Goal: Task Accomplishment & Management: Complete application form

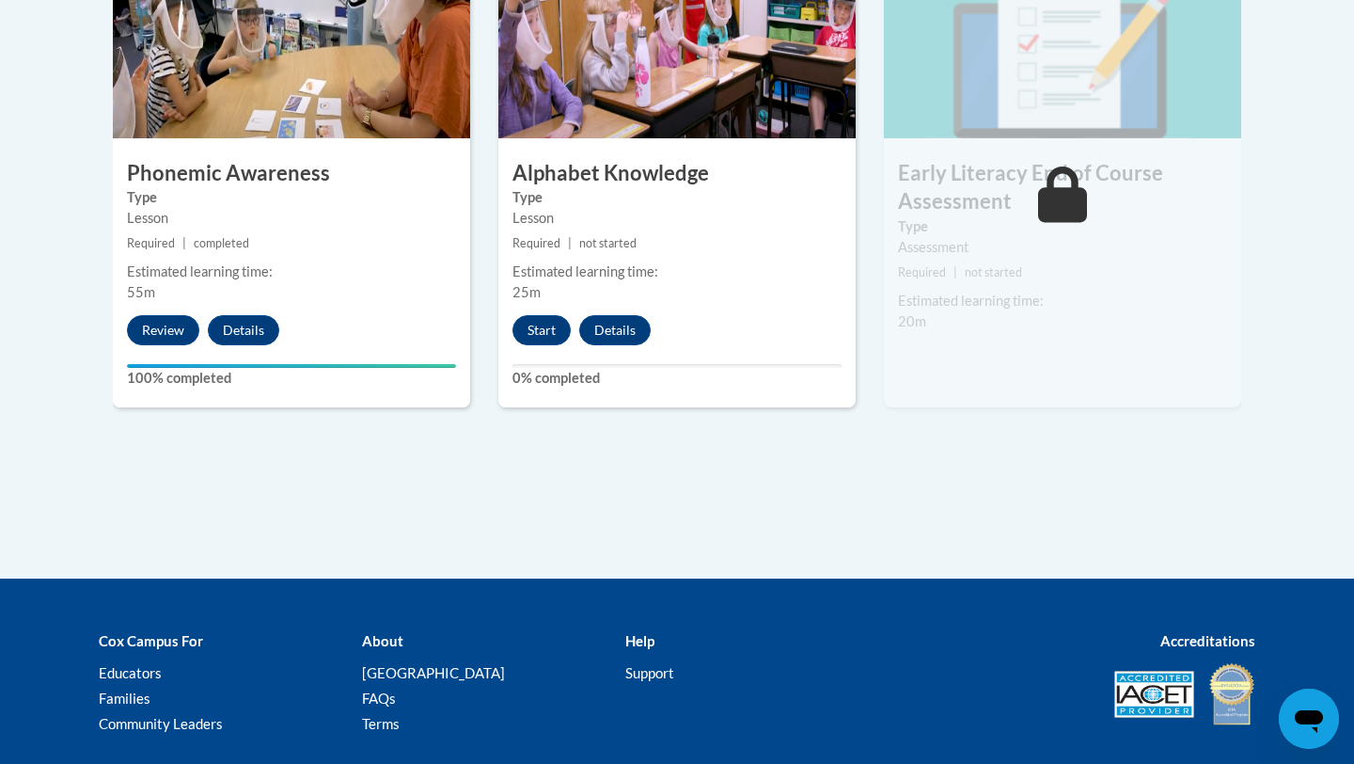
scroll to position [1223, 0]
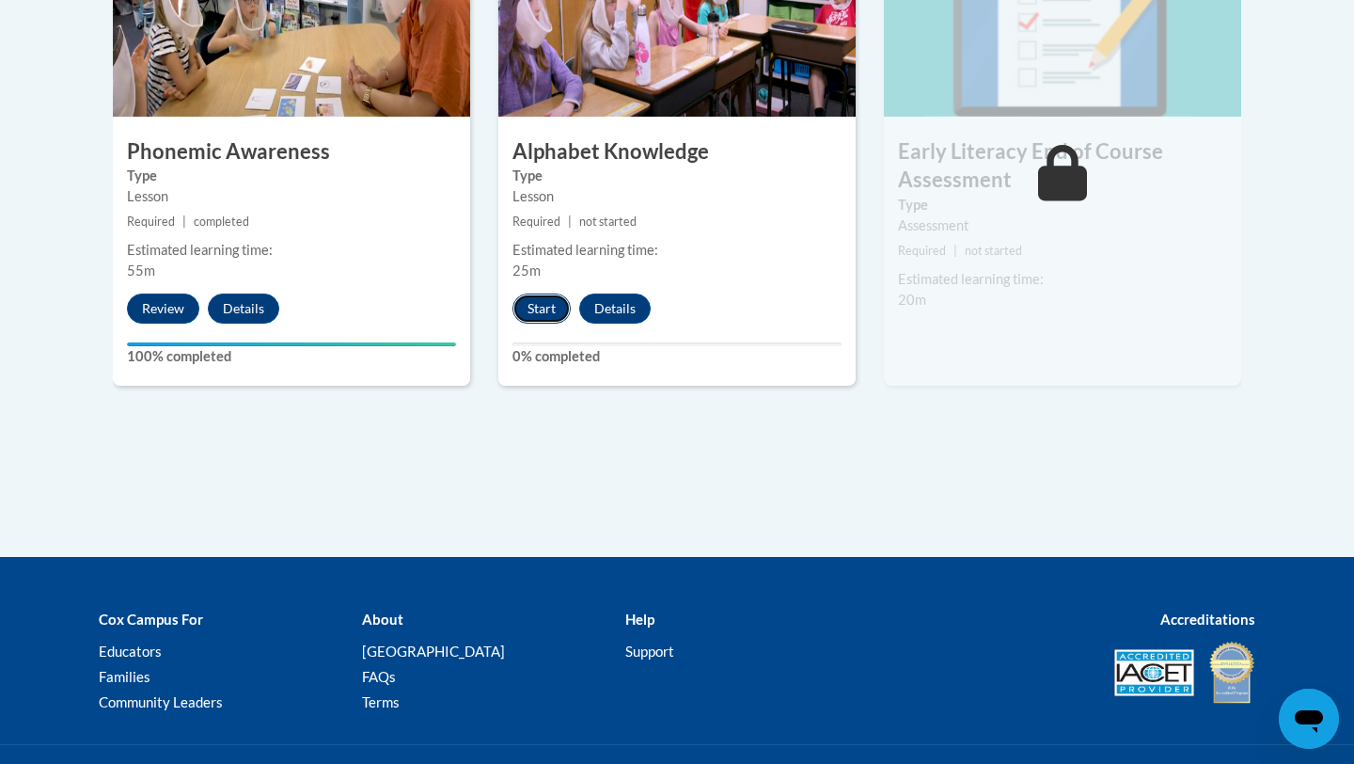
click at [531, 308] on button "Start" at bounding box center [542, 308] width 58 height 30
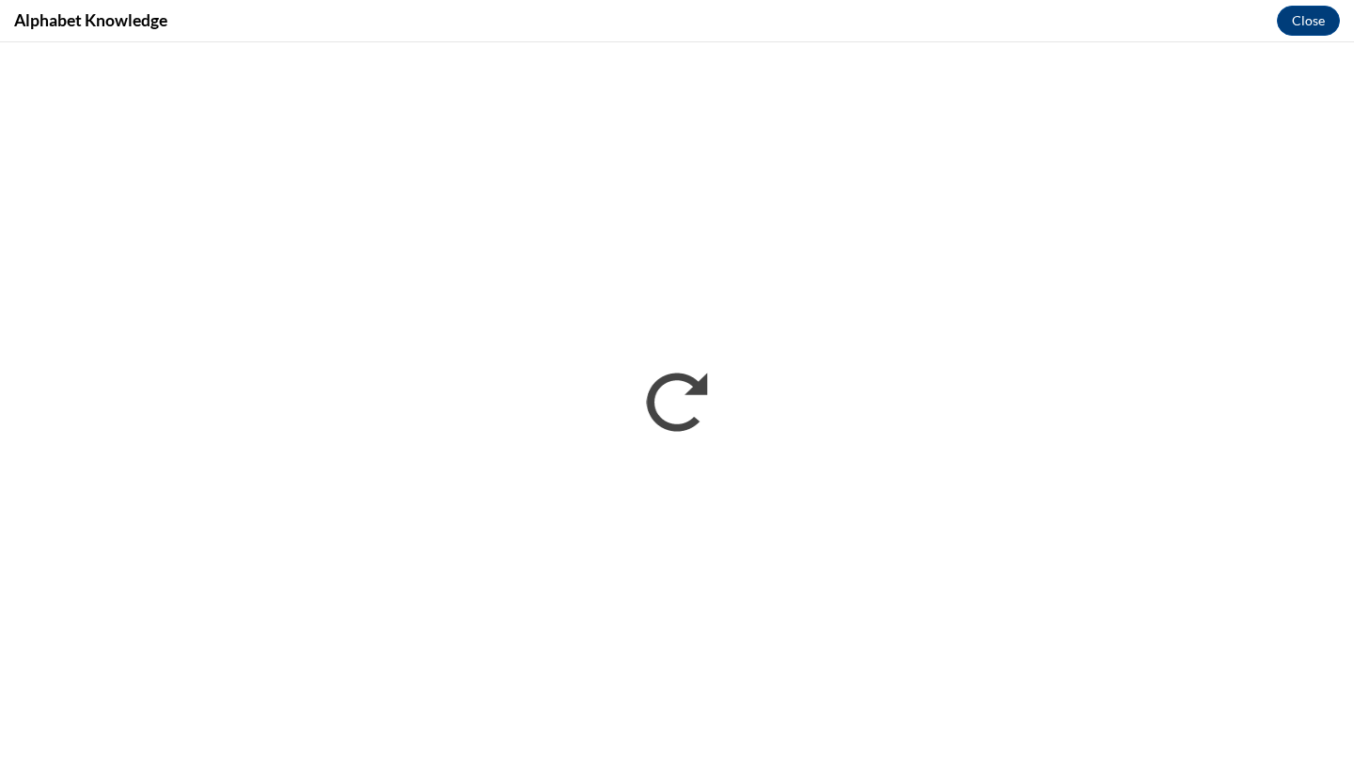
scroll to position [0, 0]
click at [1305, 28] on button "Close" at bounding box center [1308, 21] width 63 height 30
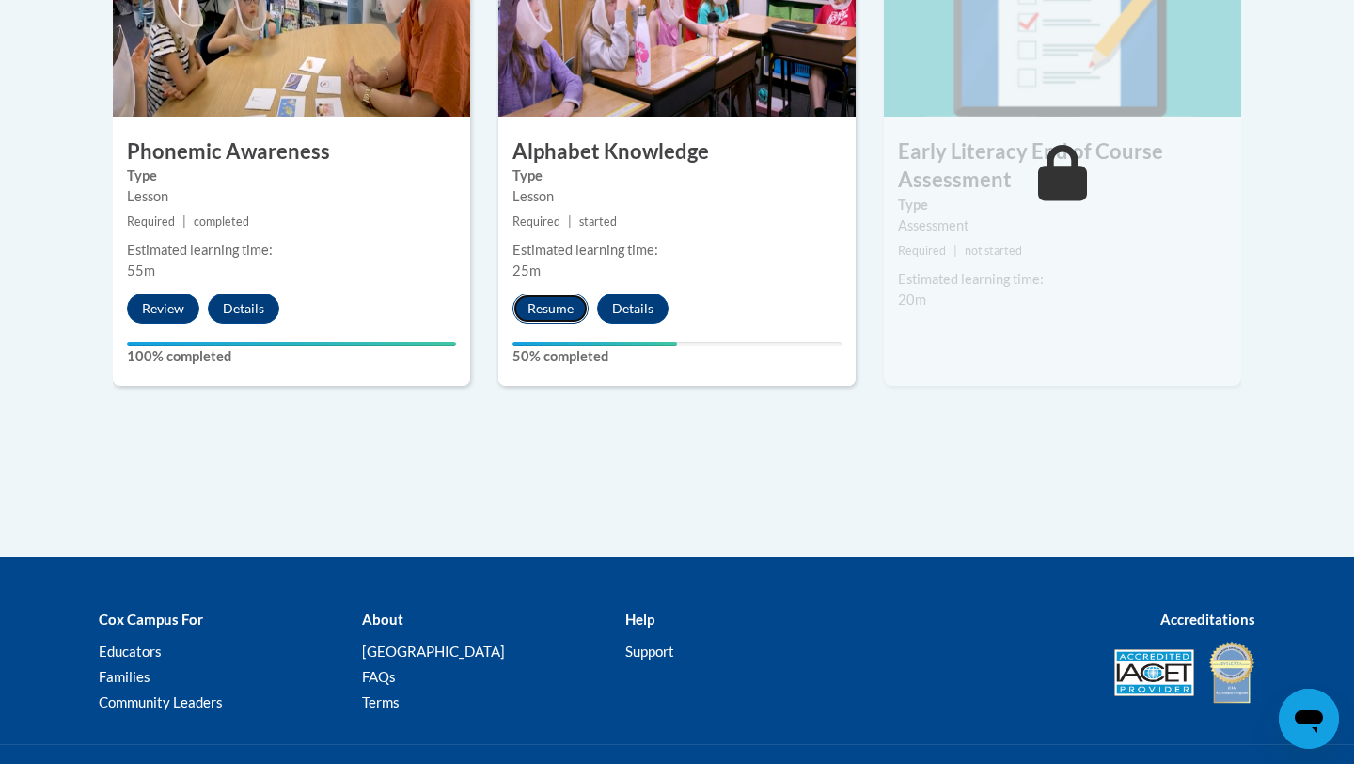
click at [546, 304] on button "Resume" at bounding box center [551, 308] width 76 height 30
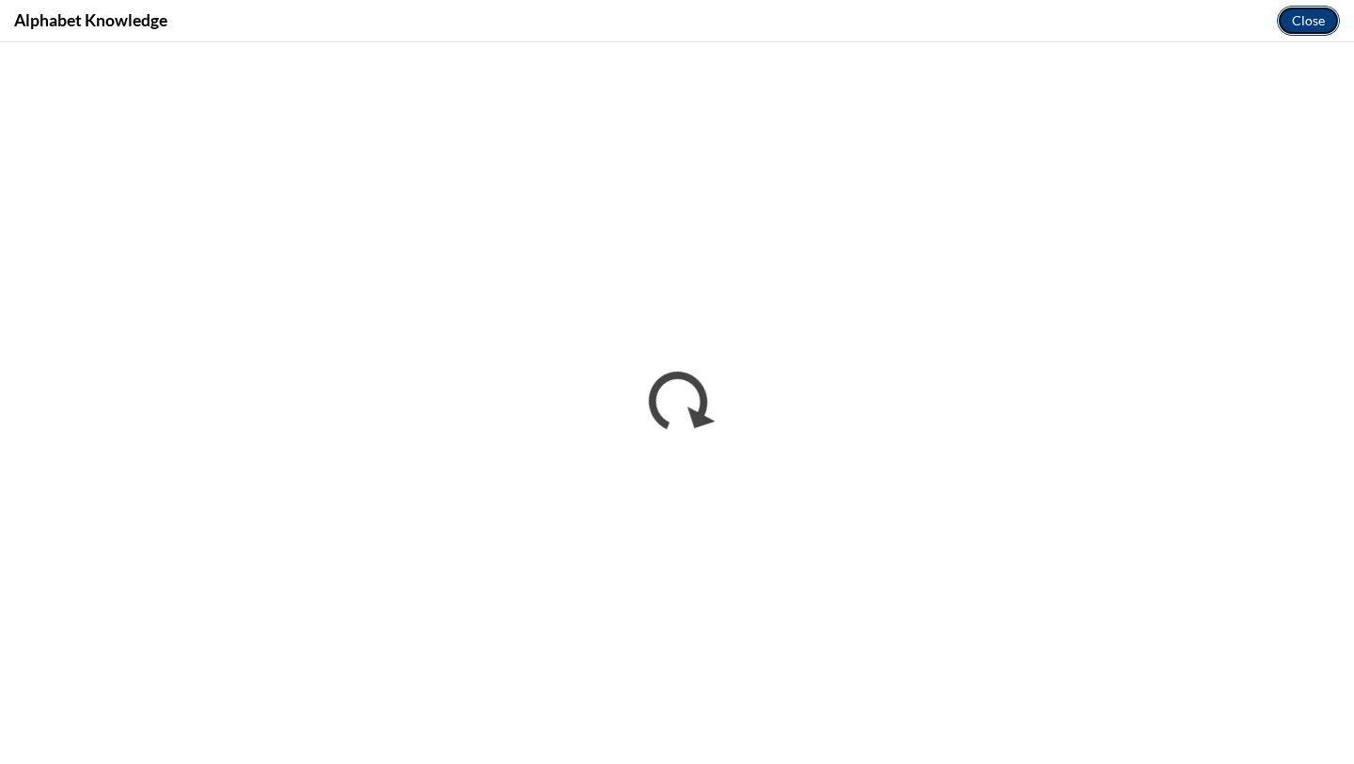
click at [1308, 24] on button "Close" at bounding box center [1308, 21] width 63 height 30
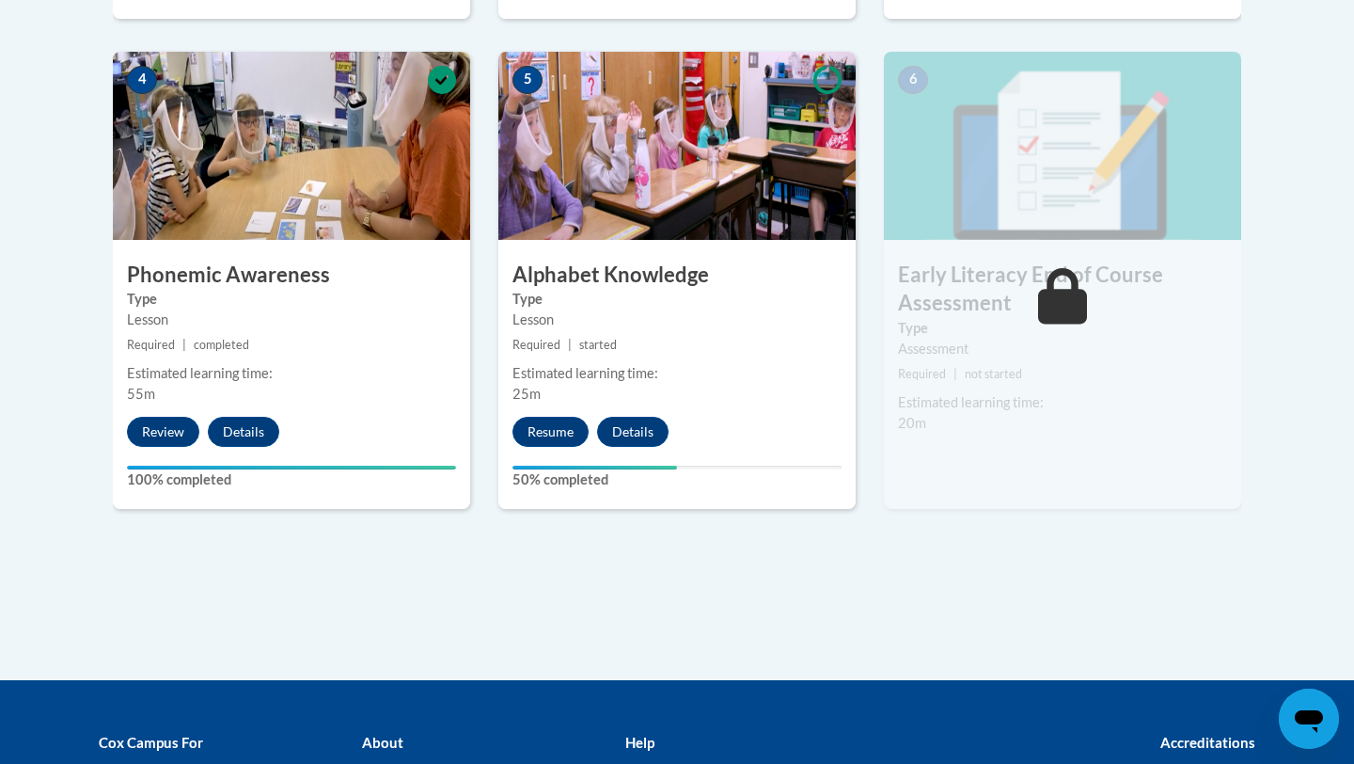
scroll to position [1099, 0]
click at [557, 428] on button "Resume" at bounding box center [551, 432] width 76 height 30
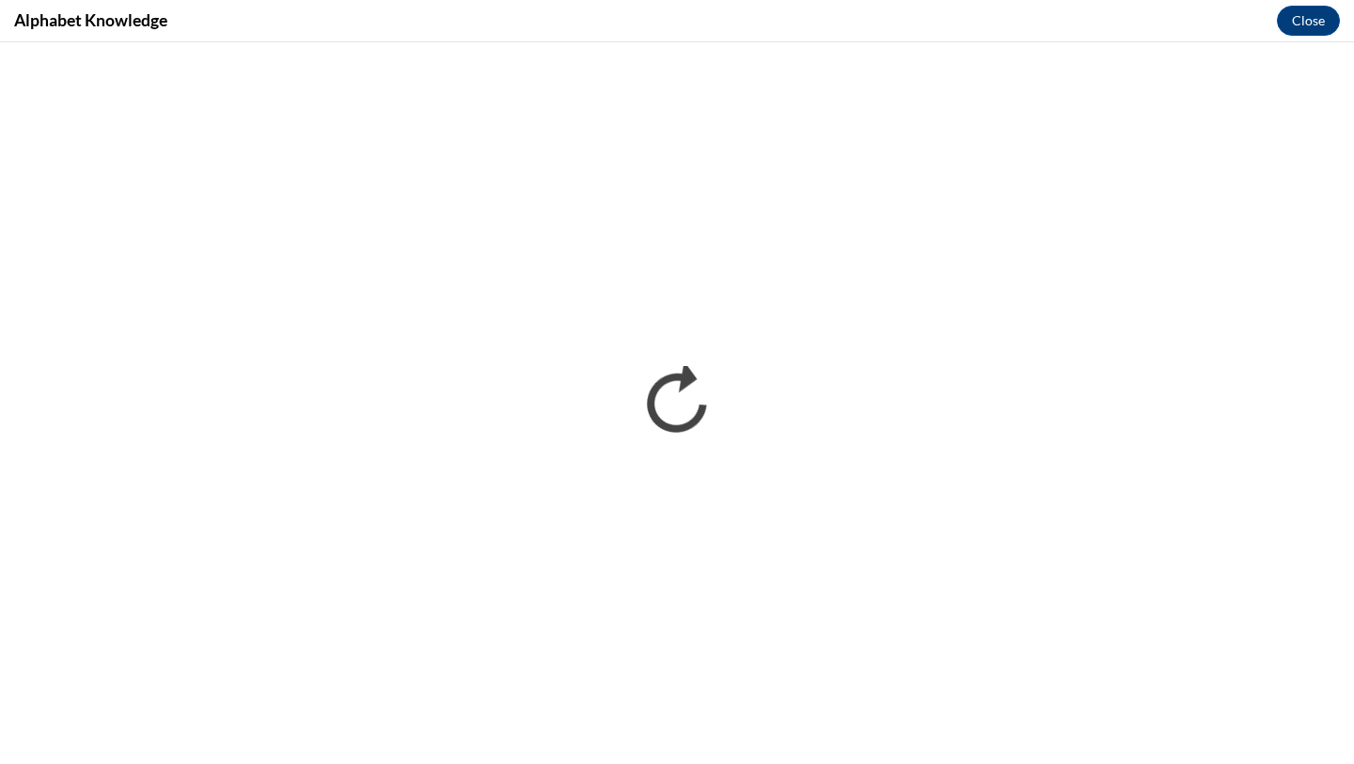
scroll to position [0, 0]
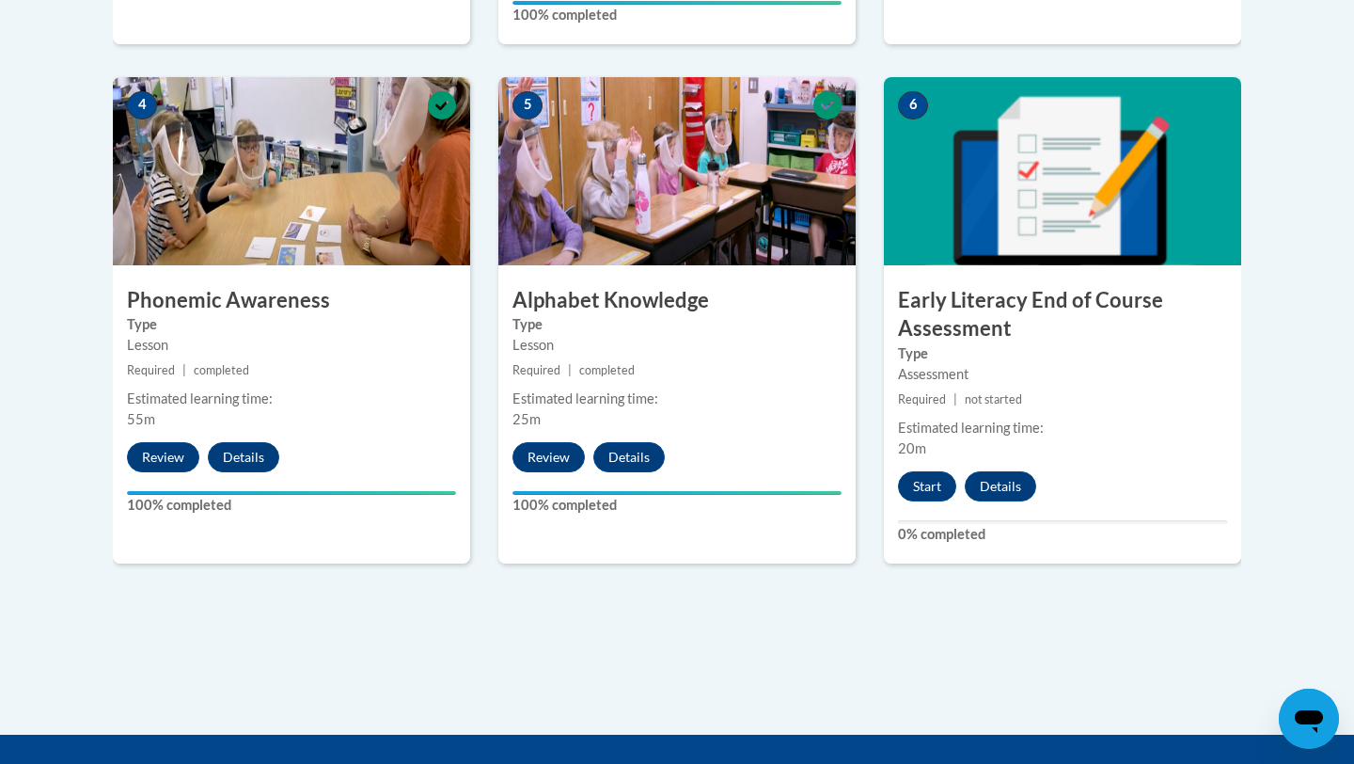
scroll to position [1085, 0]
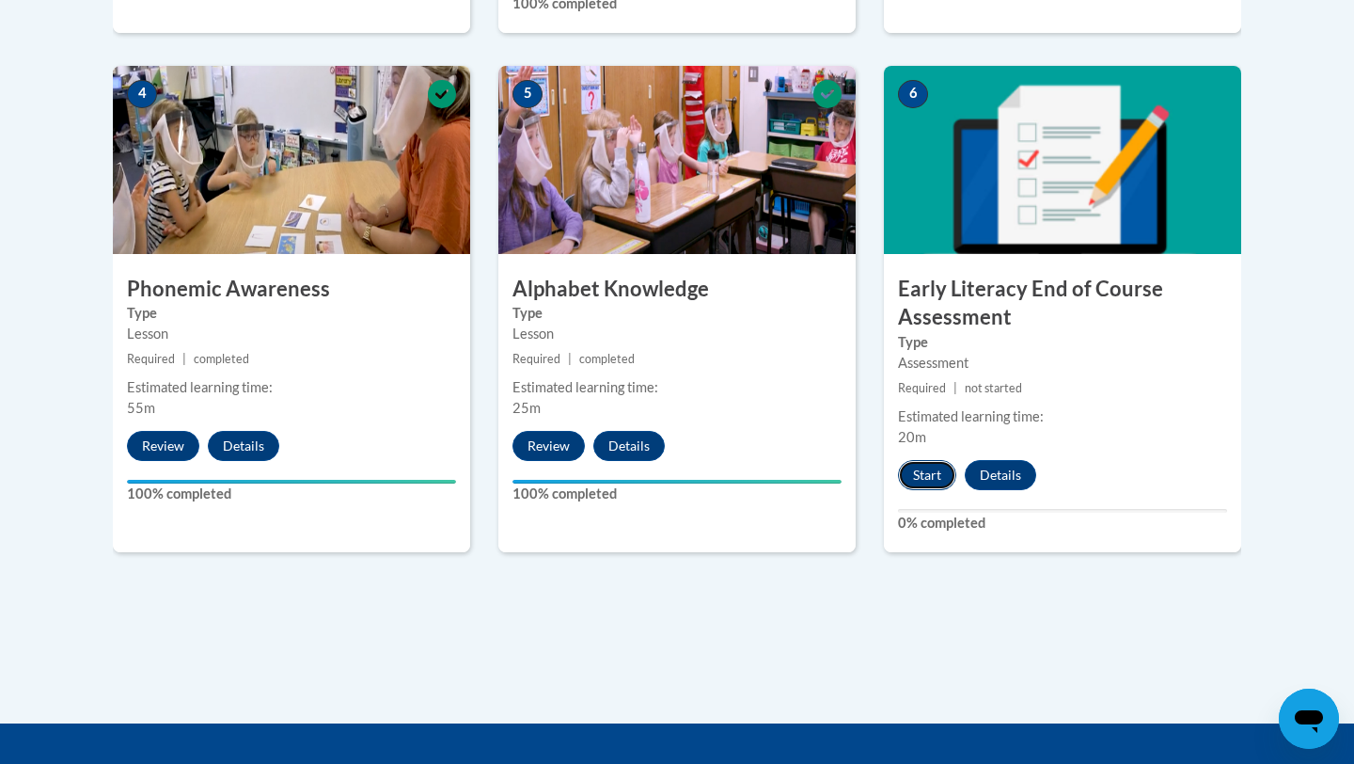
click at [920, 478] on button "Start" at bounding box center [927, 475] width 58 height 30
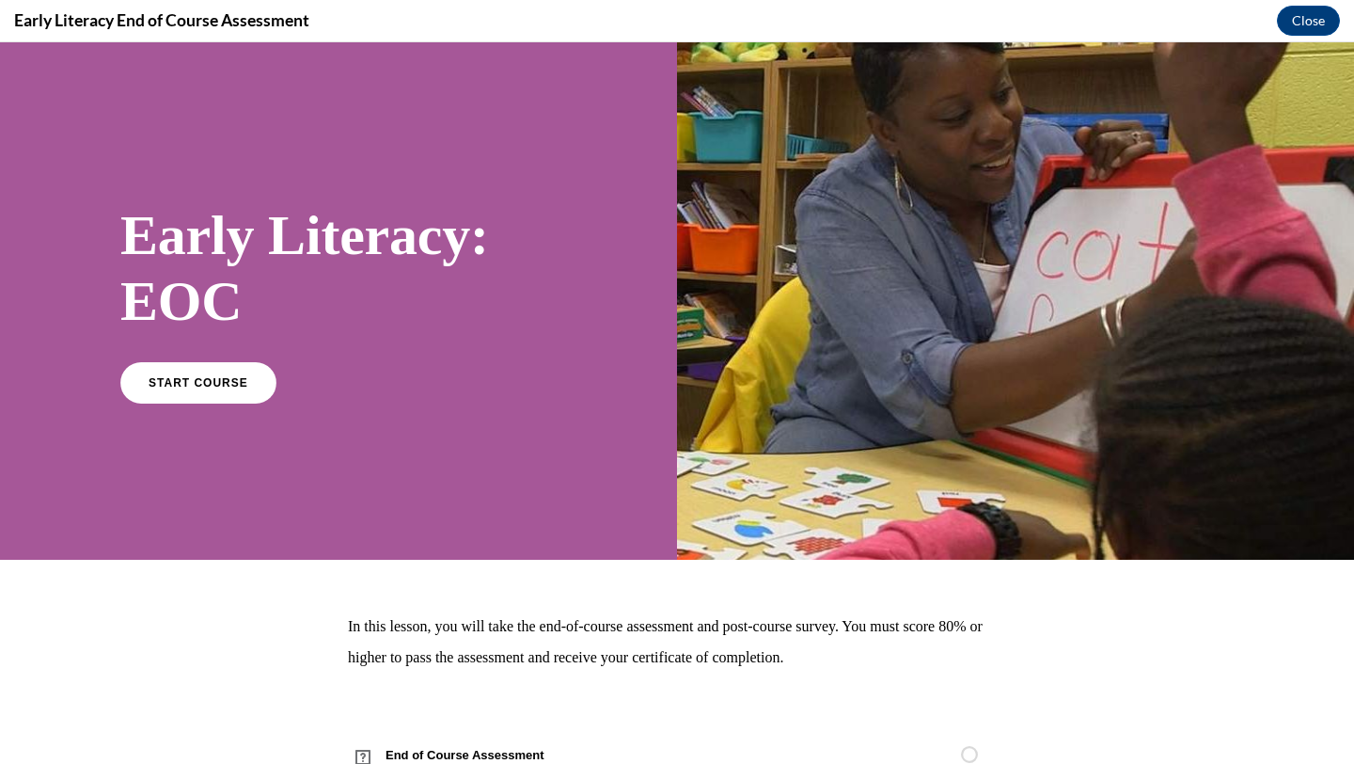
scroll to position [69, 0]
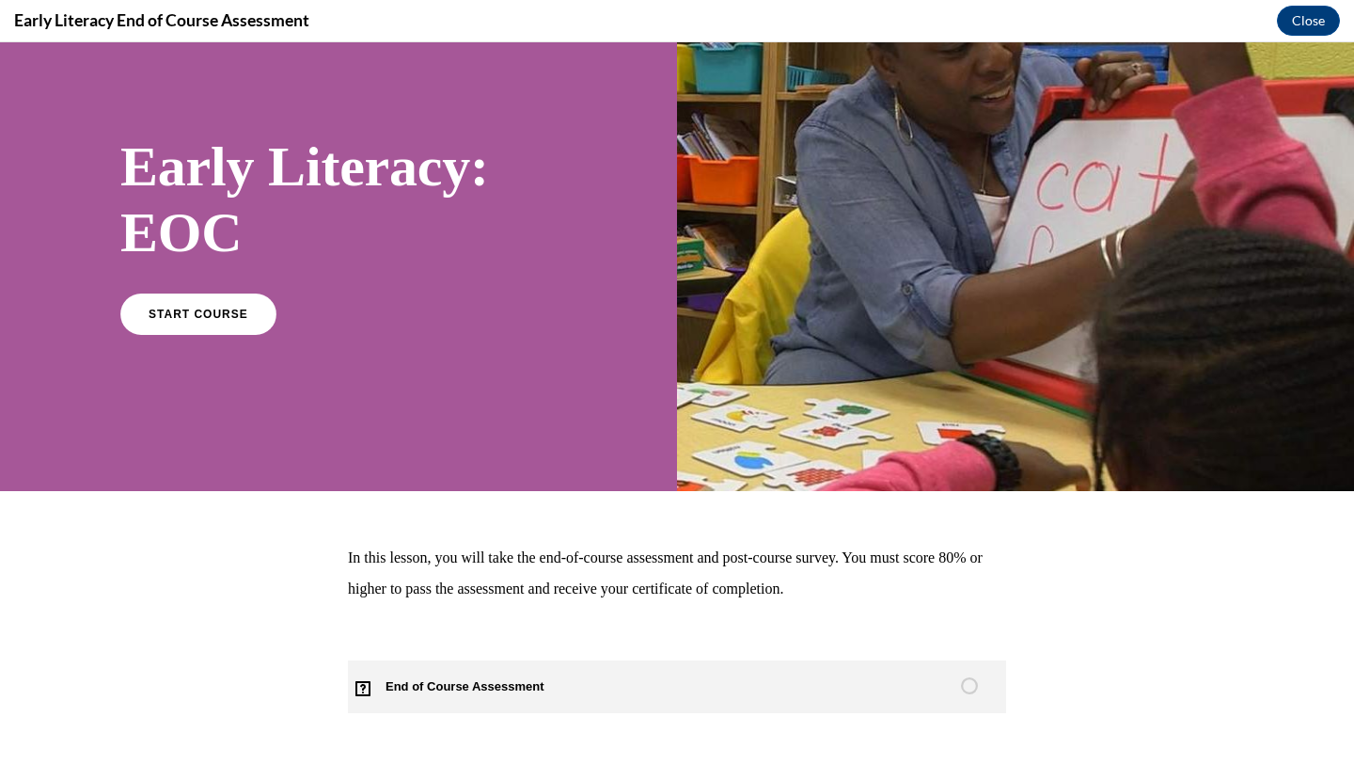
click at [411, 676] on span "End of Course Assessment" at bounding box center [476, 686] width 256 height 53
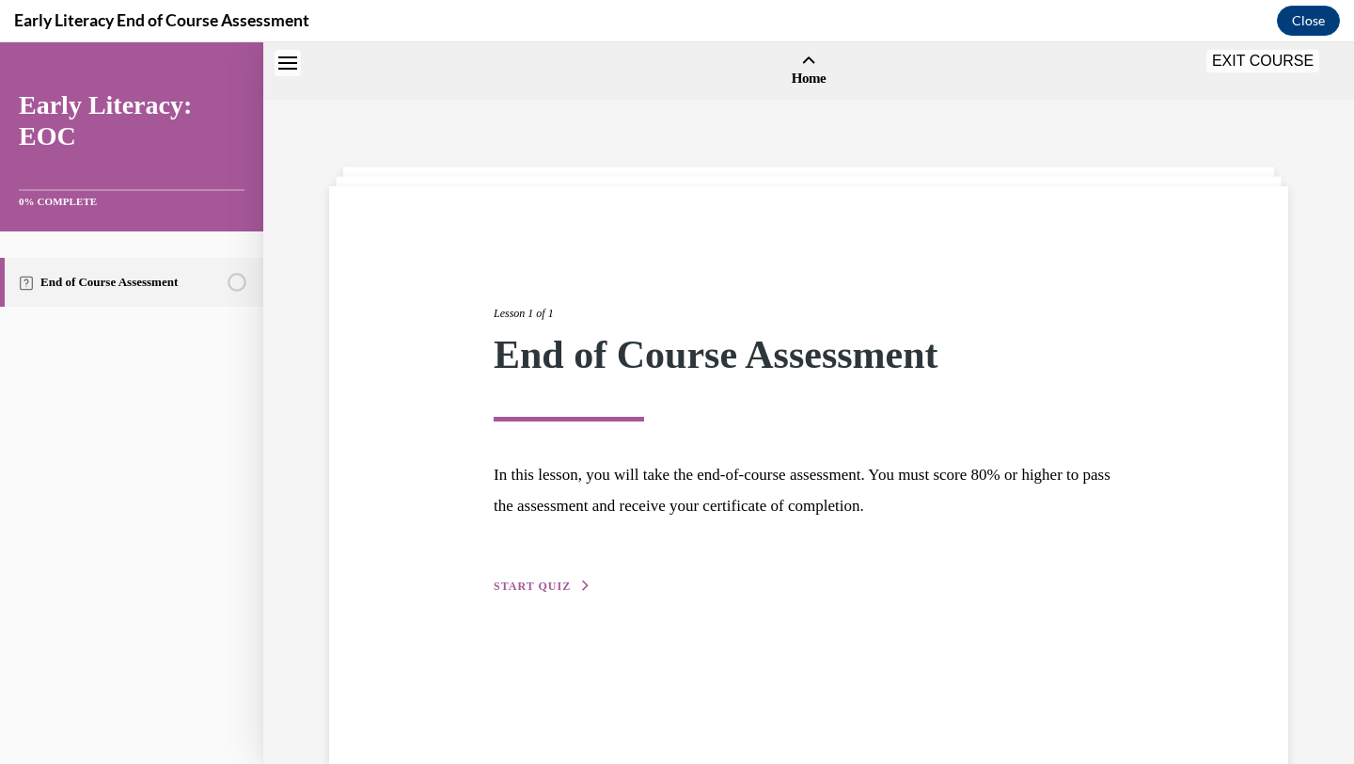
scroll to position [58, 0]
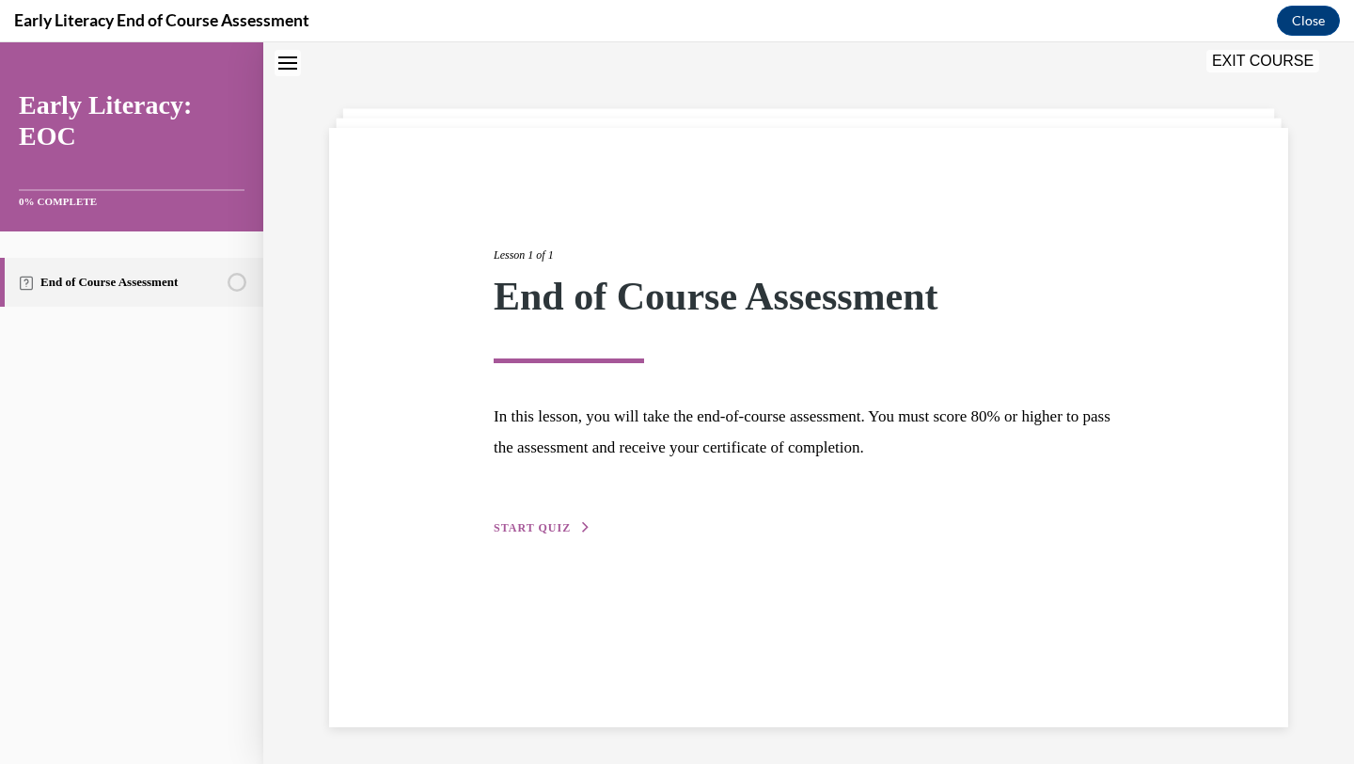
click at [537, 529] on span "START QUIZ" at bounding box center [532, 527] width 77 height 13
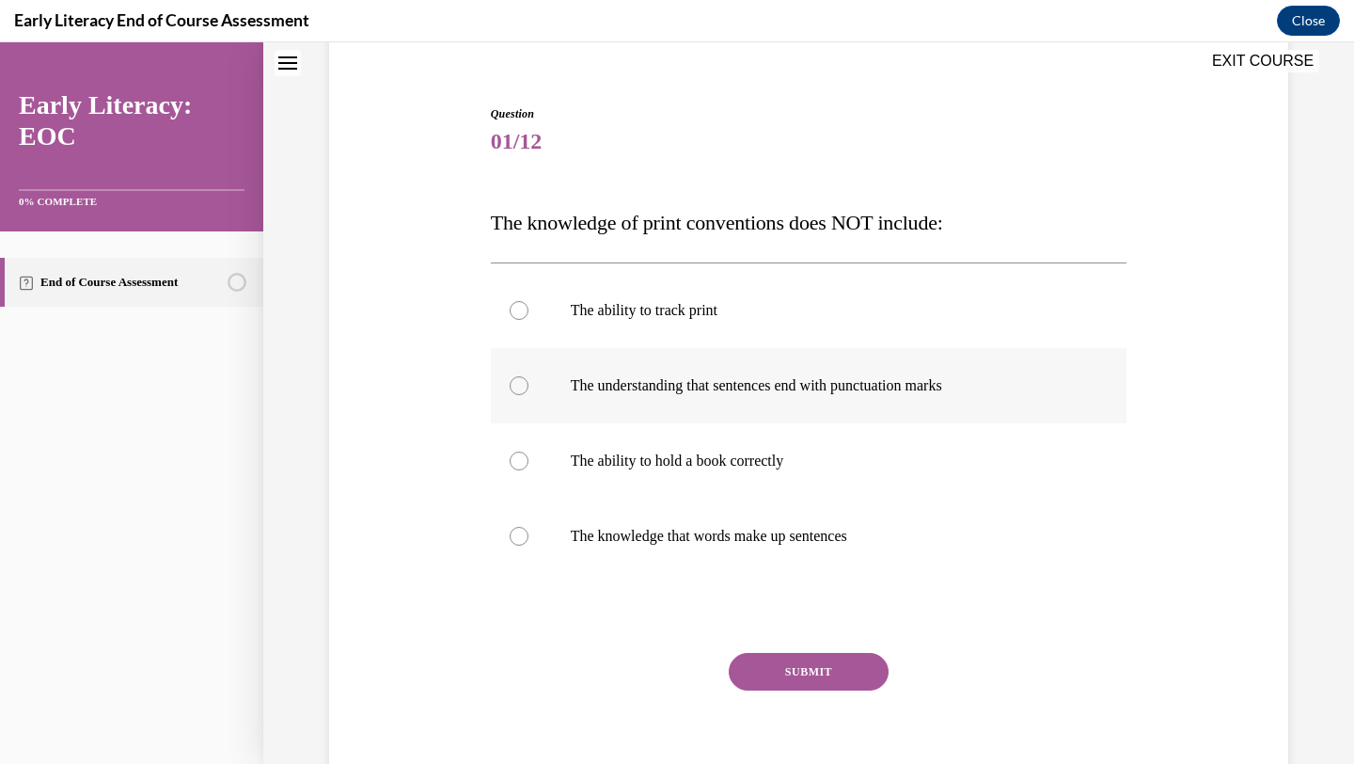
scroll to position [182, 0]
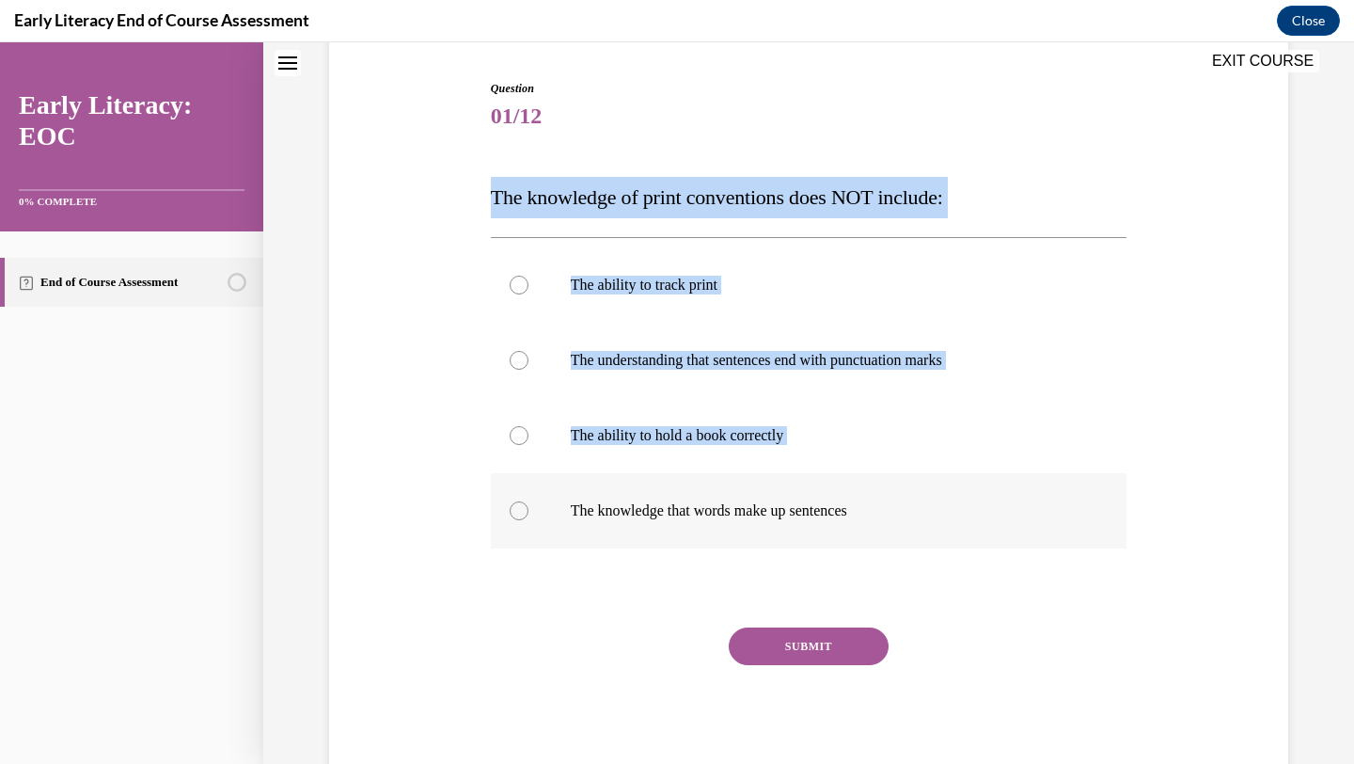
drag, startPoint x: 493, startPoint y: 201, endPoint x: 893, endPoint y: 545, distance: 527.5
click at [893, 543] on div "Question 01/12 The knowledge of print conventions does NOT include: The ability…" at bounding box center [809, 431] width 637 height 702
click at [500, 203] on span "The knowledge of print conventions does NOT include:" at bounding box center [717, 197] width 452 height 24
drag, startPoint x: 489, startPoint y: 198, endPoint x: 875, endPoint y: 510, distance: 495.6
click at [875, 511] on div "Question 01/12 The knowledge of print conventions does NOT include: The ability…" at bounding box center [809, 417] width 646 height 730
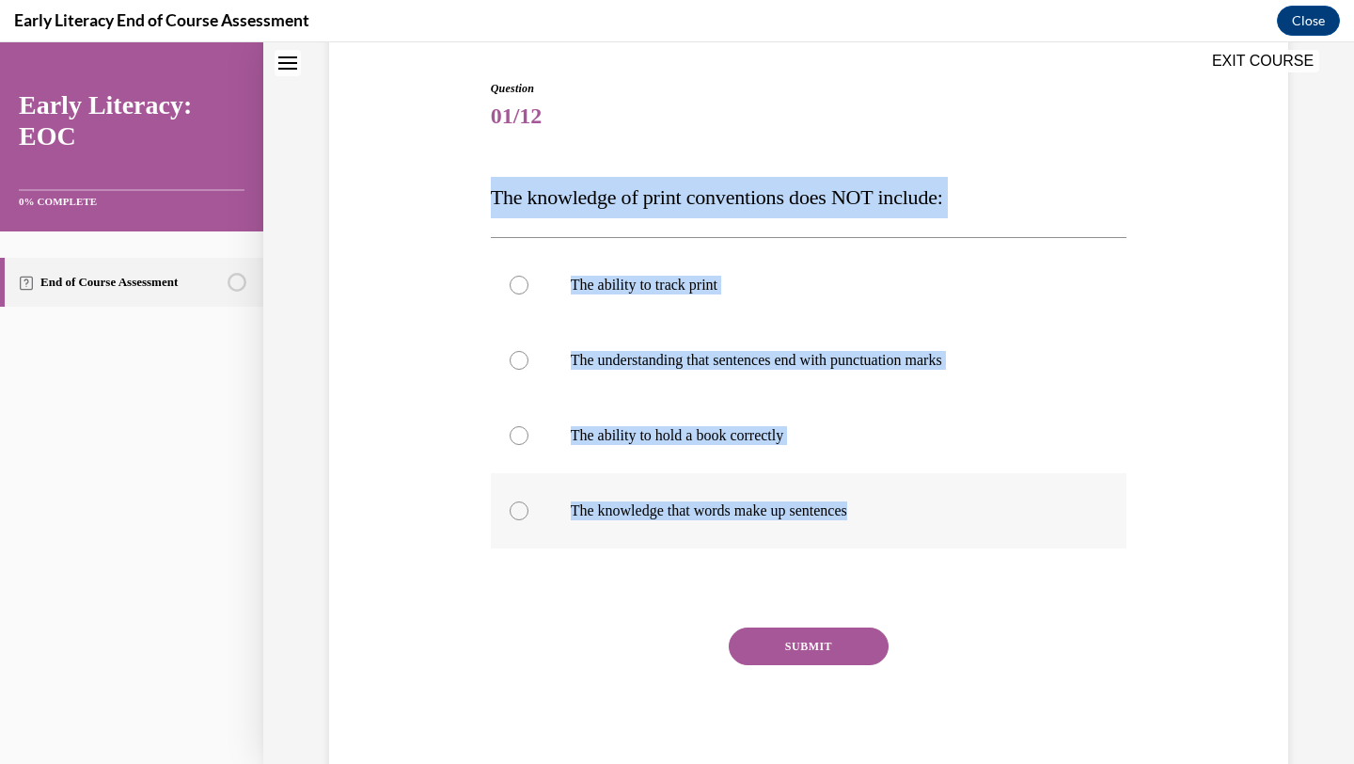
copy div "The knowledge of print conventions does NOT include: The ability to track print…"
click at [628, 432] on p "The ability to hold a book correctly" at bounding box center [826, 435] width 510 height 19
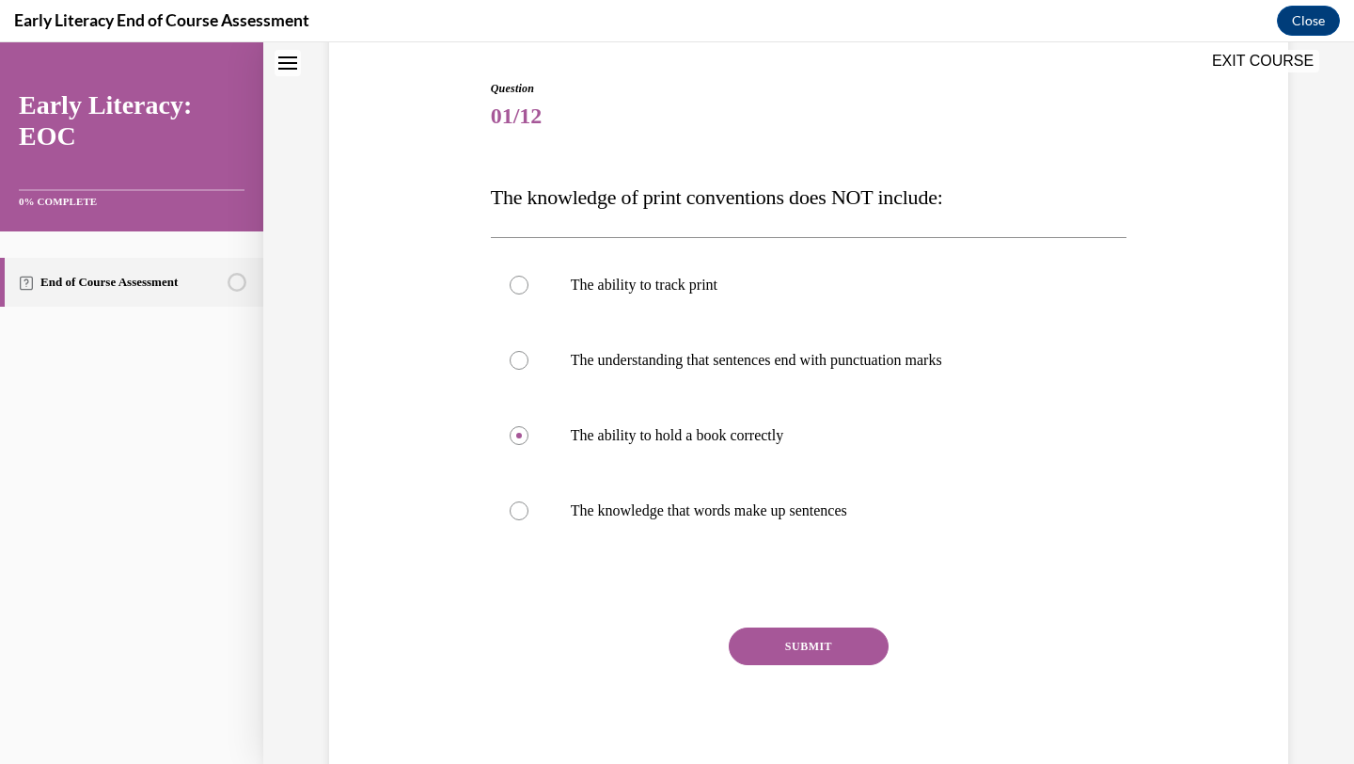
click at [787, 634] on button "SUBMIT" at bounding box center [809, 646] width 160 height 38
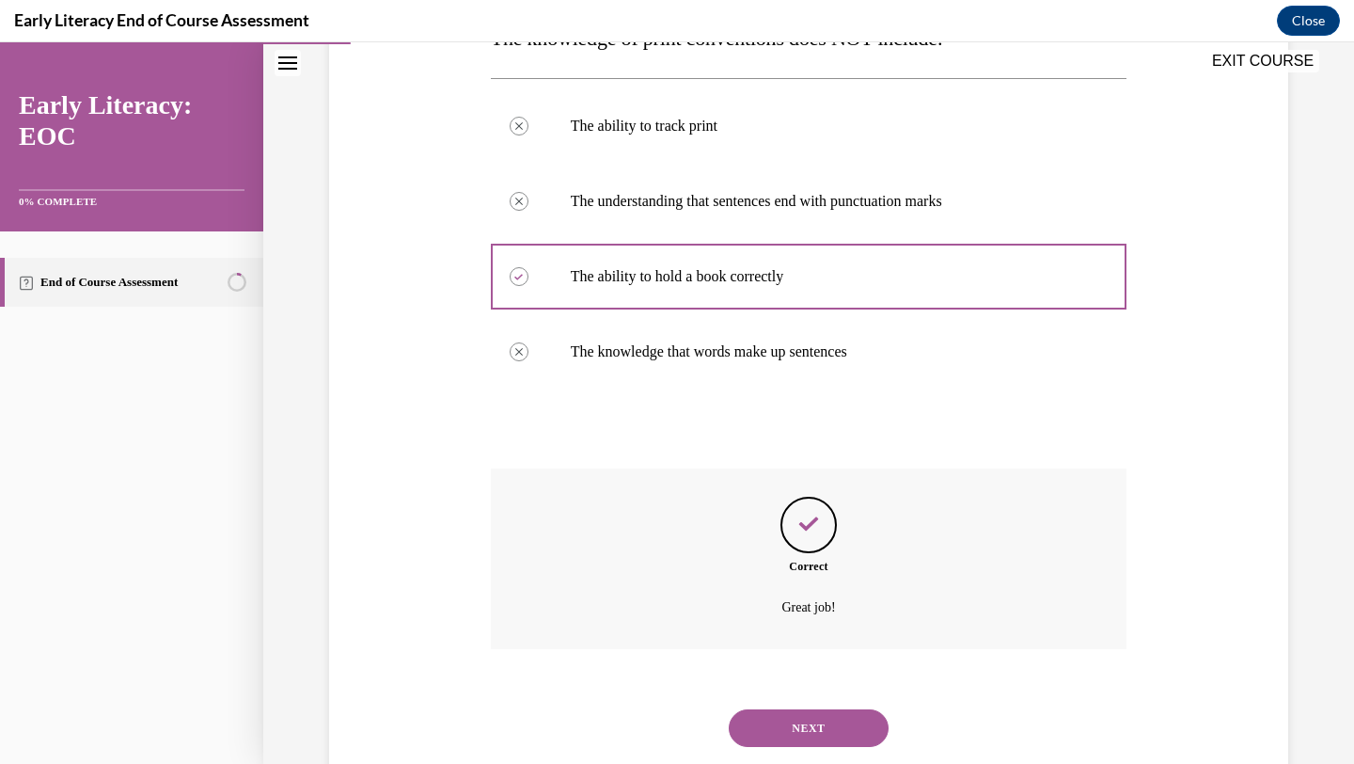
scroll to position [389, 0]
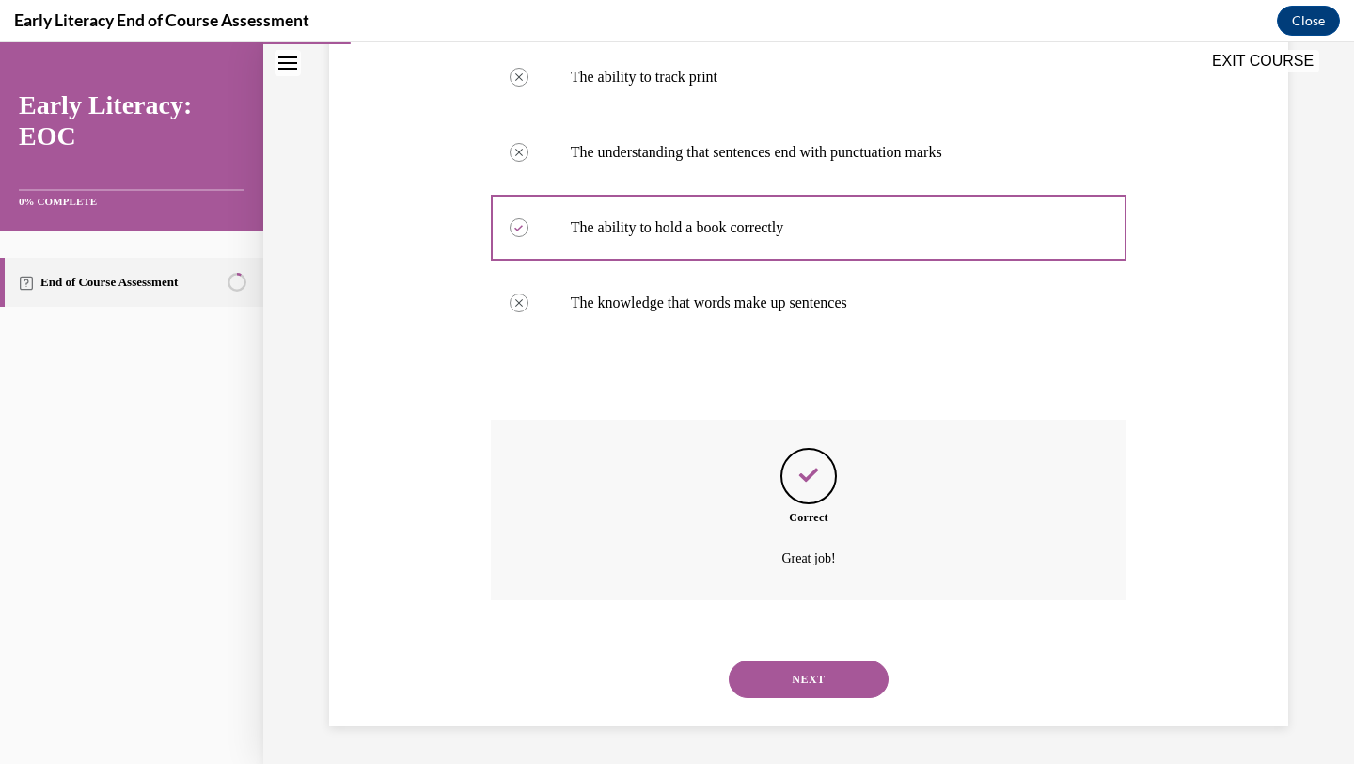
click at [806, 679] on button "NEXT" at bounding box center [809, 679] width 160 height 38
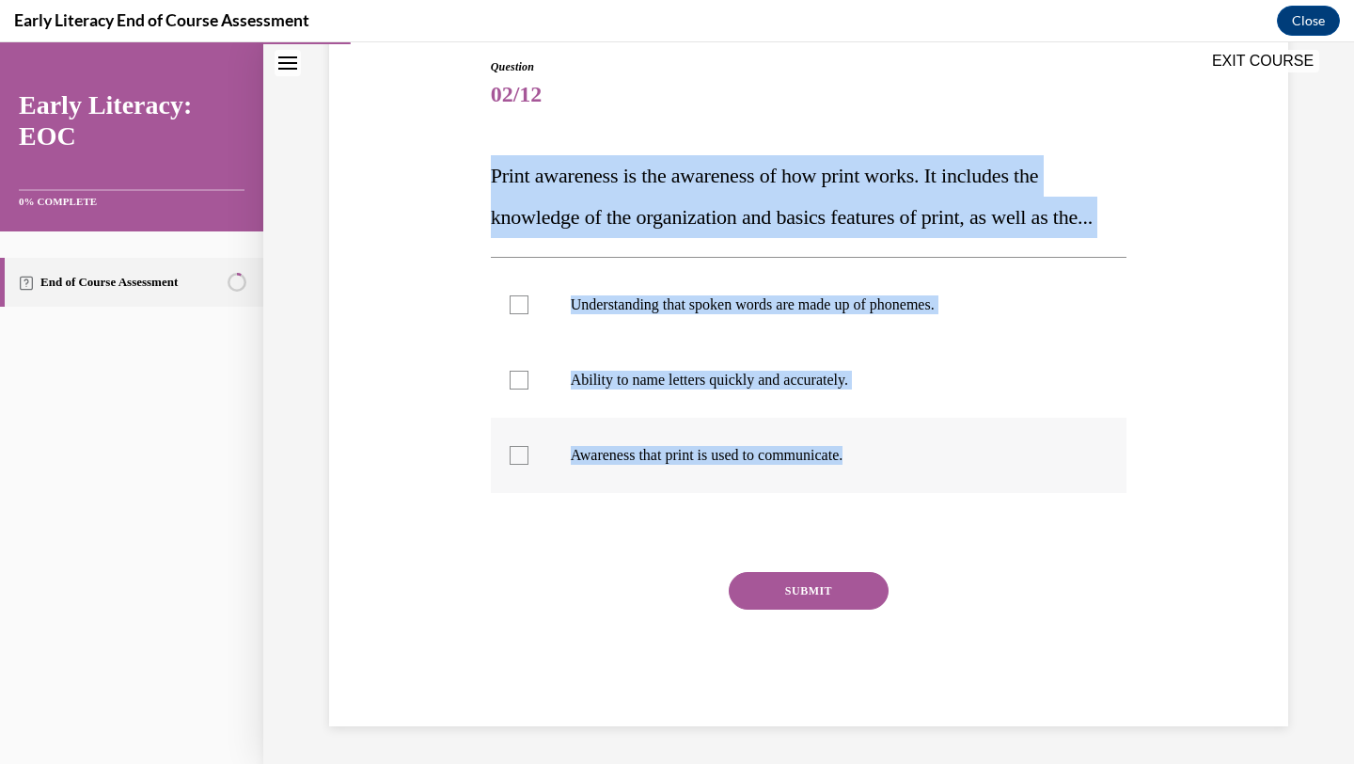
drag, startPoint x: 486, startPoint y: 164, endPoint x: 878, endPoint y: 498, distance: 515.1
click at [878, 498] on div "Question 02/12 Print awareness is the awareness of how print works. It includes…" at bounding box center [809, 378] width 646 height 696
copy div "Print awareness is the awareness of how print works. It includes the knowledge …"
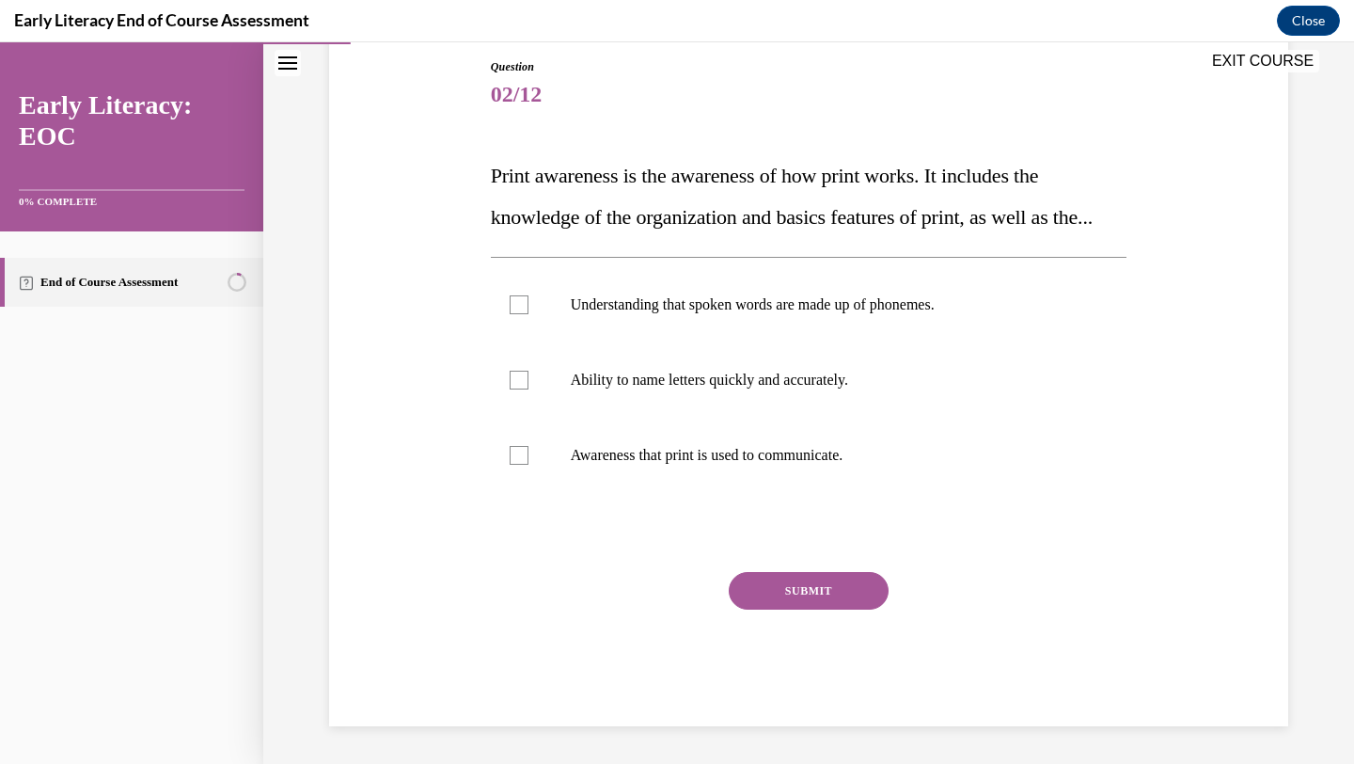
click at [561, 544] on div at bounding box center [809, 532] width 637 height 23
click at [521, 465] on div at bounding box center [519, 455] width 19 height 19
click at [814, 609] on button "SUBMIT" at bounding box center [809, 591] width 160 height 38
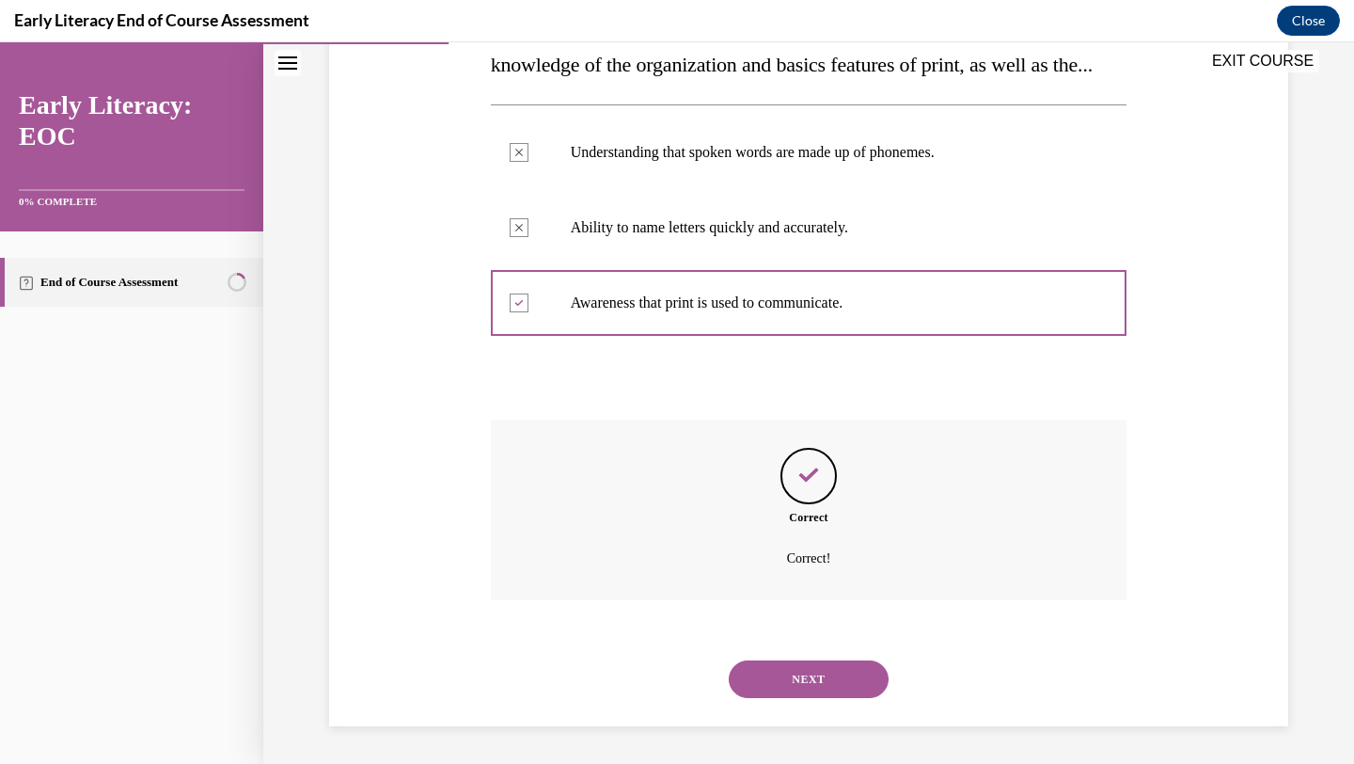
scroll to position [397, 0]
click at [785, 694] on button "NEXT" at bounding box center [809, 679] width 160 height 38
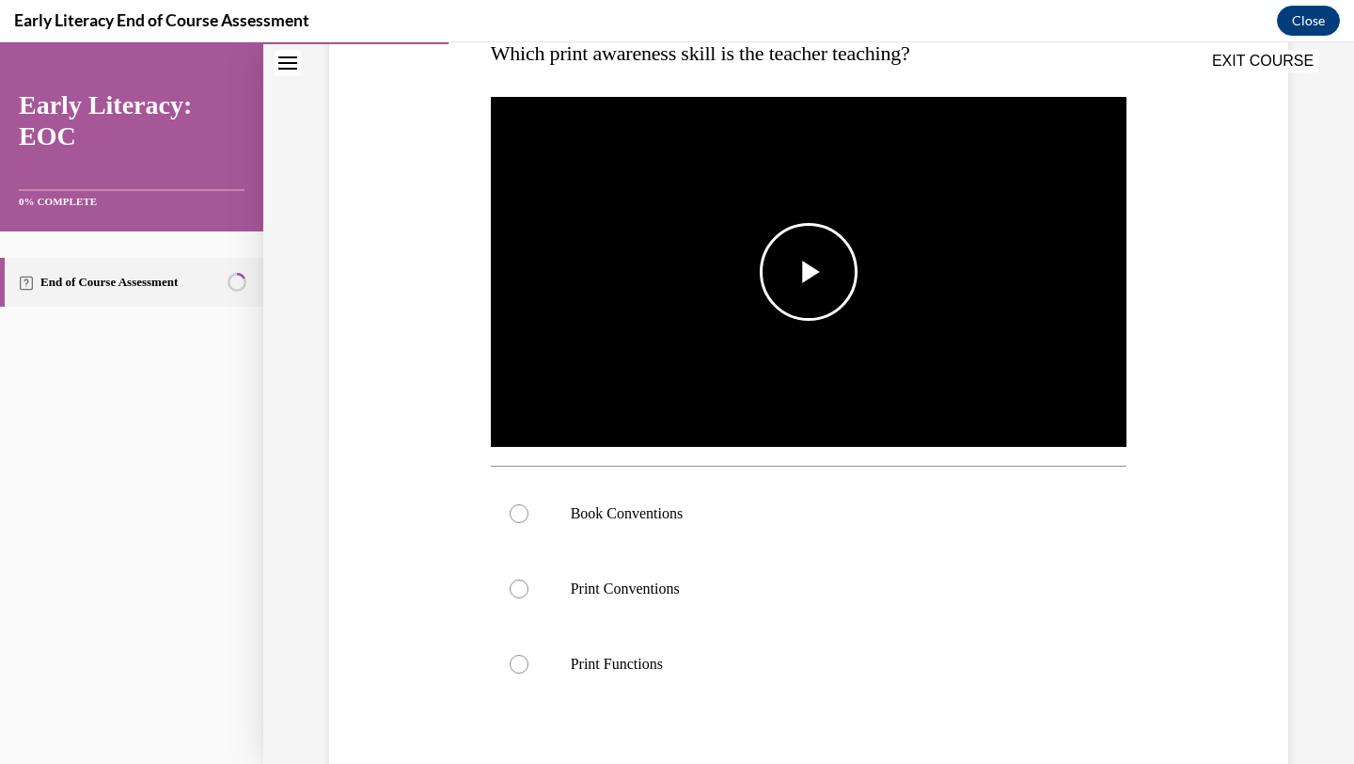
scroll to position [337, 0]
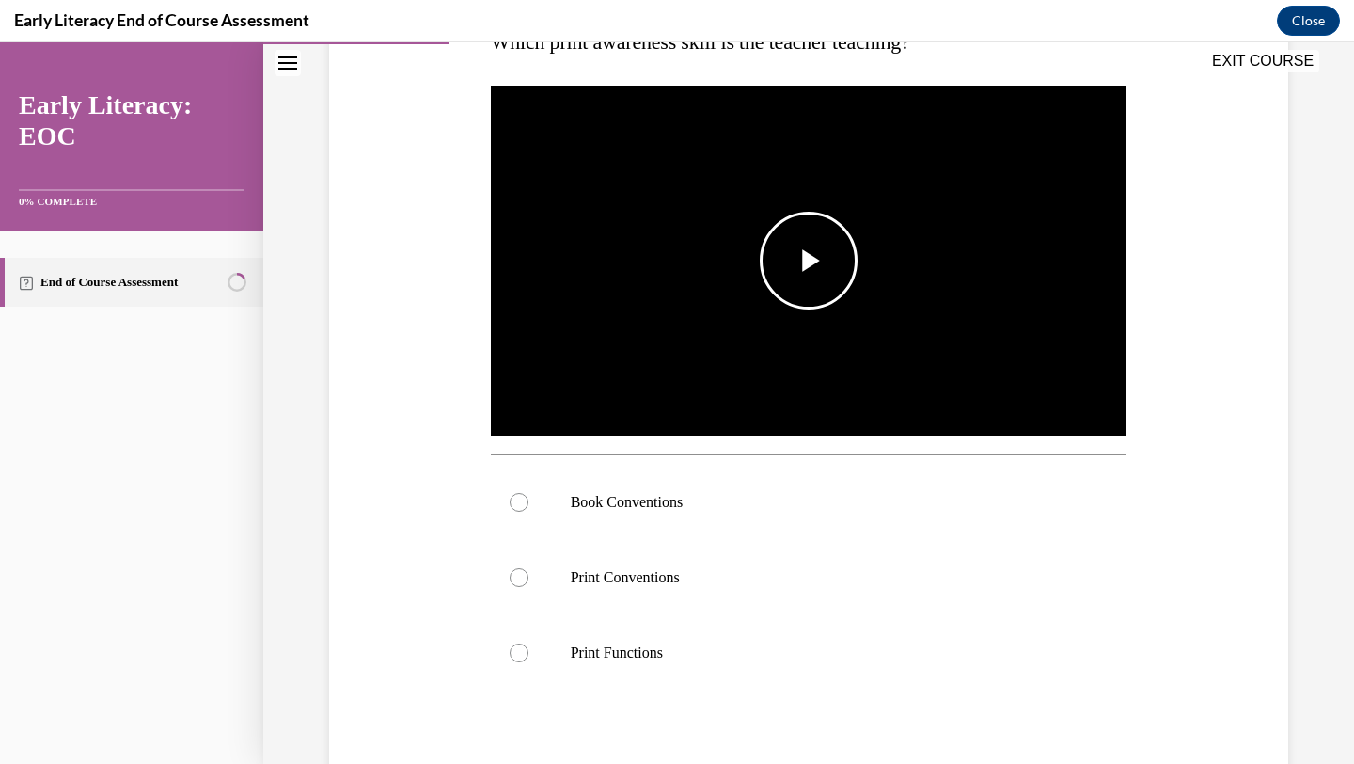
click at [809, 261] on span "Video player" at bounding box center [809, 261] width 0 height 0
click at [651, 514] on div at bounding box center [809, 502] width 637 height 75
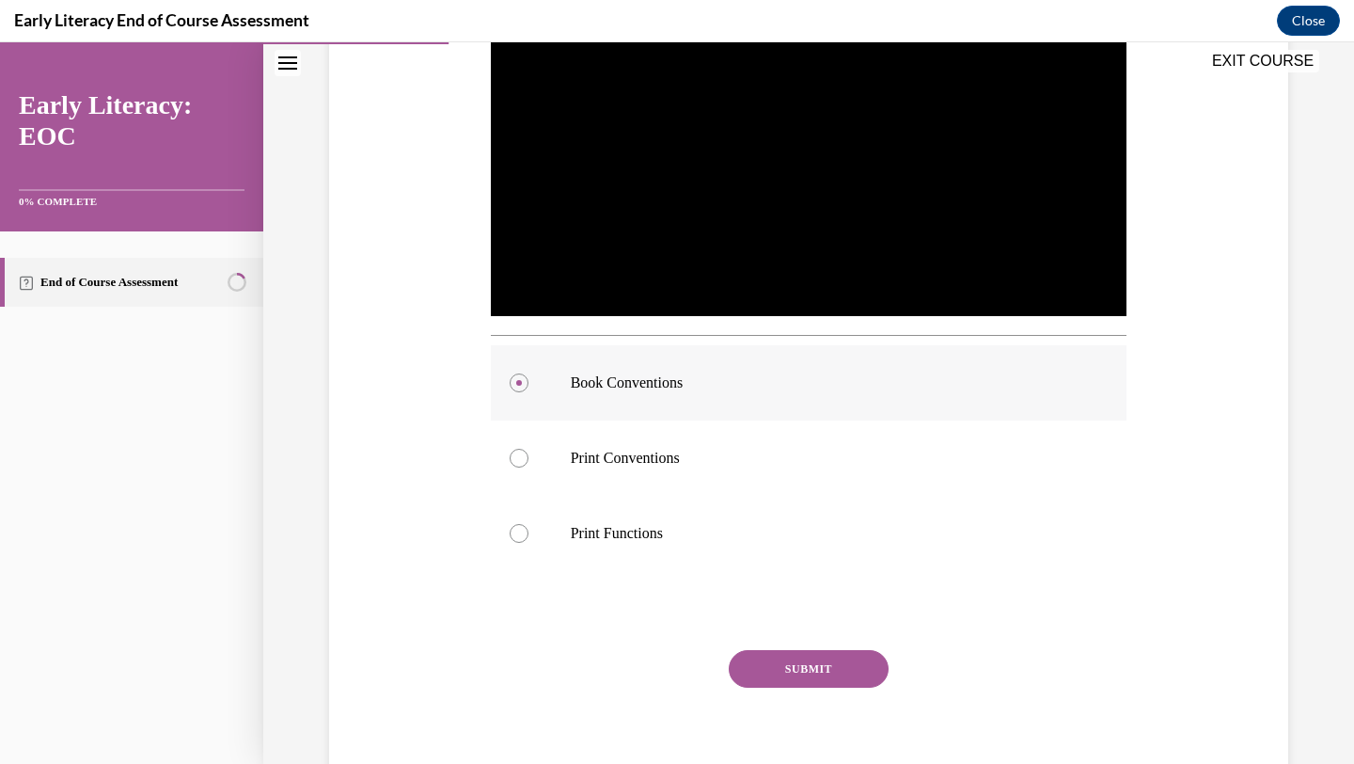
scroll to position [518, 0]
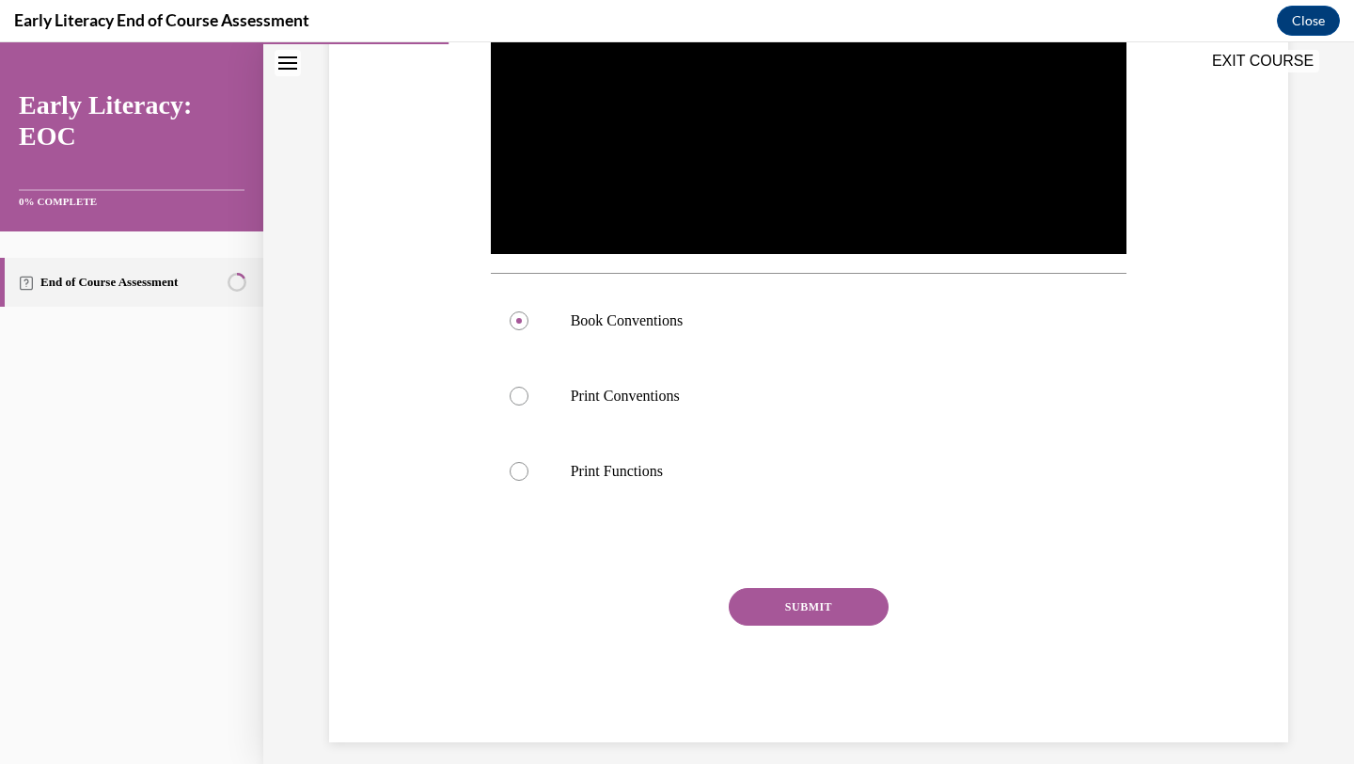
click at [776, 612] on button "SUBMIT" at bounding box center [809, 607] width 160 height 38
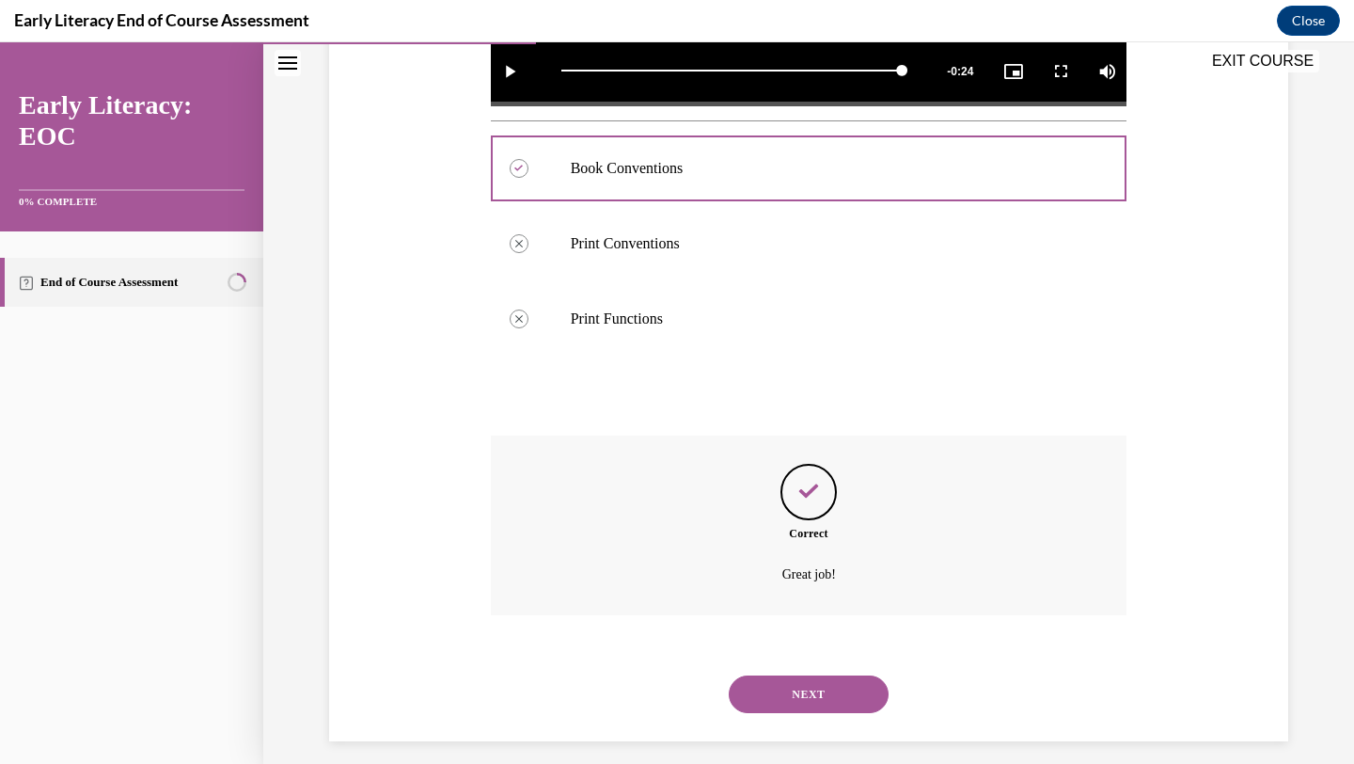
scroll to position [686, 0]
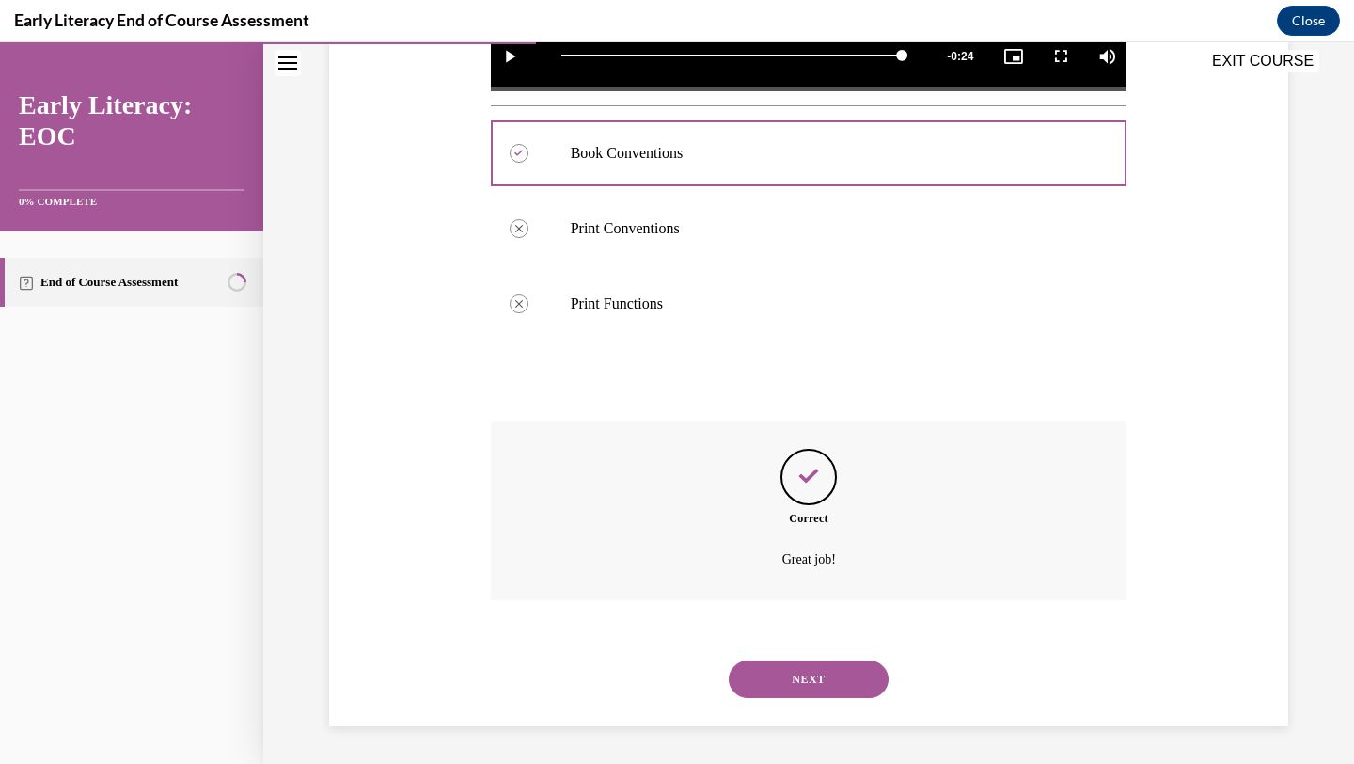
click at [792, 662] on button "NEXT" at bounding box center [809, 679] width 160 height 38
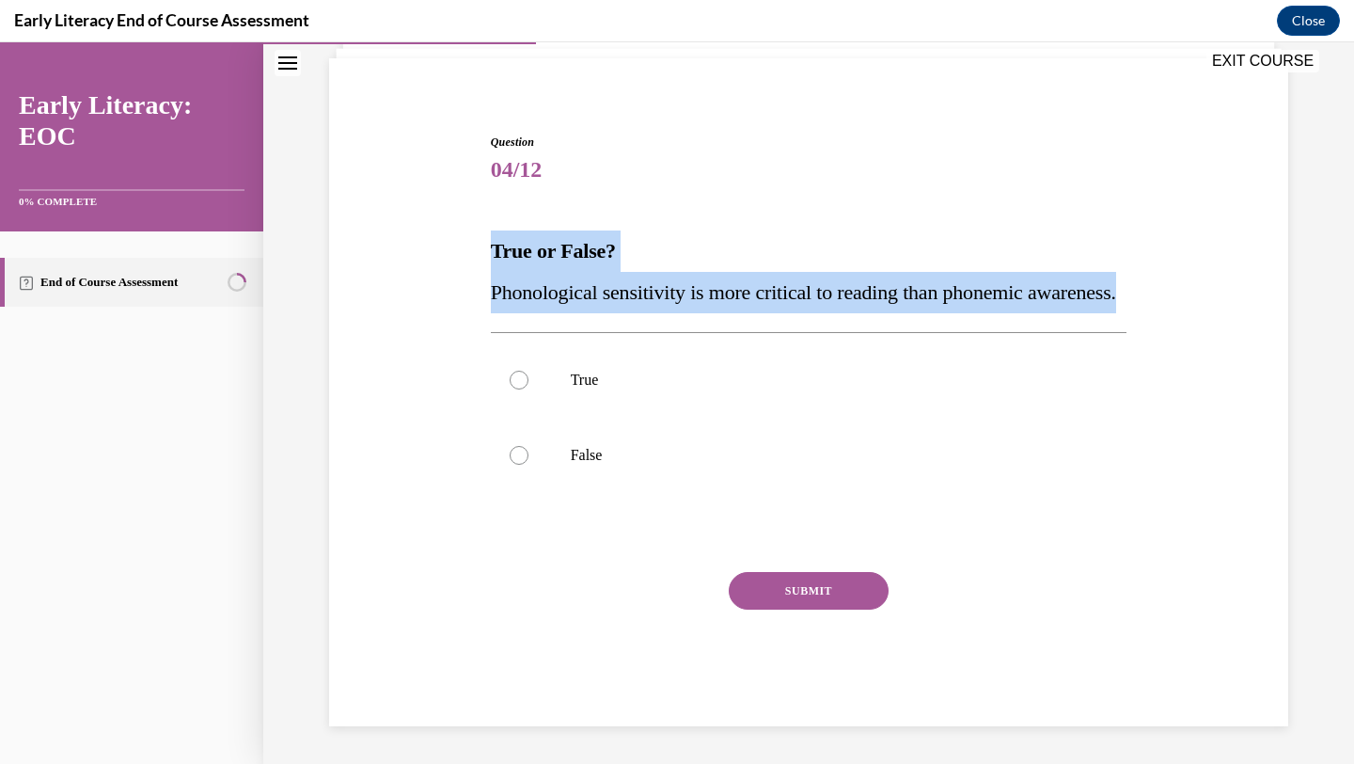
drag, startPoint x: 495, startPoint y: 209, endPoint x: 606, endPoint y: 292, distance: 139.0
click at [606, 292] on div "True or False? Phonological sensitivity is more critical to reading than phonem…" at bounding box center [809, 271] width 637 height 83
copy div "True or False? Phonological sensitivity is more critical to reading than phonem…"
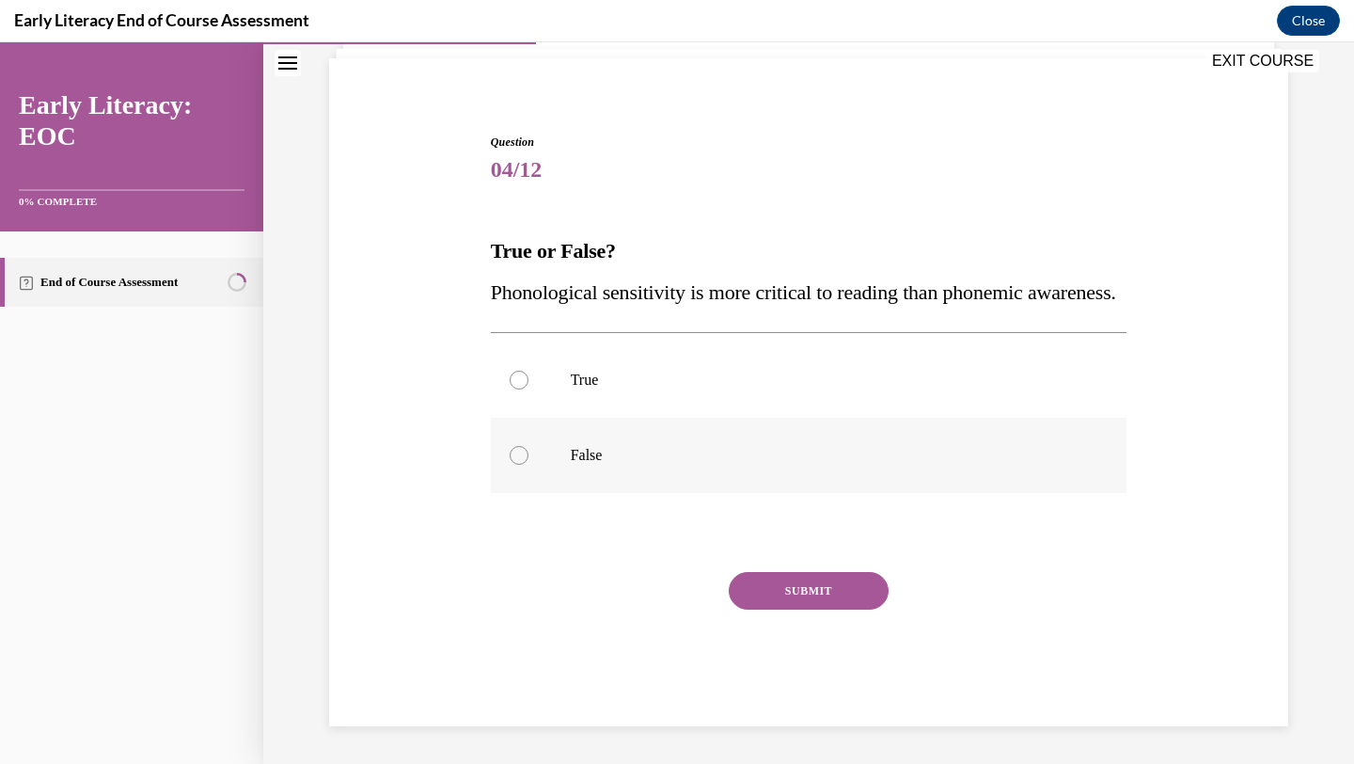
click at [542, 454] on div at bounding box center [809, 455] width 637 height 75
click at [831, 596] on button "SUBMIT" at bounding box center [809, 591] width 160 height 38
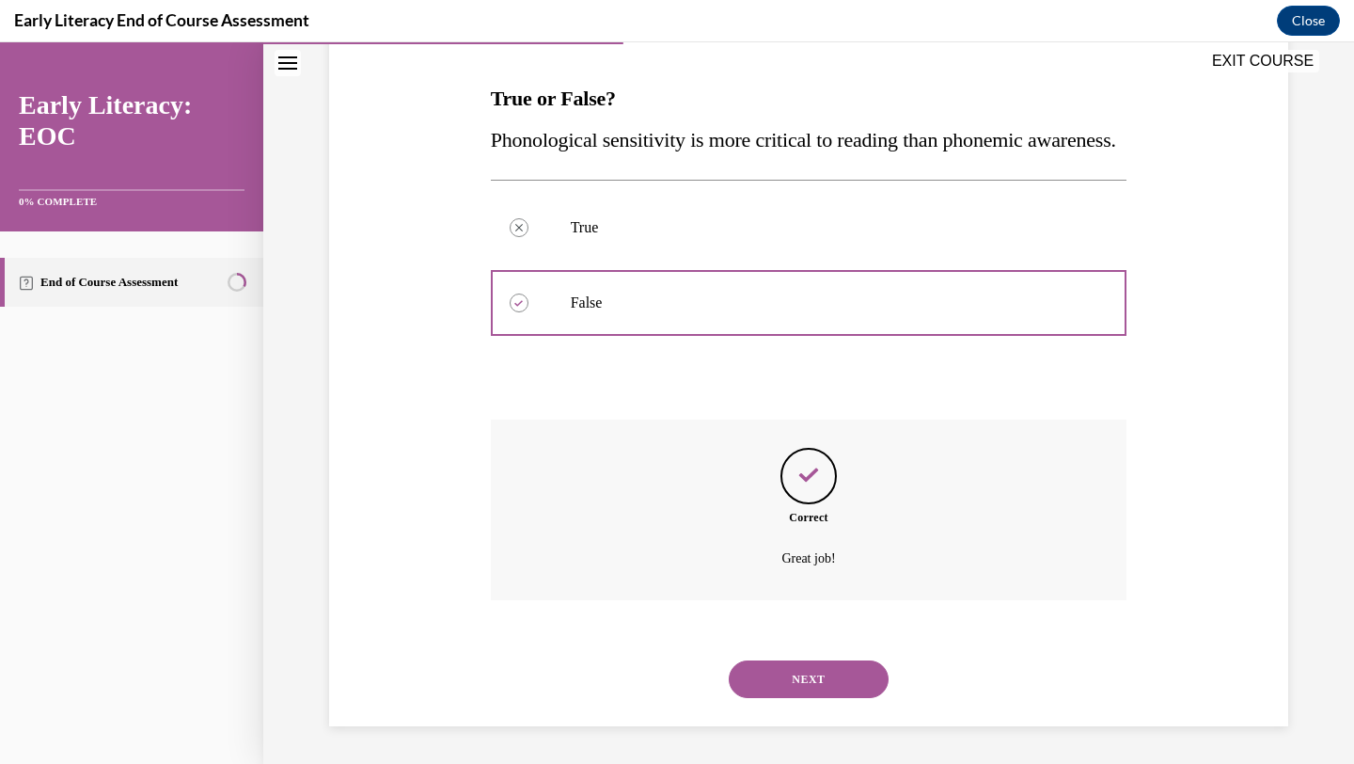
scroll to position [322, 0]
click at [802, 693] on button "NEXT" at bounding box center [809, 679] width 160 height 38
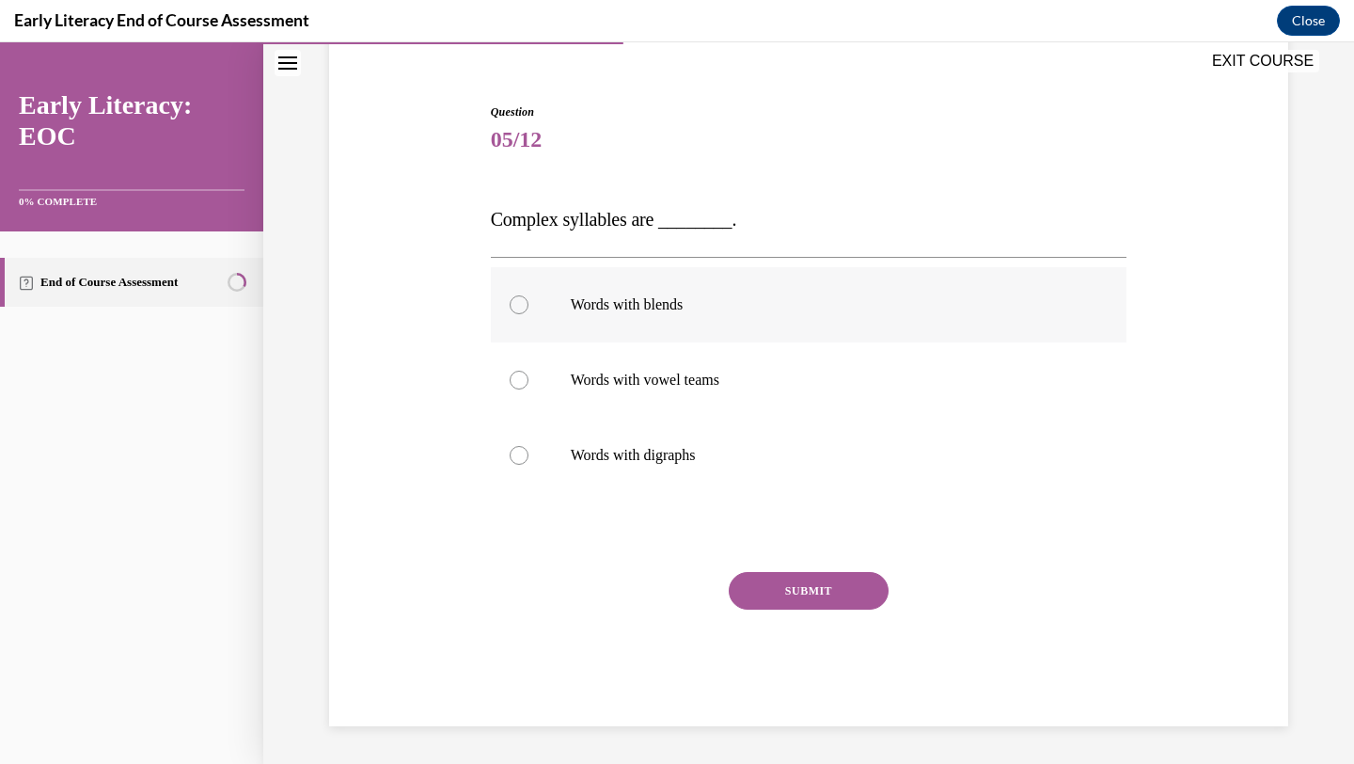
click at [721, 292] on div at bounding box center [809, 304] width 637 height 75
click at [772, 593] on button "SUBMIT" at bounding box center [809, 591] width 160 height 38
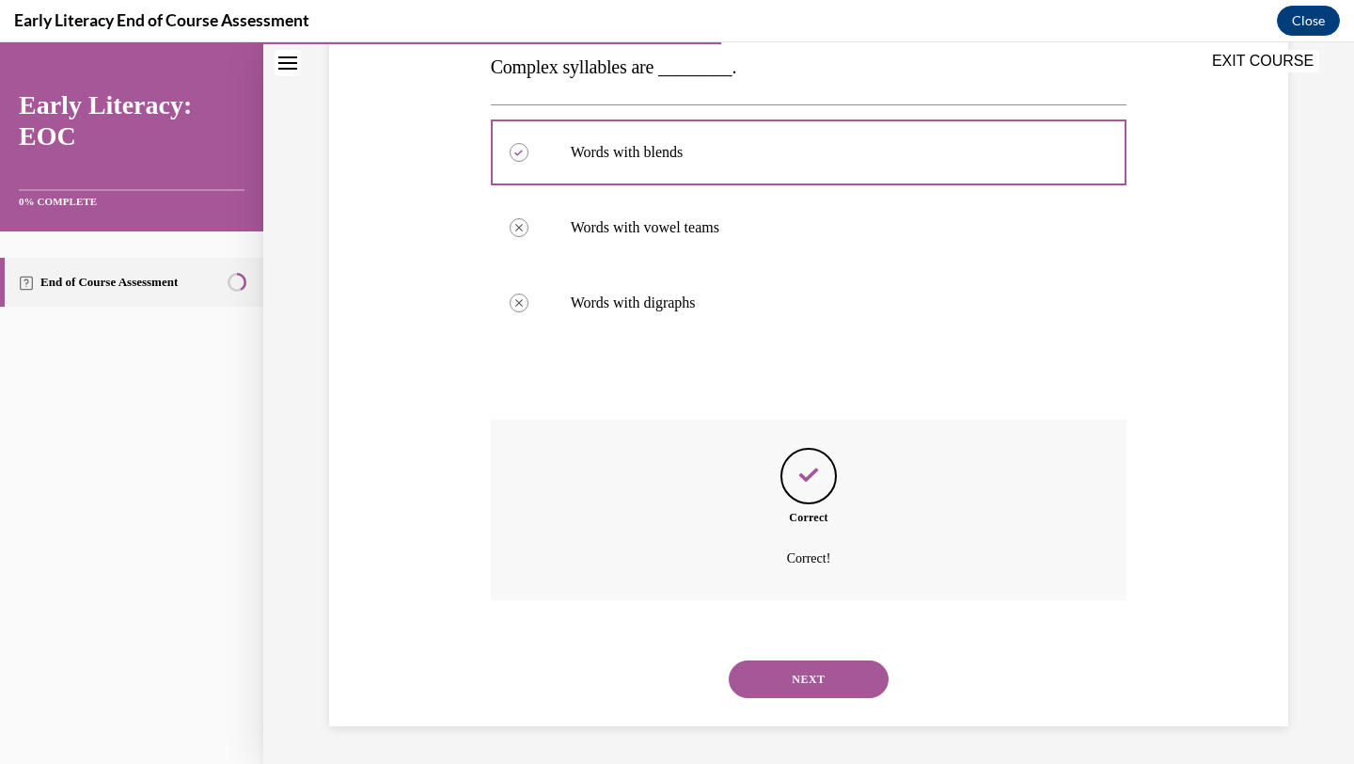
click at [805, 688] on button "NEXT" at bounding box center [809, 679] width 160 height 38
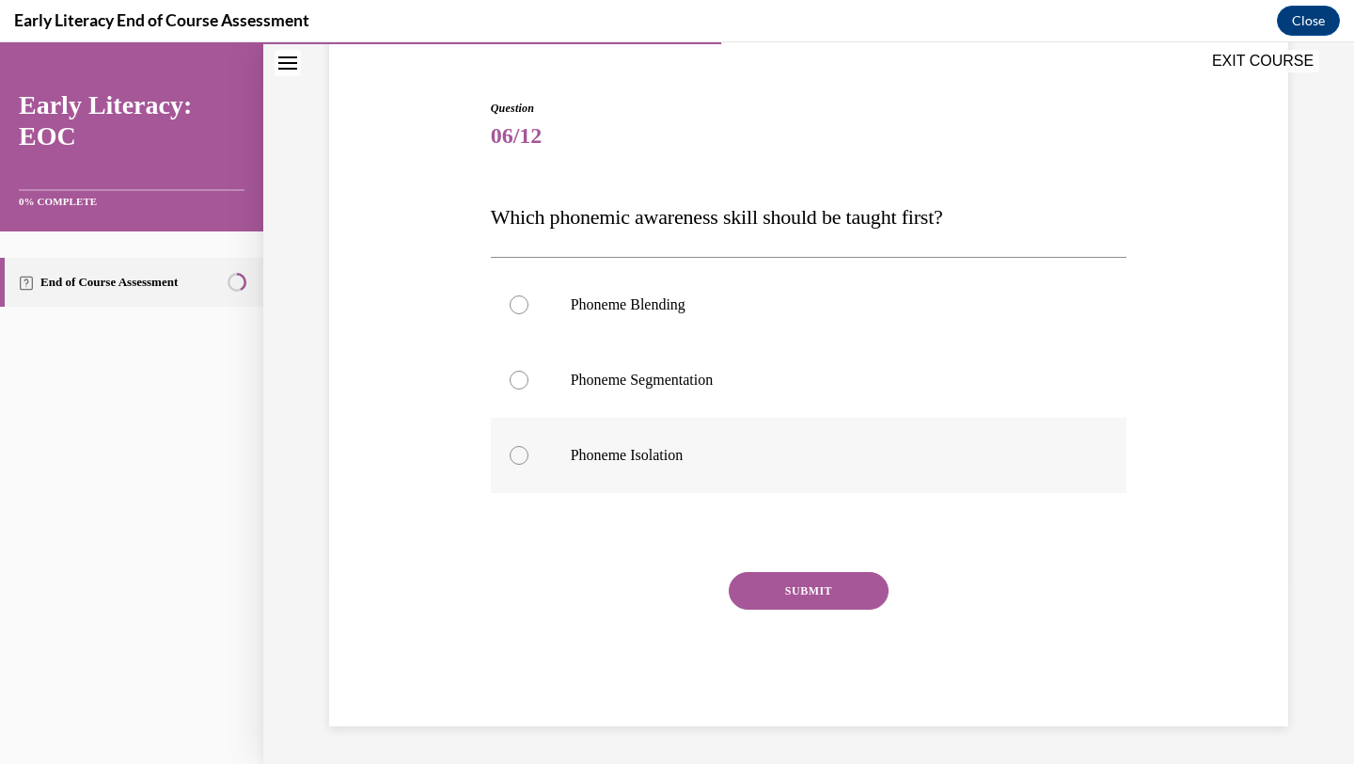
click at [656, 468] on div at bounding box center [809, 455] width 637 height 75
click at [781, 586] on button "SUBMIT" at bounding box center [809, 591] width 160 height 38
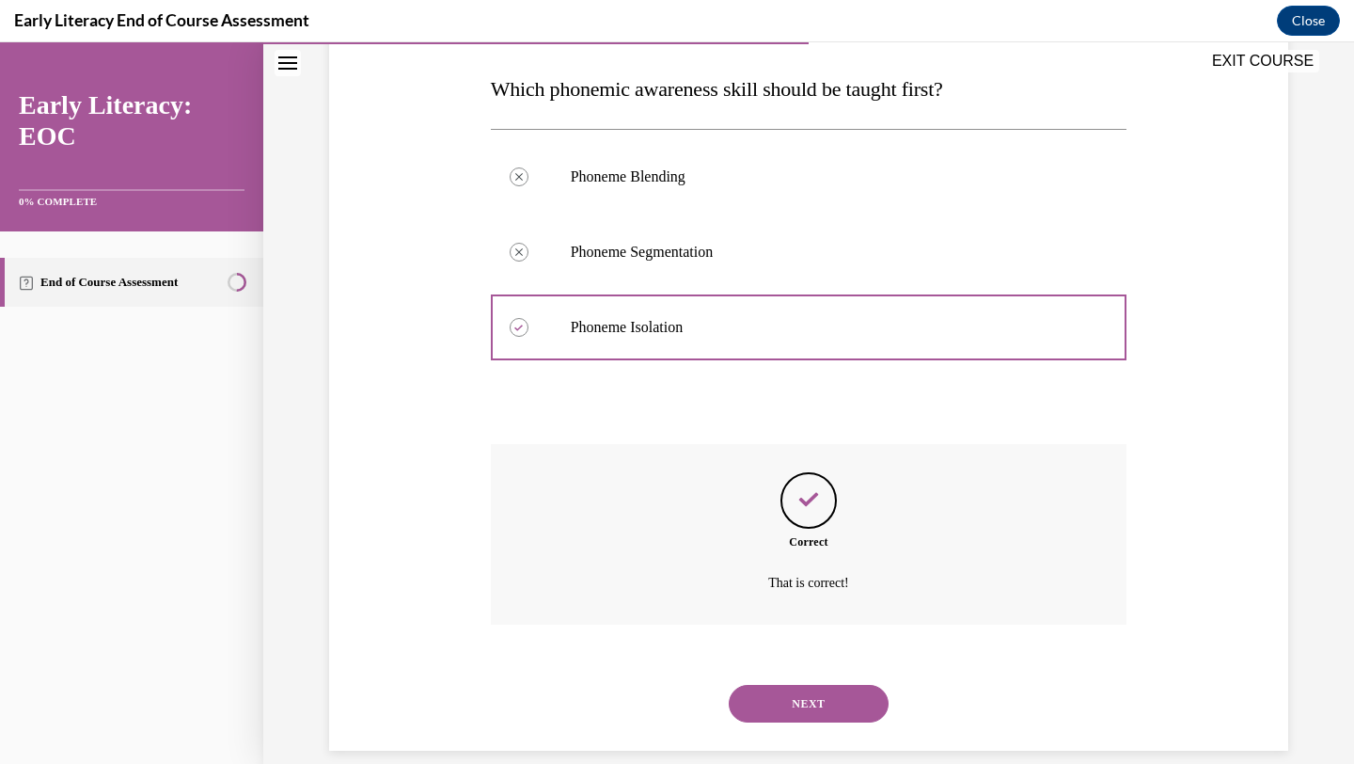
scroll to position [314, 0]
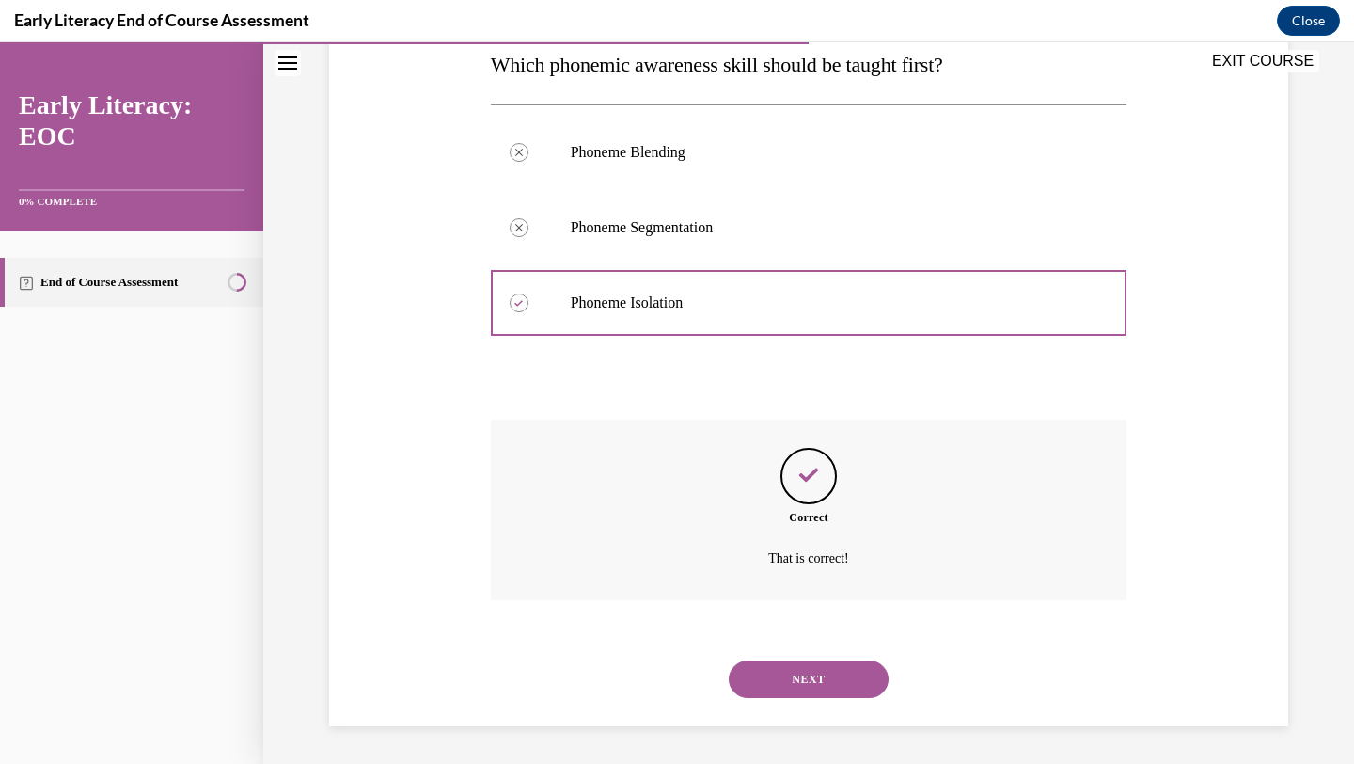
click at [839, 678] on button "NEXT" at bounding box center [809, 679] width 160 height 38
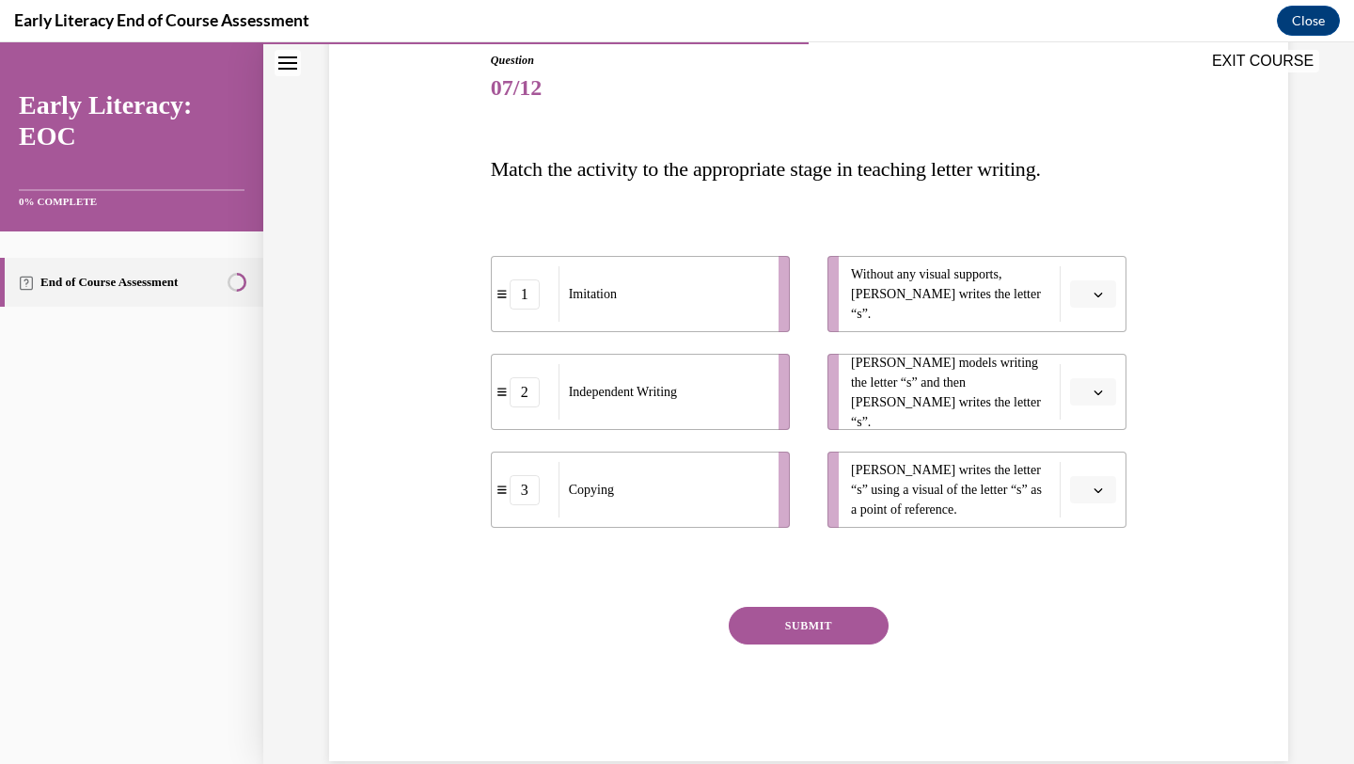
click at [1093, 294] on span "button" at bounding box center [1098, 294] width 13 height 13
click at [1168, 362] on div "Question 07/12 Match the activity to the appropriate stage in teaching letter w…" at bounding box center [808, 378] width 969 height 766
click at [1108, 387] on button "button" at bounding box center [1093, 392] width 46 height 28
click at [1090, 465] on div "1" at bounding box center [1090, 471] width 47 height 38
click at [1096, 388] on icon "button" at bounding box center [1098, 391] width 9 height 9
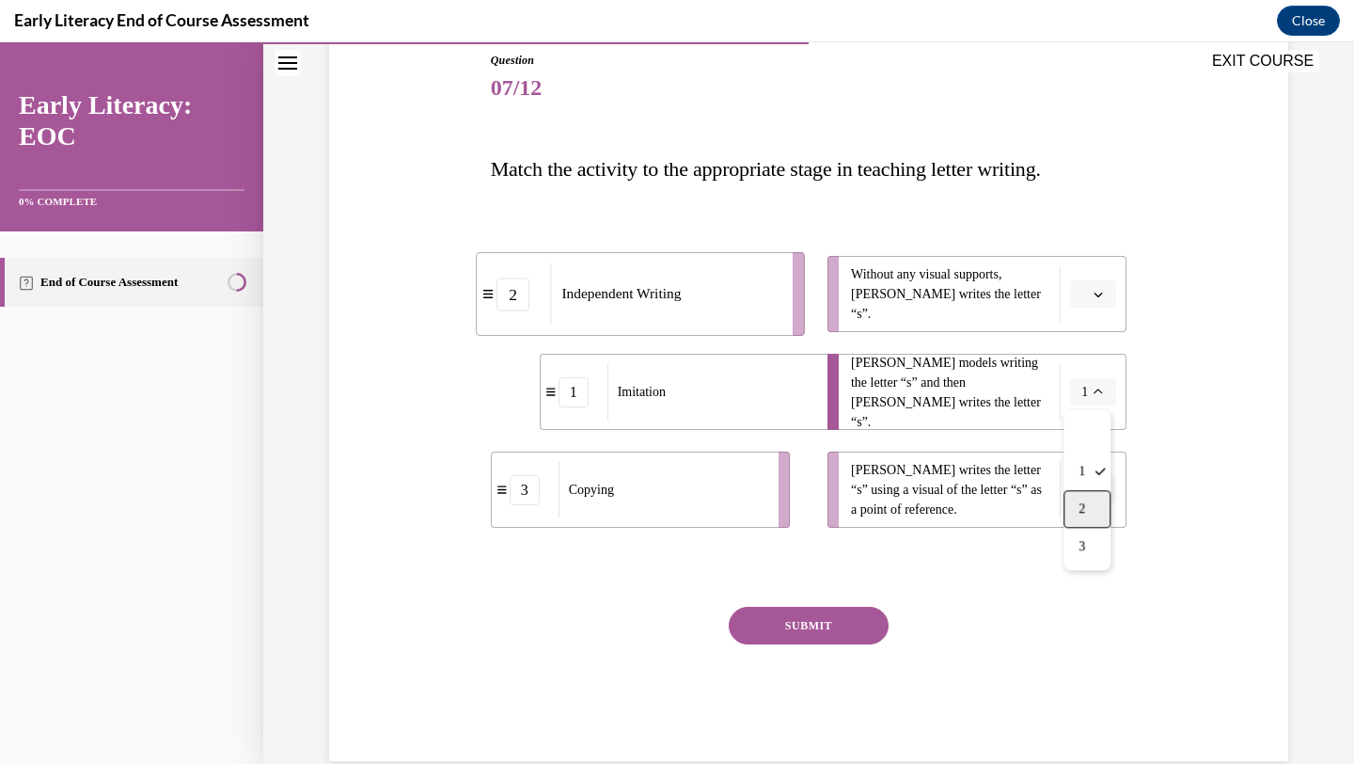
click at [1091, 517] on div "2" at bounding box center [1087, 509] width 47 height 38
click at [1097, 398] on button "2" at bounding box center [1093, 392] width 46 height 28
click at [1081, 465] on span "1" at bounding box center [1082, 471] width 7 height 15
click at [1087, 288] on span "Please select an option" at bounding box center [1085, 294] width 7 height 19
click at [1090, 408] on div "2" at bounding box center [1090, 411] width 47 height 38
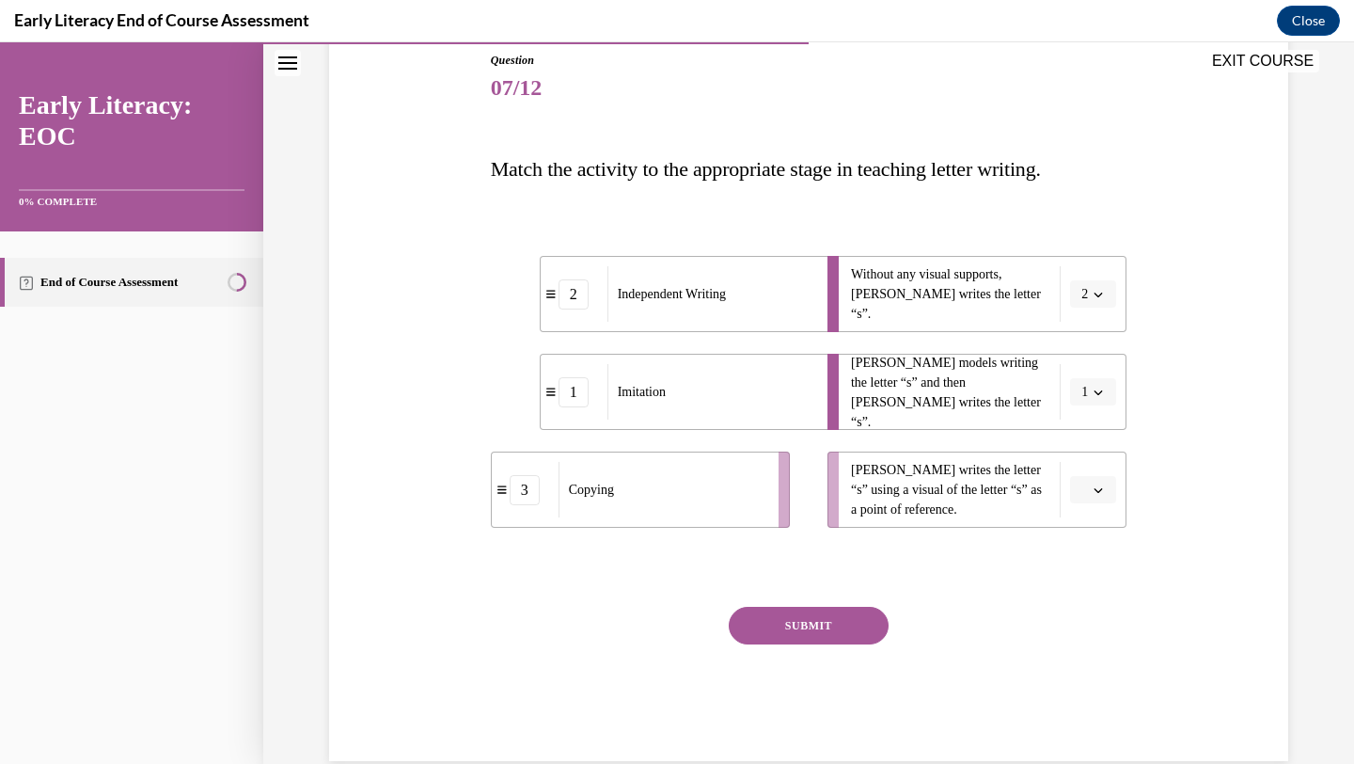
click at [1099, 493] on icon "button" at bounding box center [1098, 489] width 9 height 9
click at [1094, 648] on div "3" at bounding box center [1090, 644] width 47 height 38
click at [865, 625] on button "SUBMIT" at bounding box center [809, 626] width 160 height 38
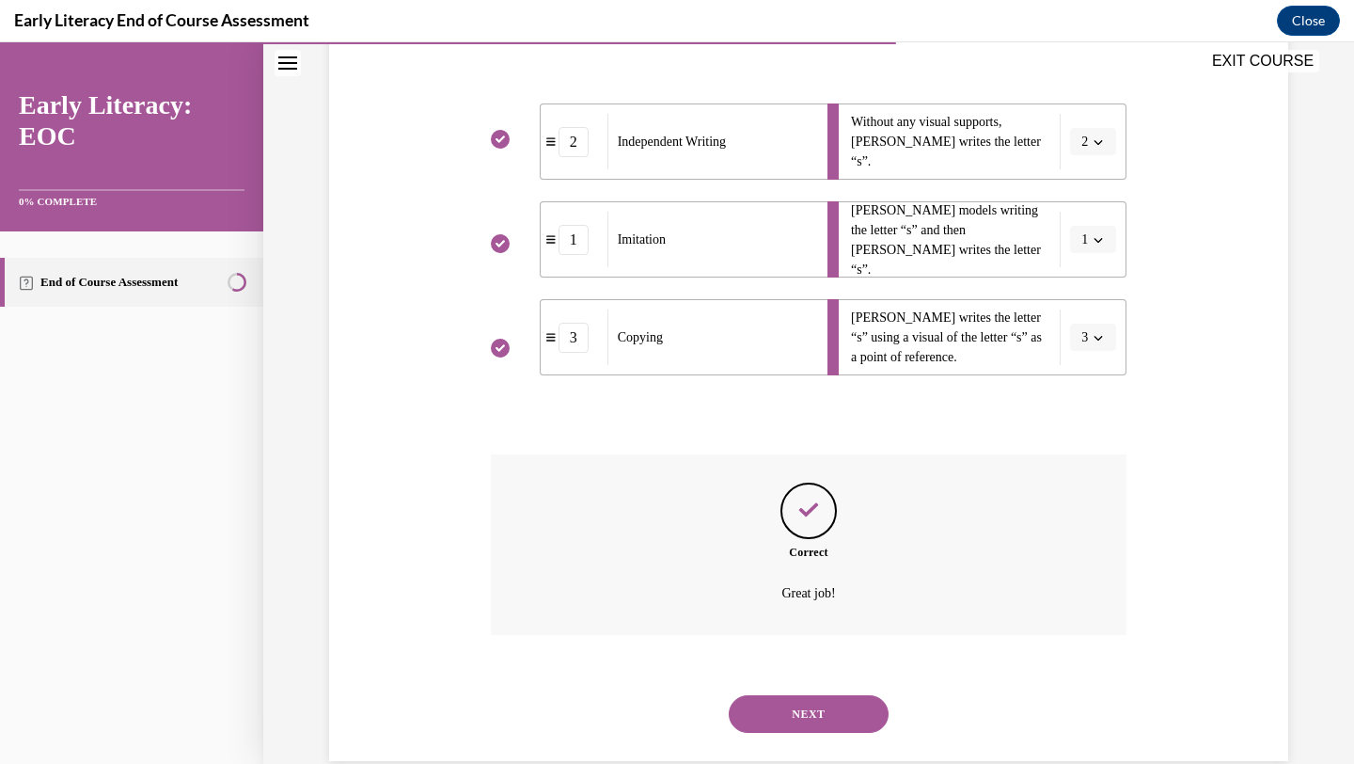
scroll to position [397, 0]
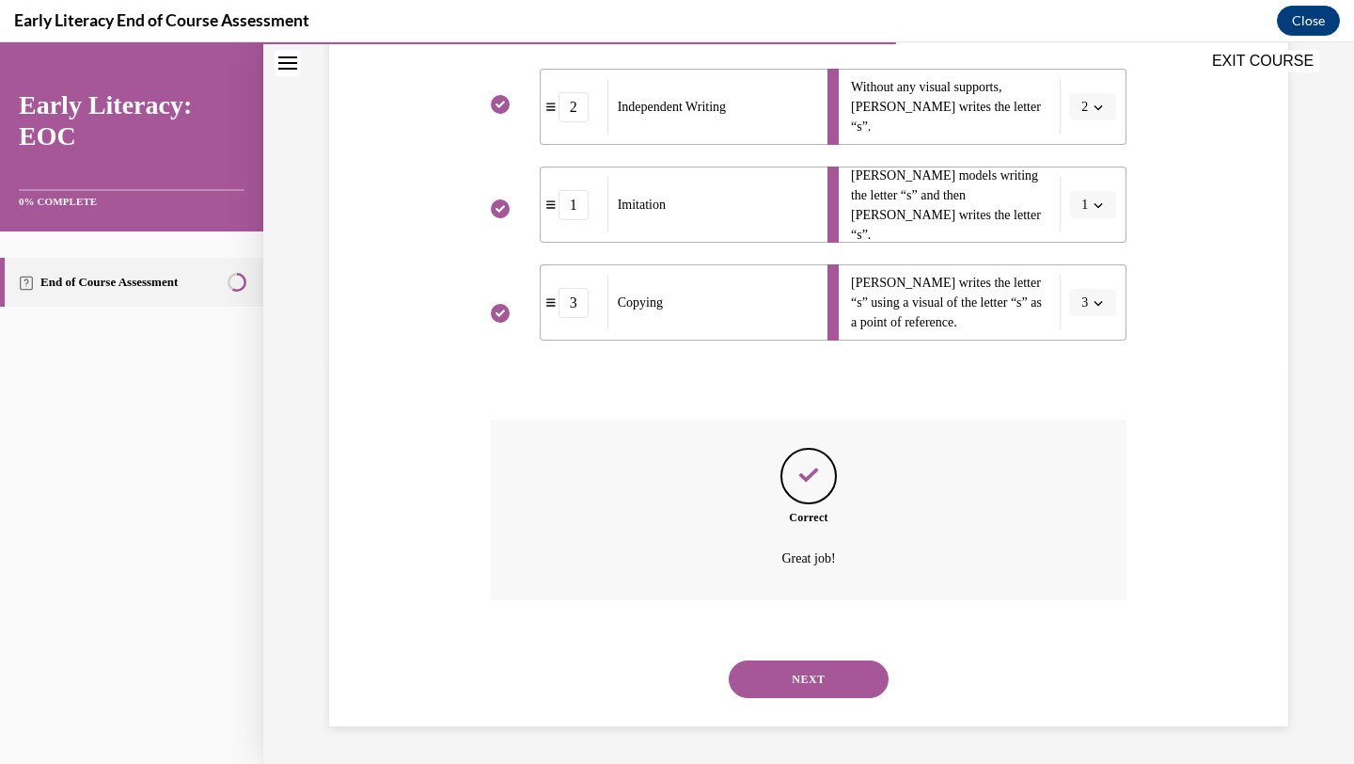
click at [830, 674] on button "NEXT" at bounding box center [809, 679] width 160 height 38
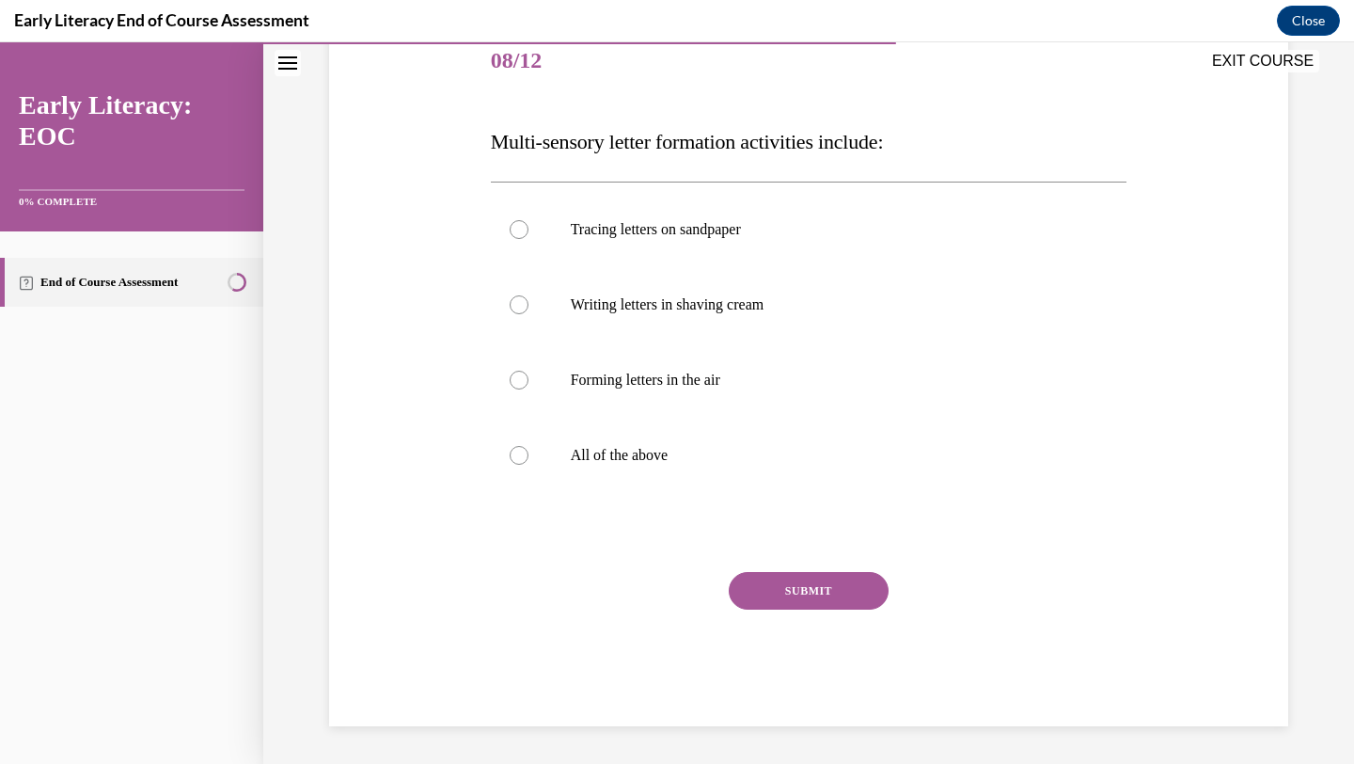
scroll to position [210, 0]
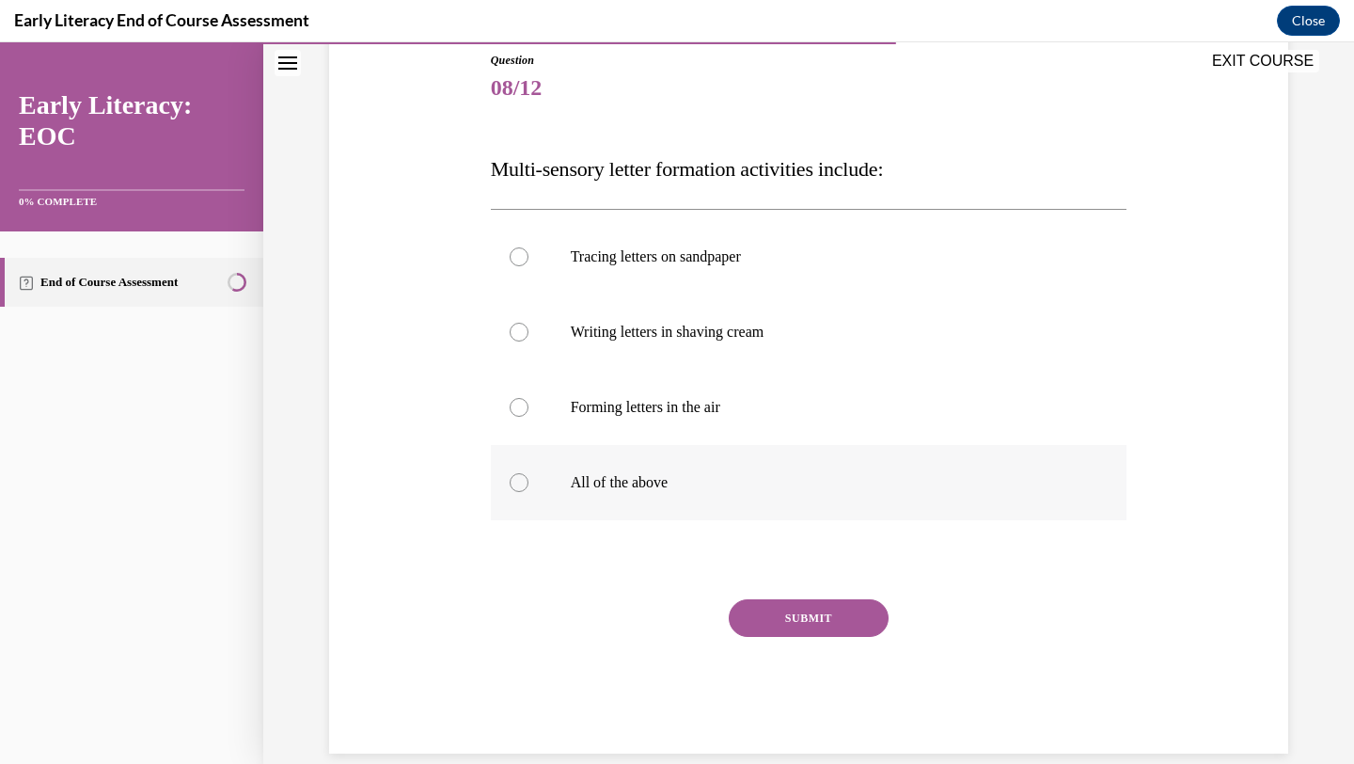
click at [976, 484] on p "All of the above" at bounding box center [826, 482] width 510 height 19
click at [839, 609] on button "SUBMIT" at bounding box center [809, 618] width 160 height 38
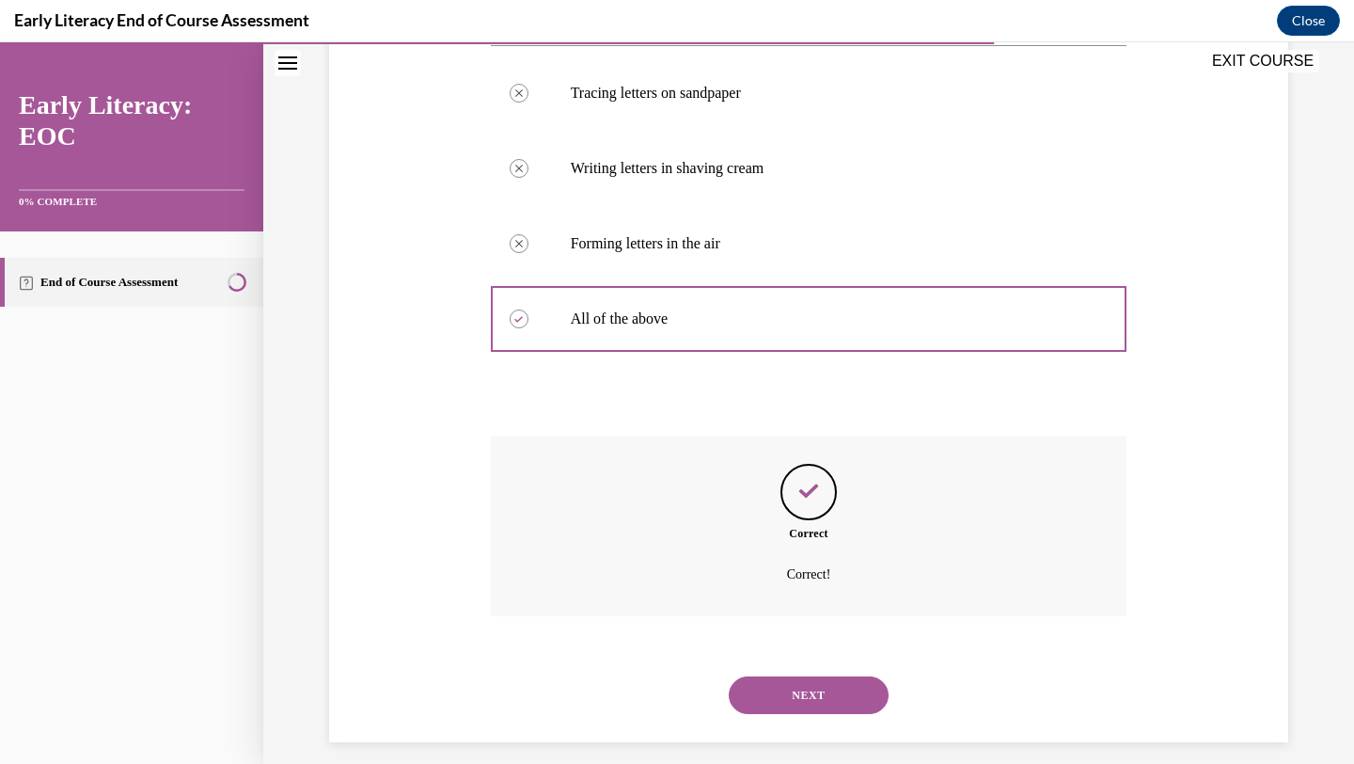
scroll to position [389, 0]
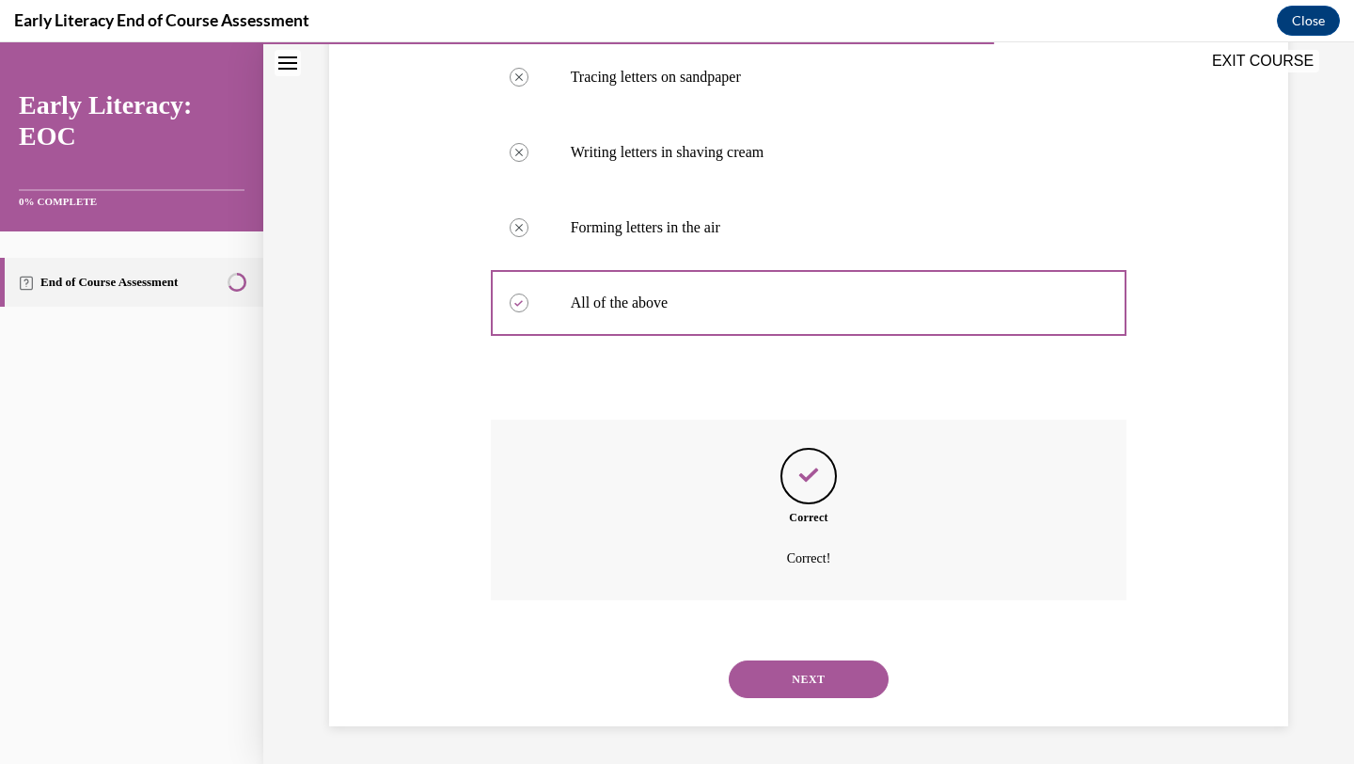
click at [809, 678] on button "NEXT" at bounding box center [809, 679] width 160 height 38
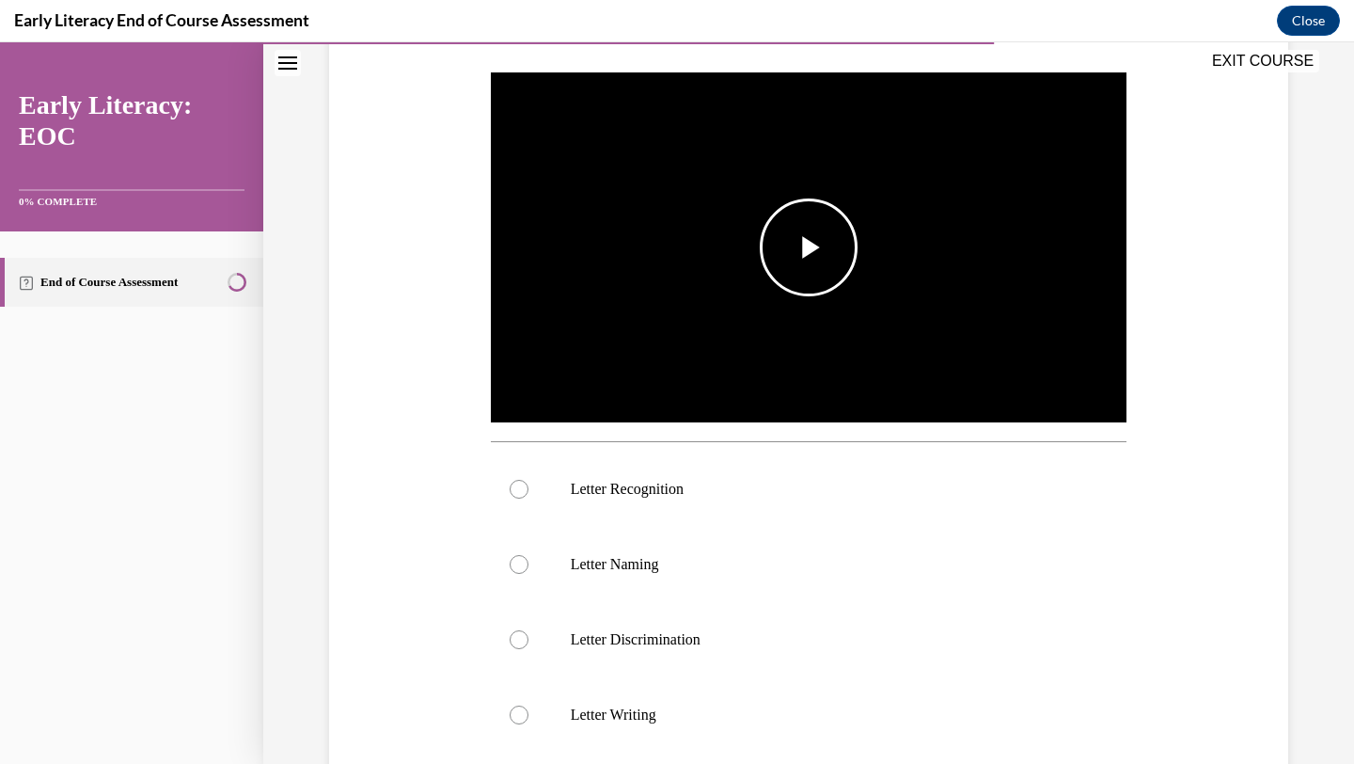
scroll to position [359, 0]
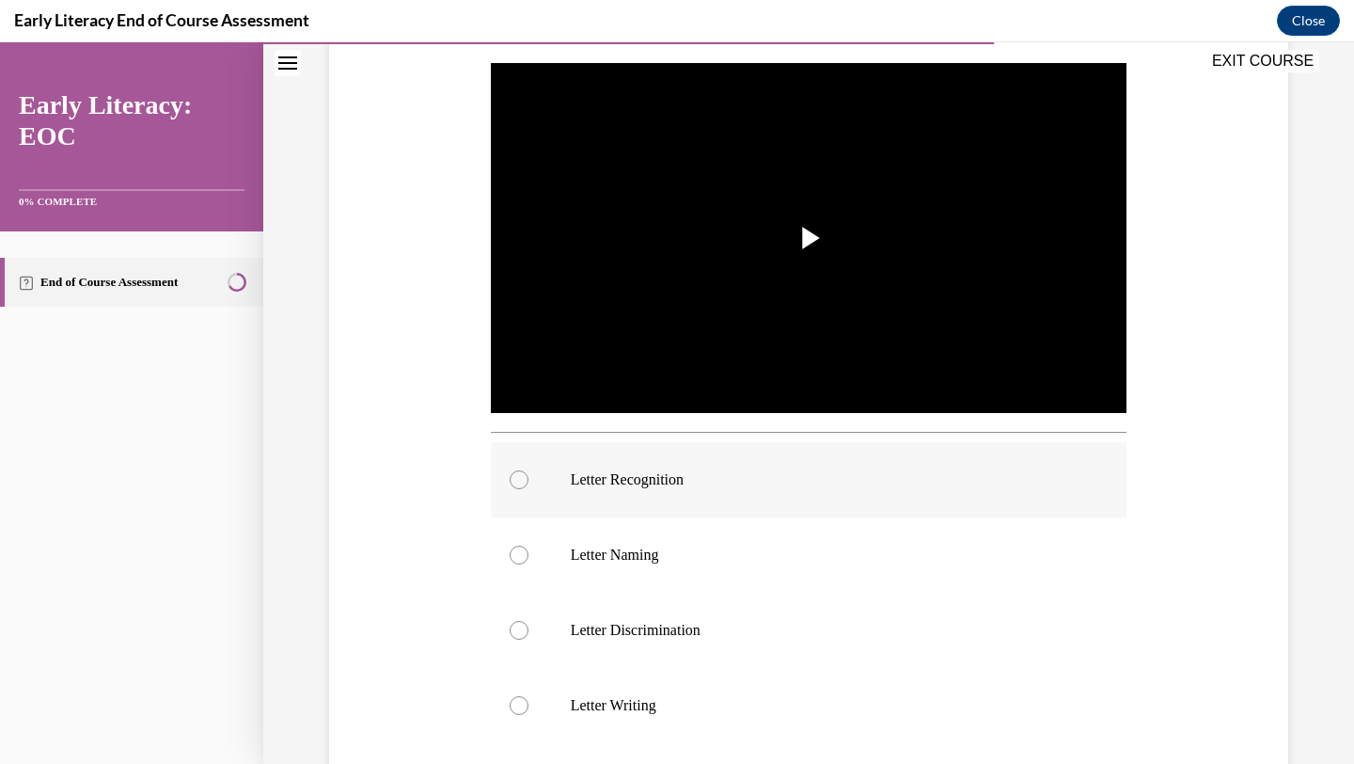
click at [700, 490] on div at bounding box center [809, 479] width 637 height 75
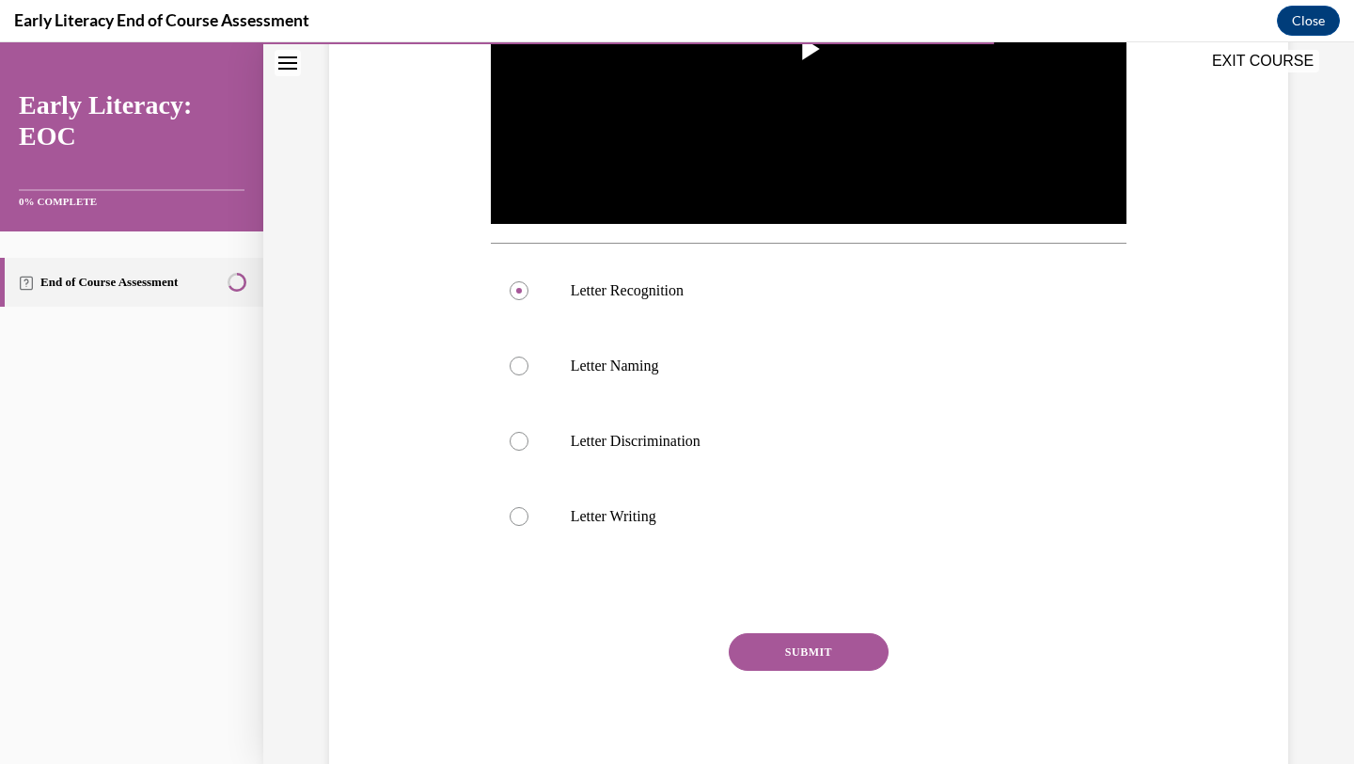
click at [788, 640] on button "SUBMIT" at bounding box center [809, 652] width 160 height 38
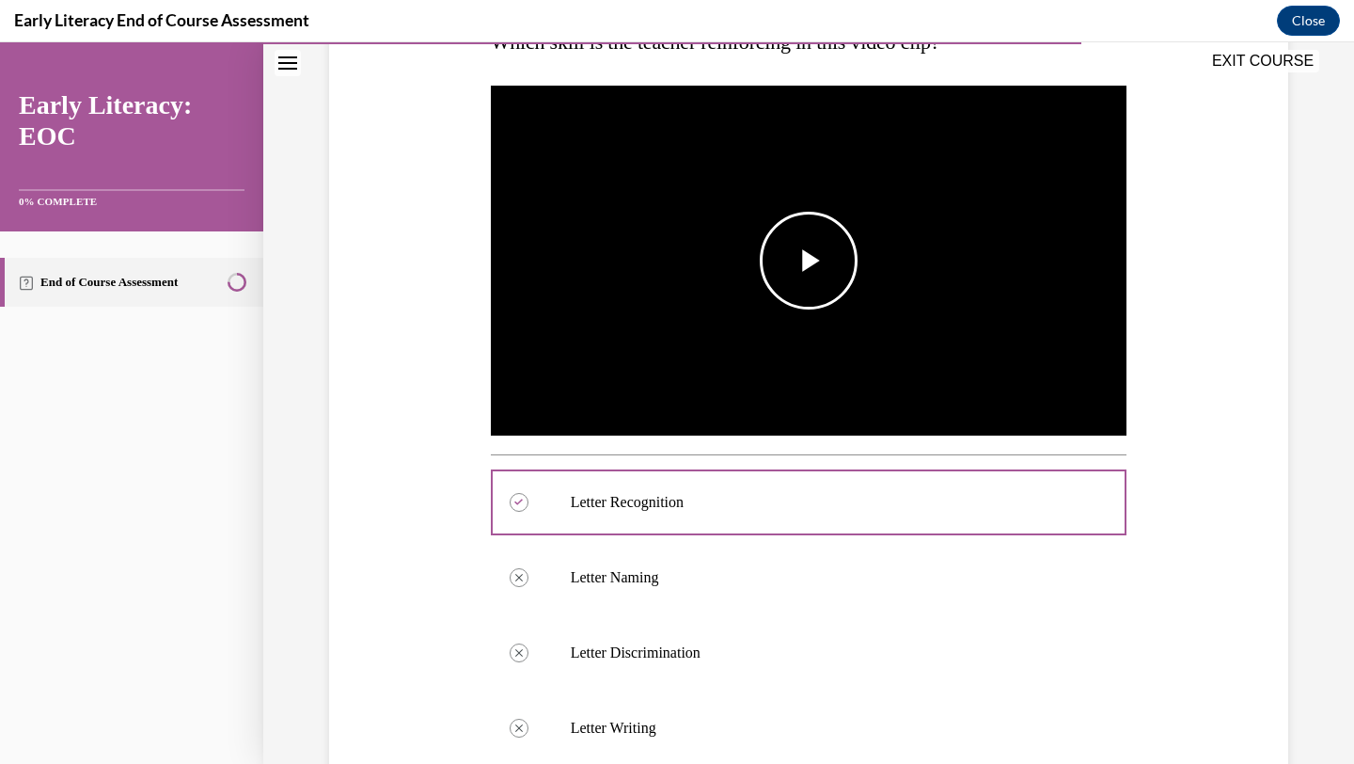
scroll to position [269, 0]
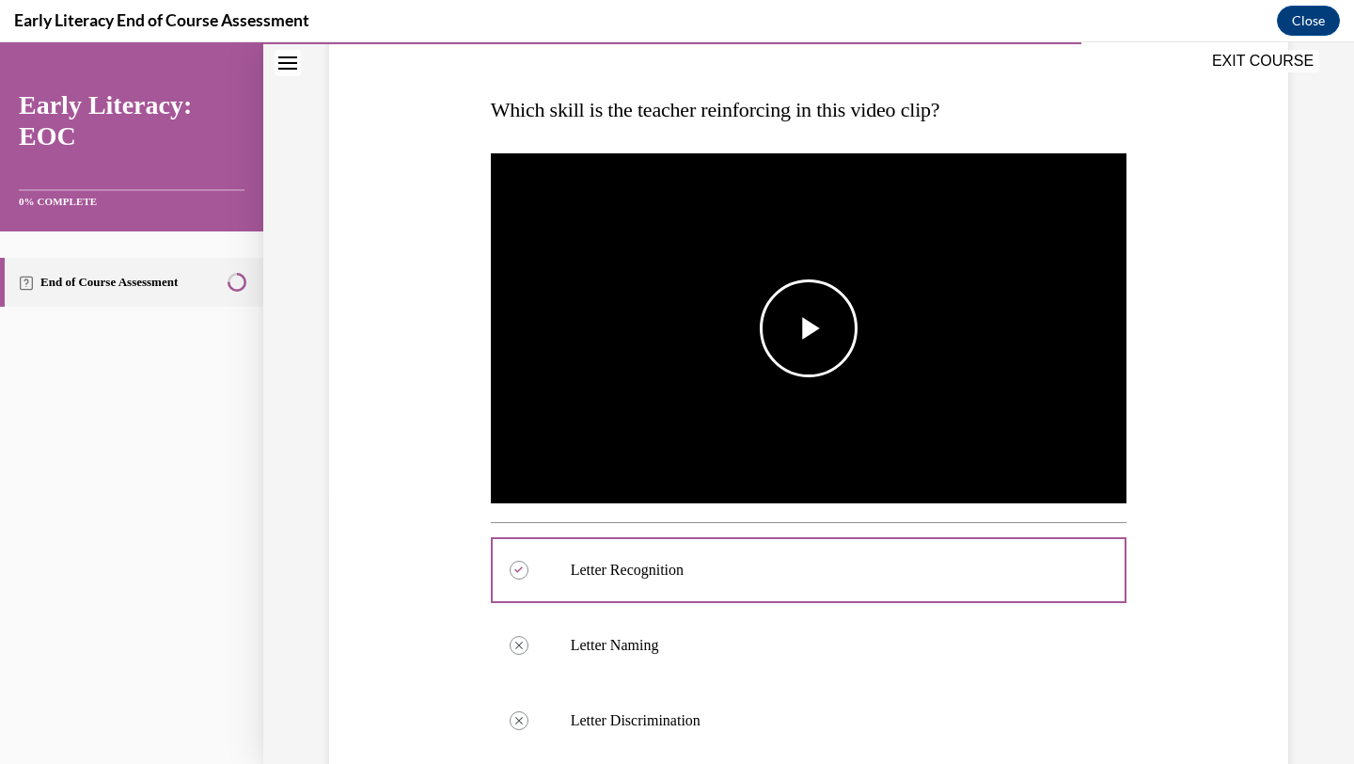
click at [809, 328] on span "Video player" at bounding box center [809, 328] width 0 height 0
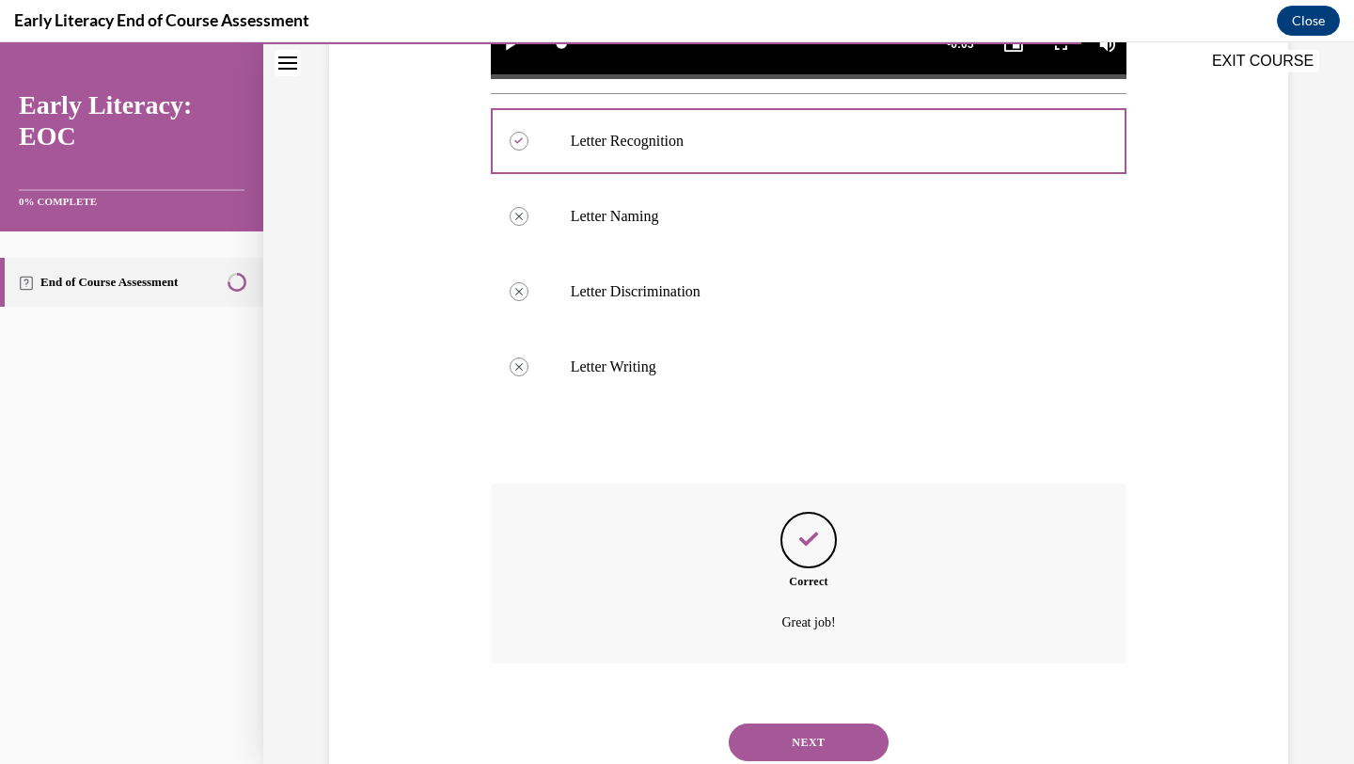
scroll to position [761, 0]
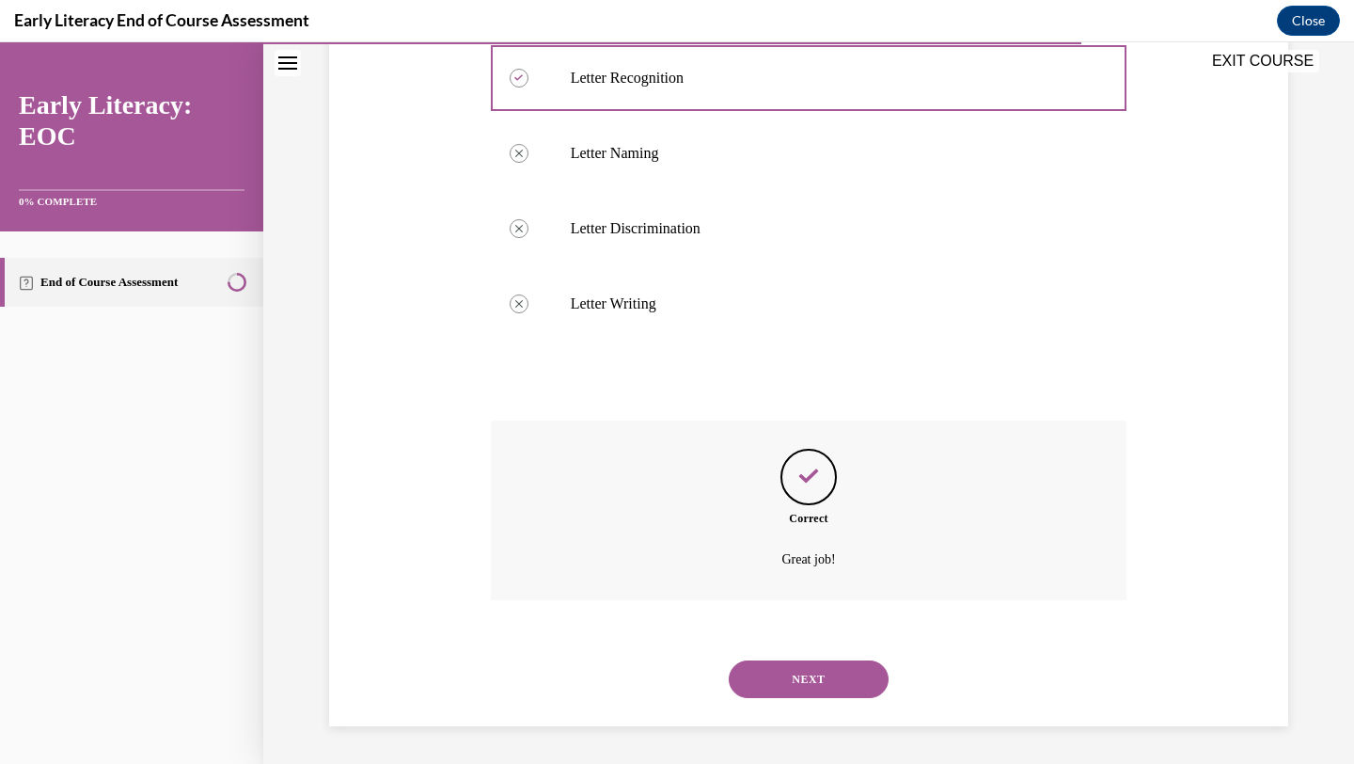
click at [833, 682] on button "NEXT" at bounding box center [809, 679] width 160 height 38
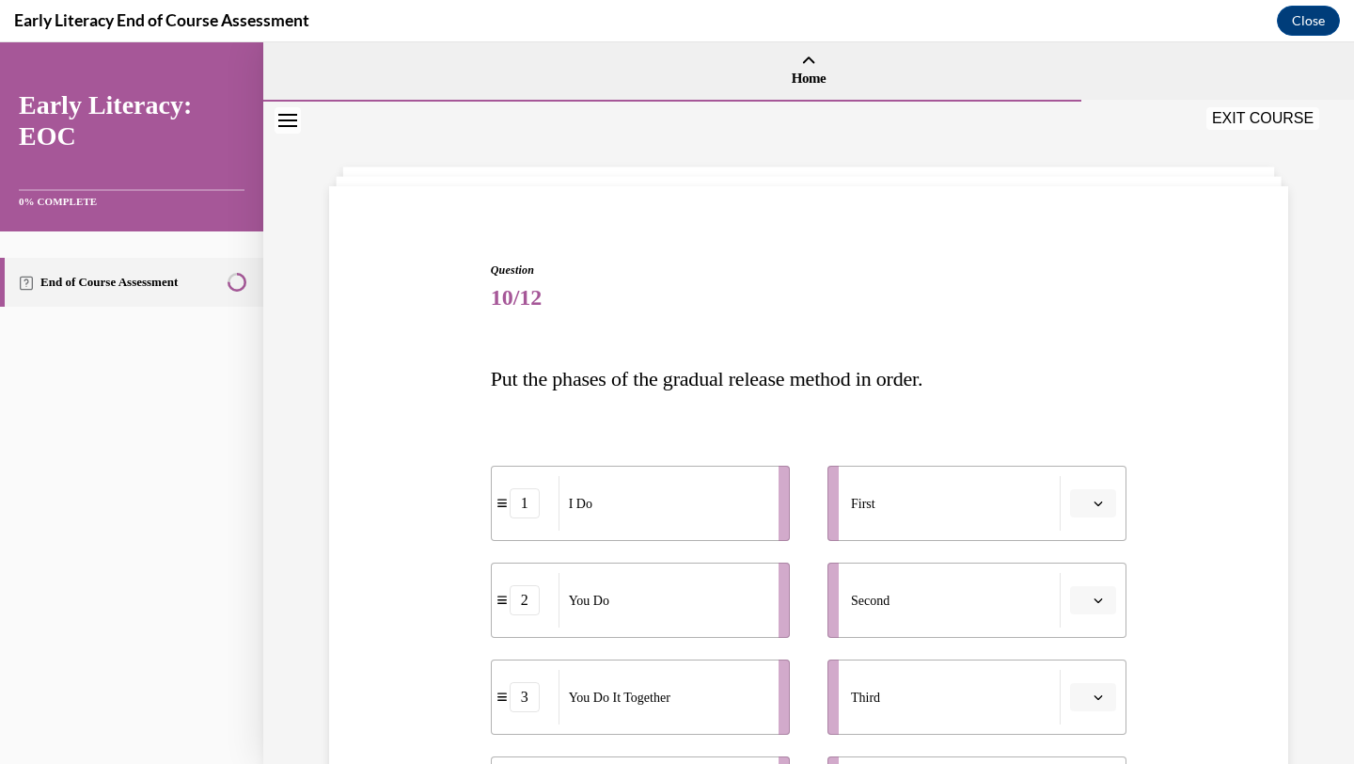
click at [1097, 510] on button "button" at bounding box center [1093, 503] width 46 height 28
click at [1084, 583] on span "1" at bounding box center [1086, 583] width 7 height 15
click at [1105, 603] on button "button" at bounding box center [1093, 600] width 46 height 28
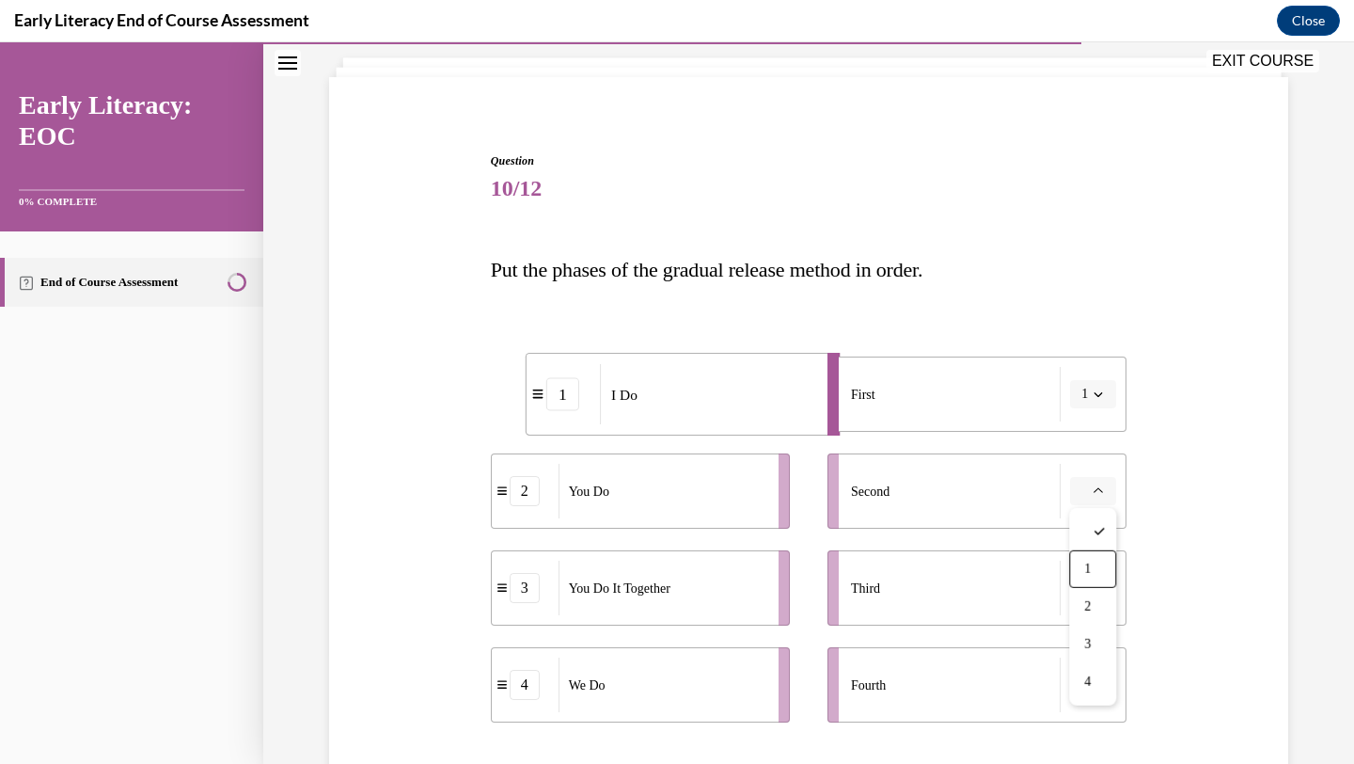
scroll to position [117, 0]
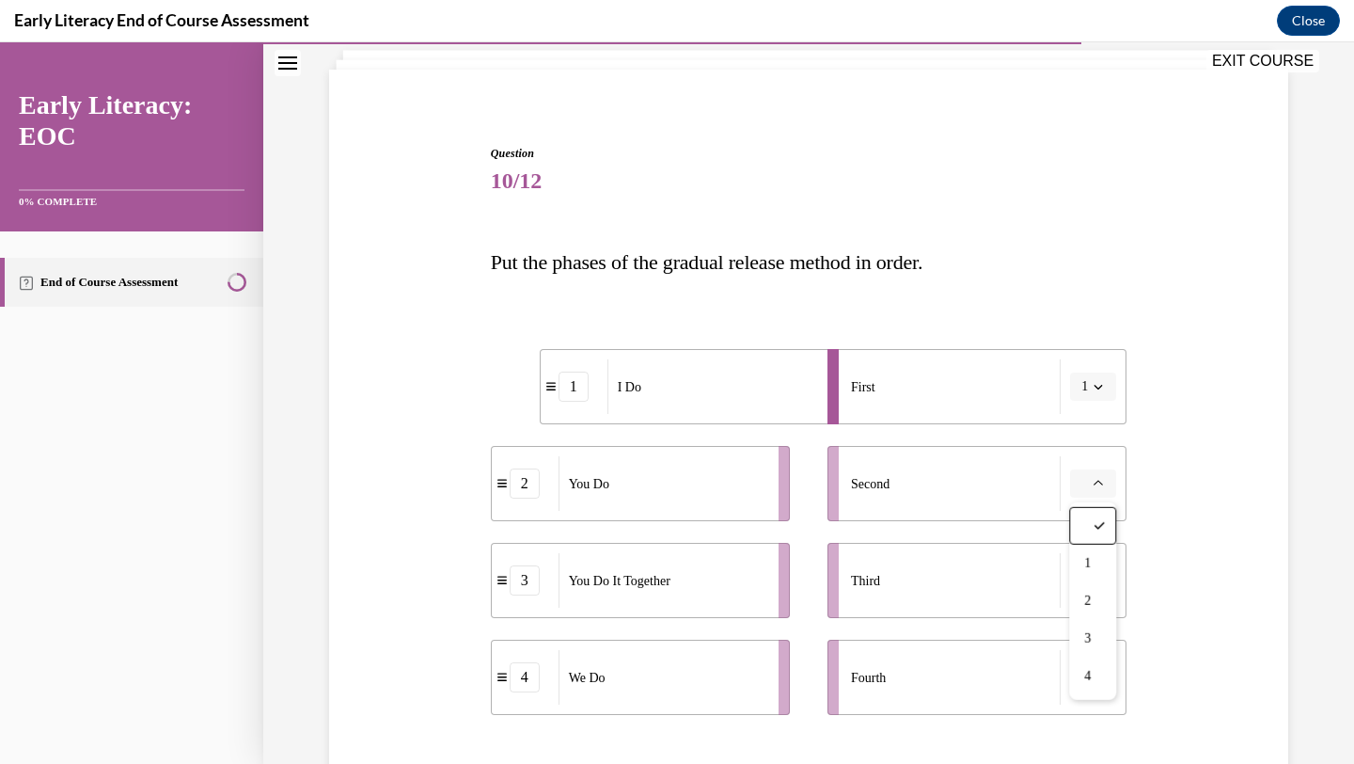
click at [1107, 482] on button "button" at bounding box center [1093, 483] width 46 height 28
click at [1099, 682] on div "4" at bounding box center [1090, 676] width 47 height 38
click at [1094, 579] on icon "button" at bounding box center [1098, 580] width 9 height 9
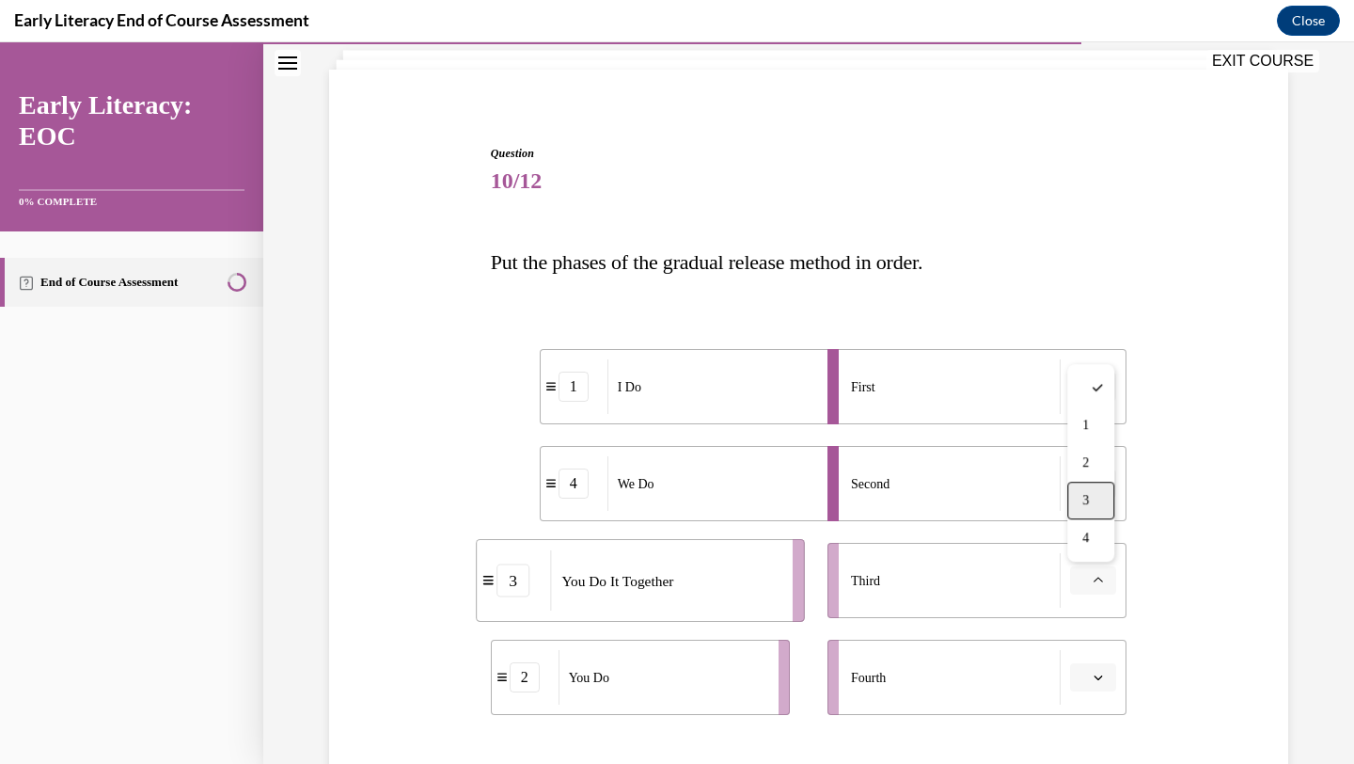
click at [1094, 498] on div "3" at bounding box center [1090, 501] width 47 height 38
click at [1104, 678] on span "button" at bounding box center [1098, 677] width 13 height 13
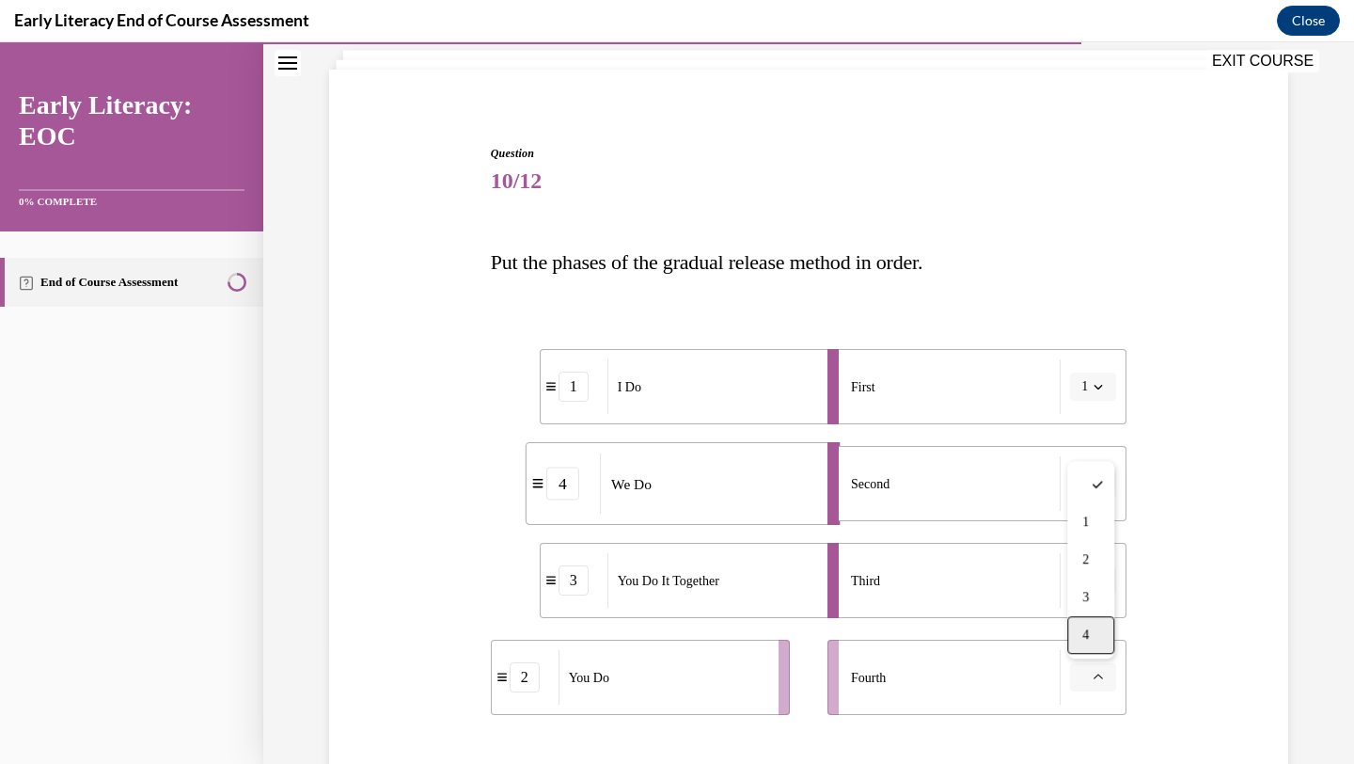
click at [1096, 626] on div "4" at bounding box center [1090, 635] width 47 height 38
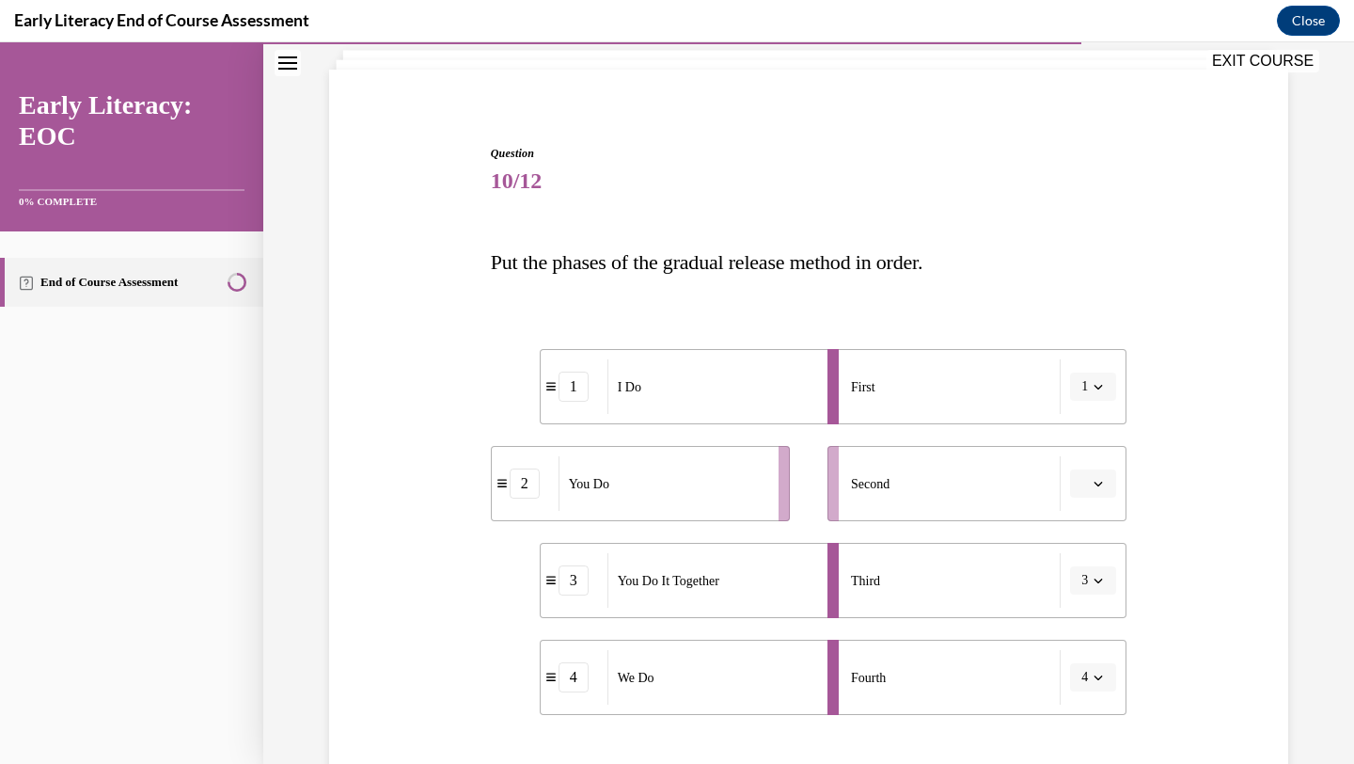
click at [1097, 680] on icon "button" at bounding box center [1098, 676] width 9 height 9
click at [1085, 565] on span "2" at bounding box center [1082, 559] width 7 height 15
click at [1100, 485] on icon "button" at bounding box center [1098, 483] width 9 height 9
click at [1095, 662] on div "4" at bounding box center [1090, 676] width 47 height 38
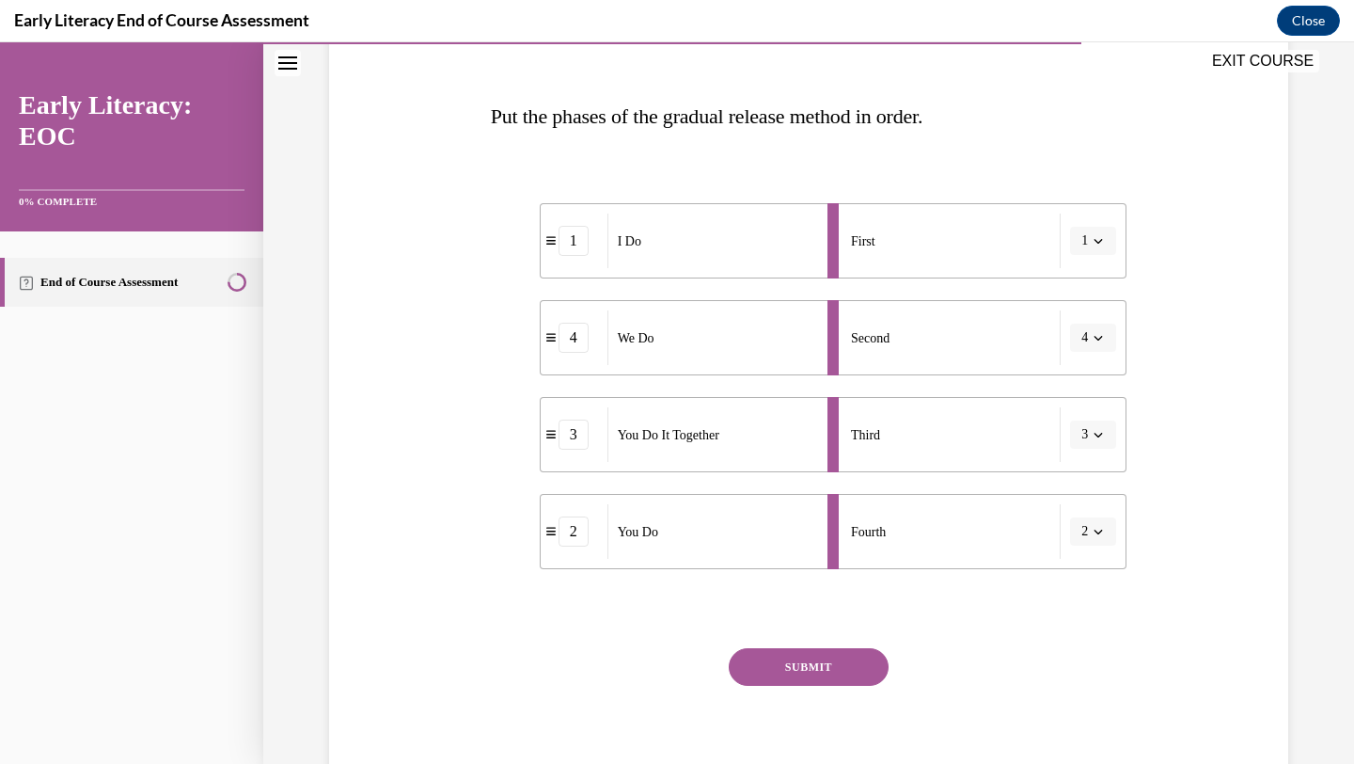
scroll to position [339, 0]
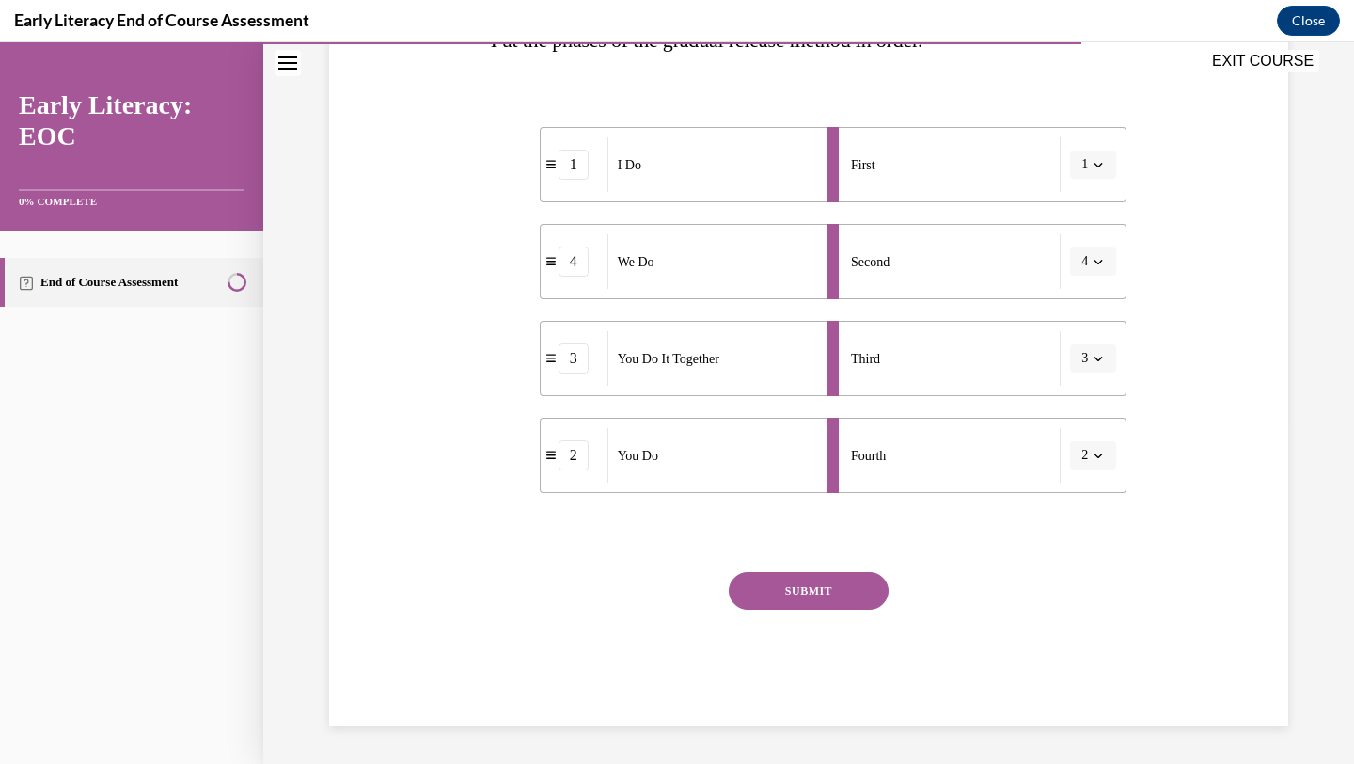
click at [814, 599] on button "SUBMIT" at bounding box center [809, 591] width 160 height 38
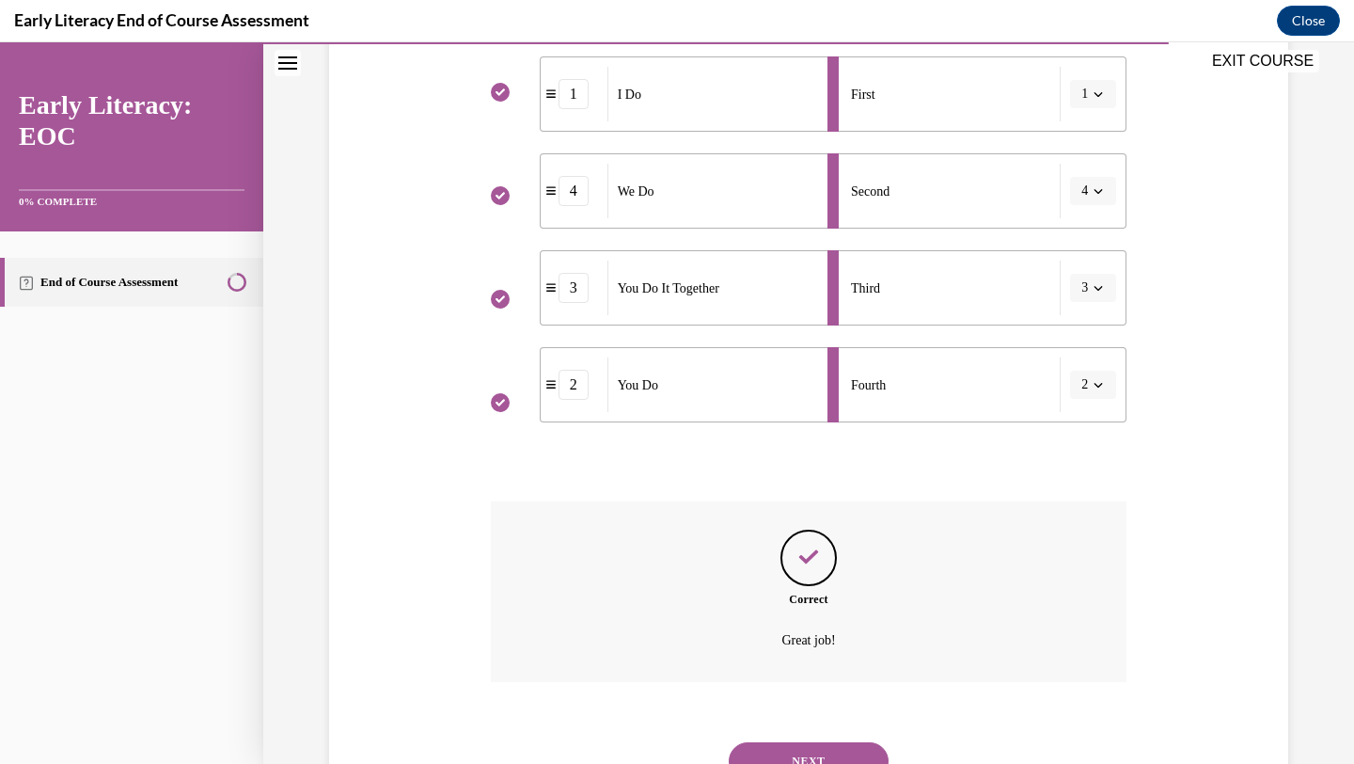
scroll to position [491, 0]
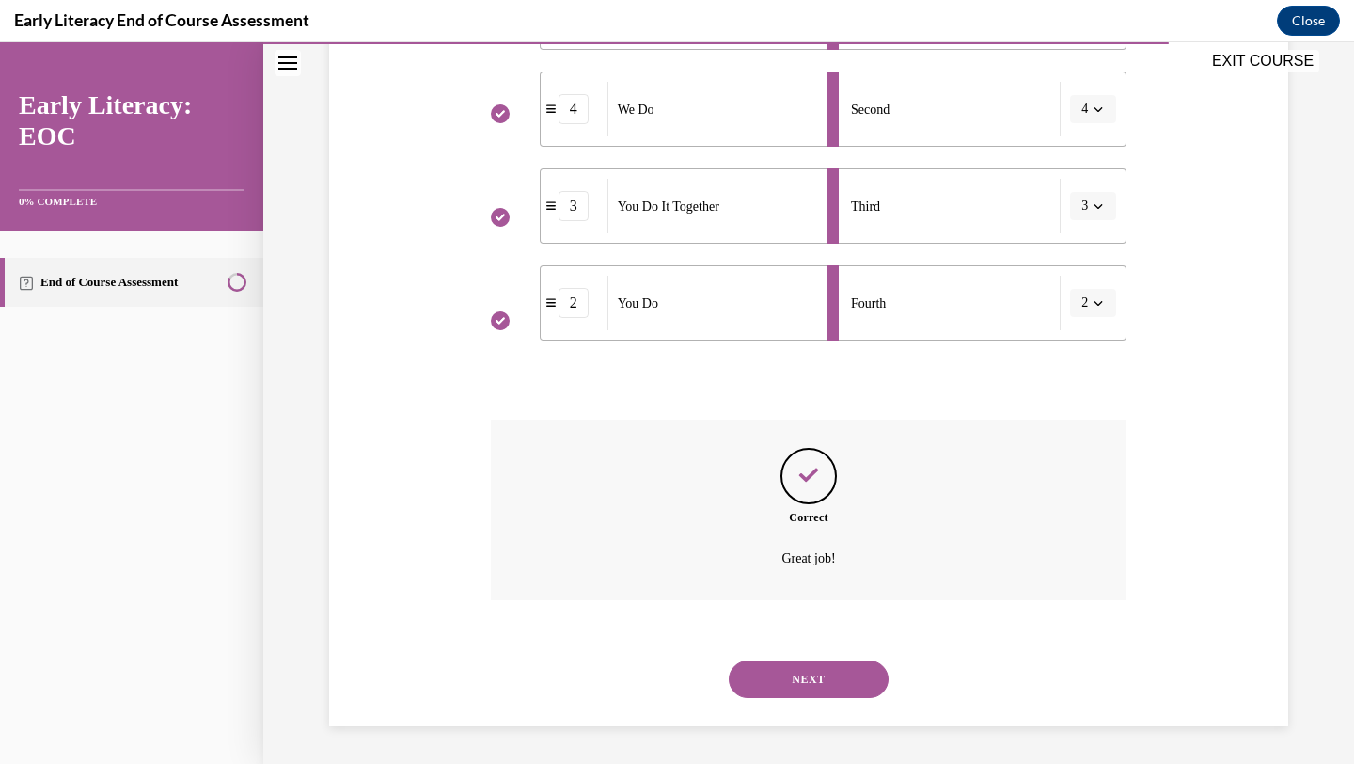
click at [798, 681] on button "NEXT" at bounding box center [809, 679] width 160 height 38
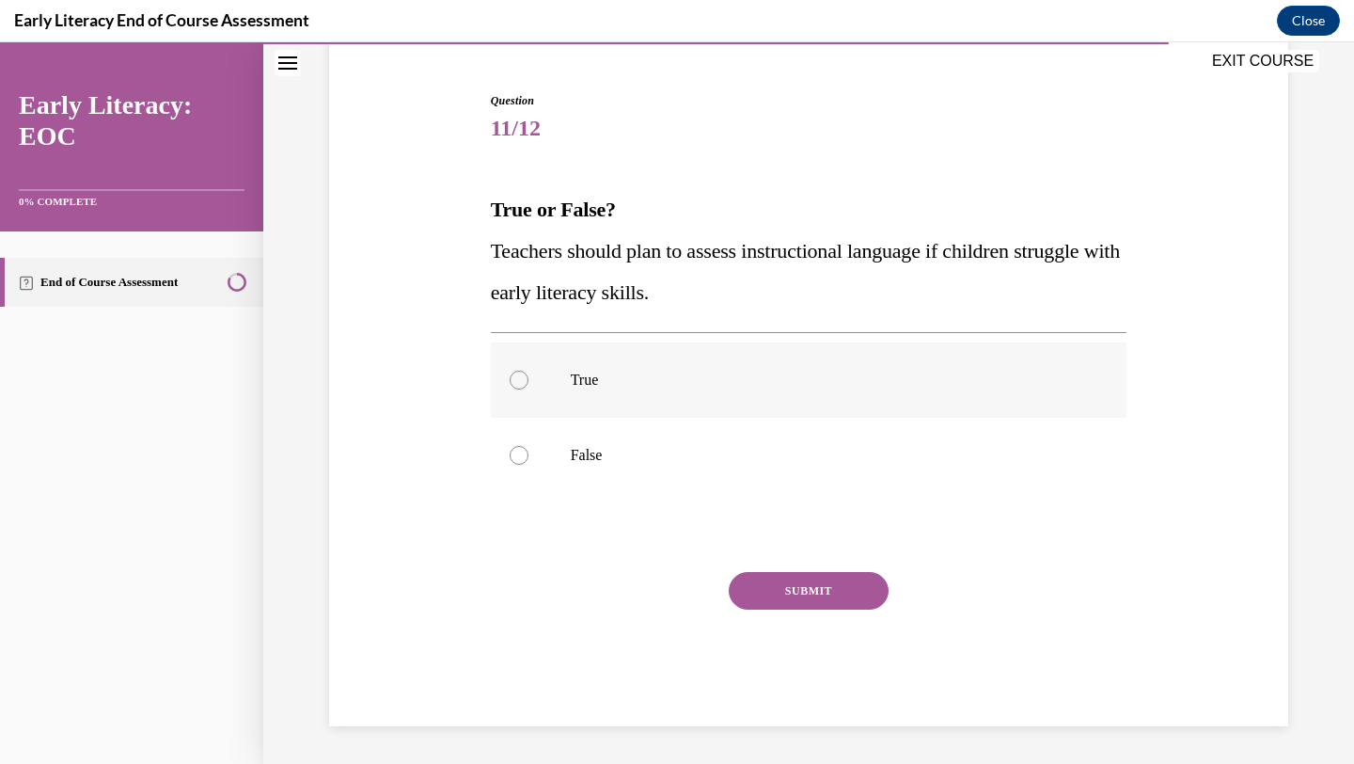
click at [576, 381] on p "True" at bounding box center [826, 380] width 510 height 19
click at [804, 590] on button "SUBMIT" at bounding box center [809, 591] width 160 height 38
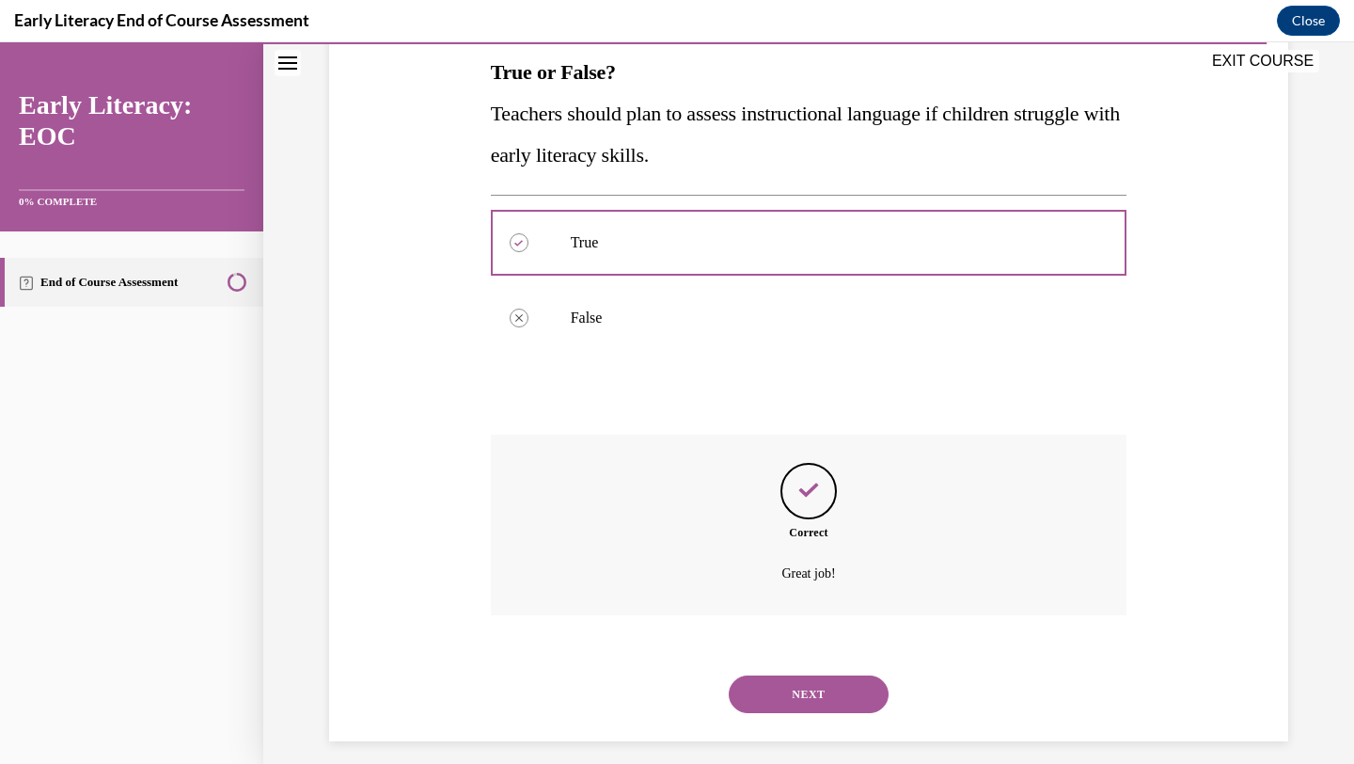
scroll to position [322, 0]
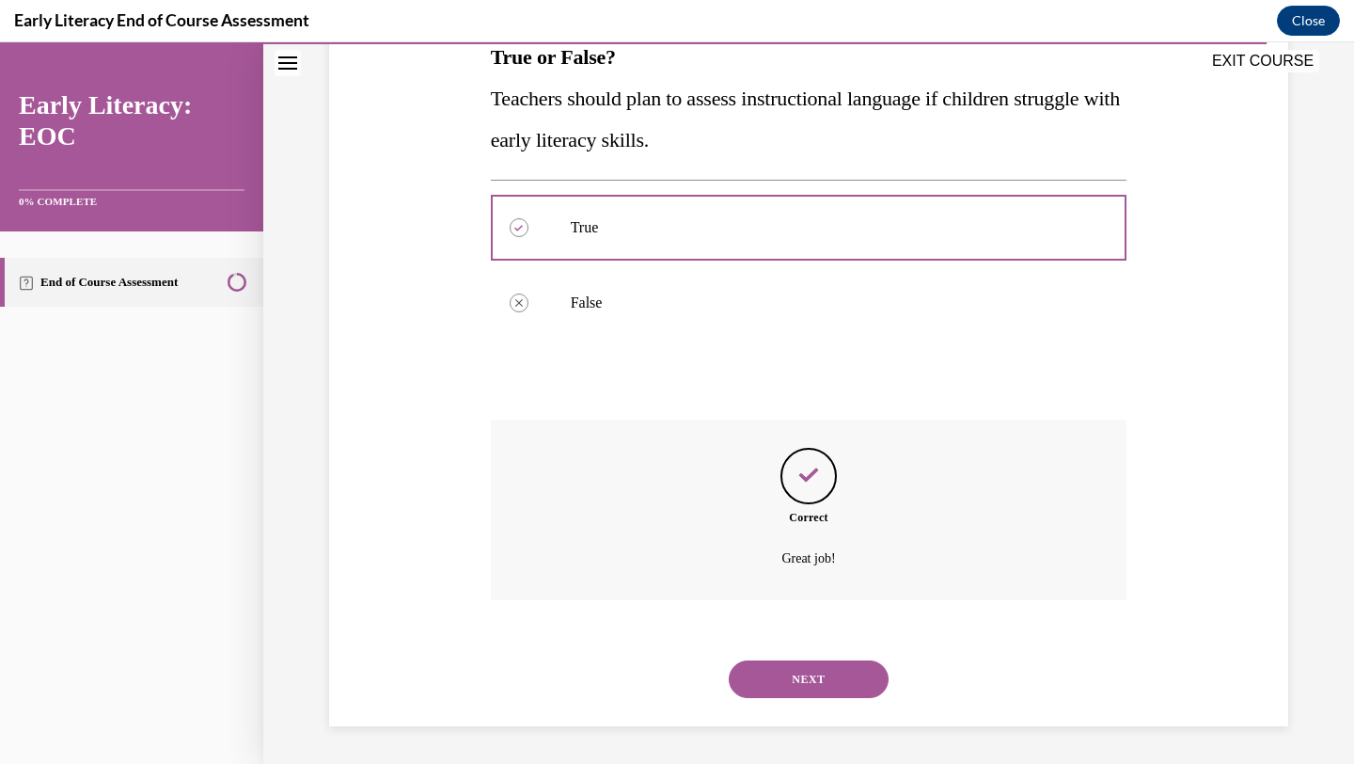
click at [788, 672] on button "NEXT" at bounding box center [809, 679] width 160 height 38
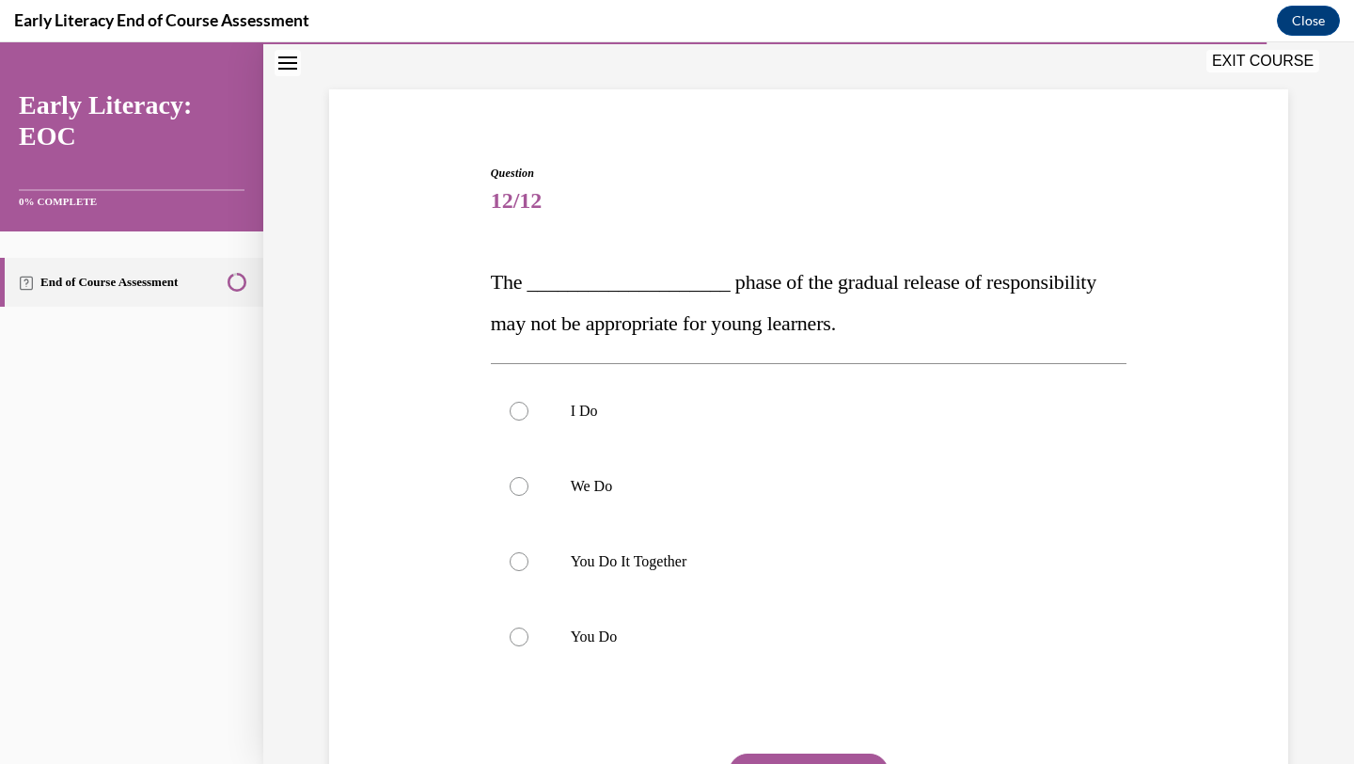
scroll to position [104, 0]
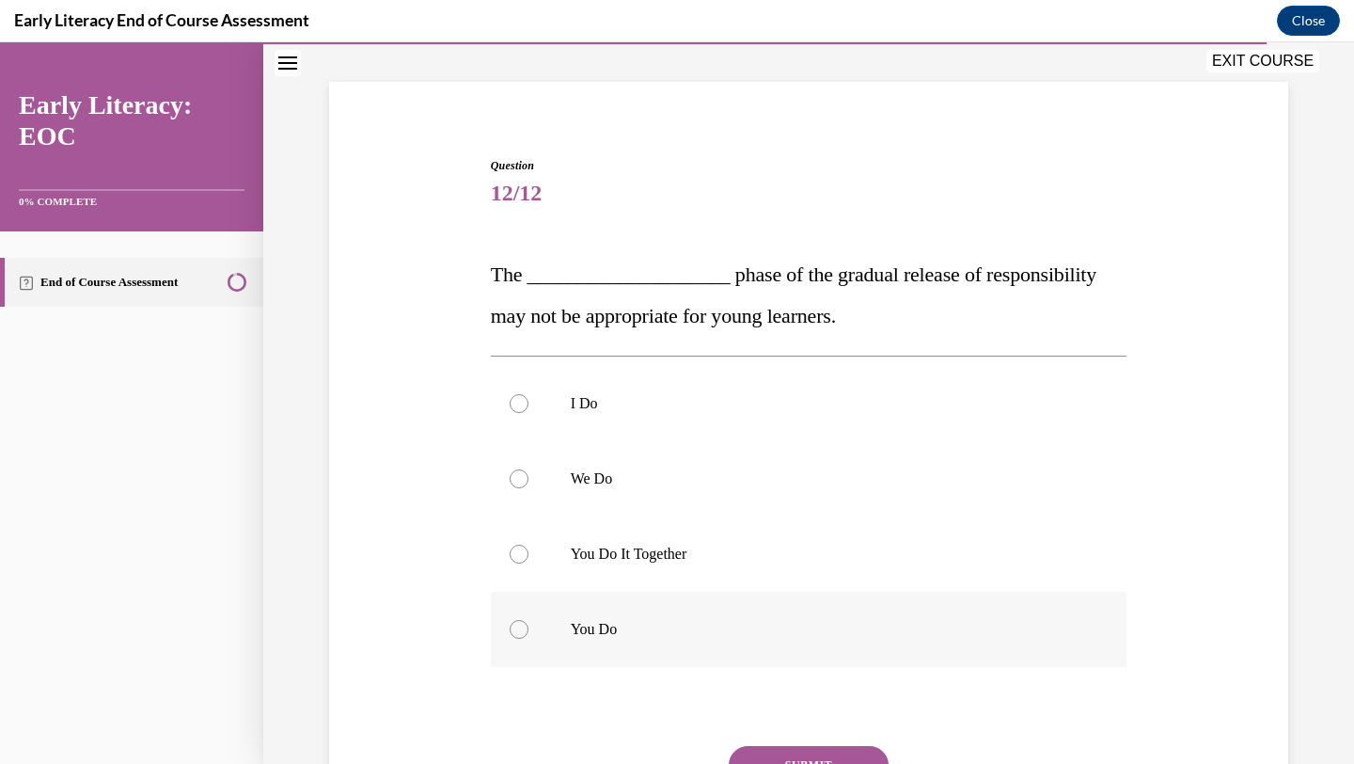
click at [639, 627] on p "You Do" at bounding box center [826, 629] width 510 height 19
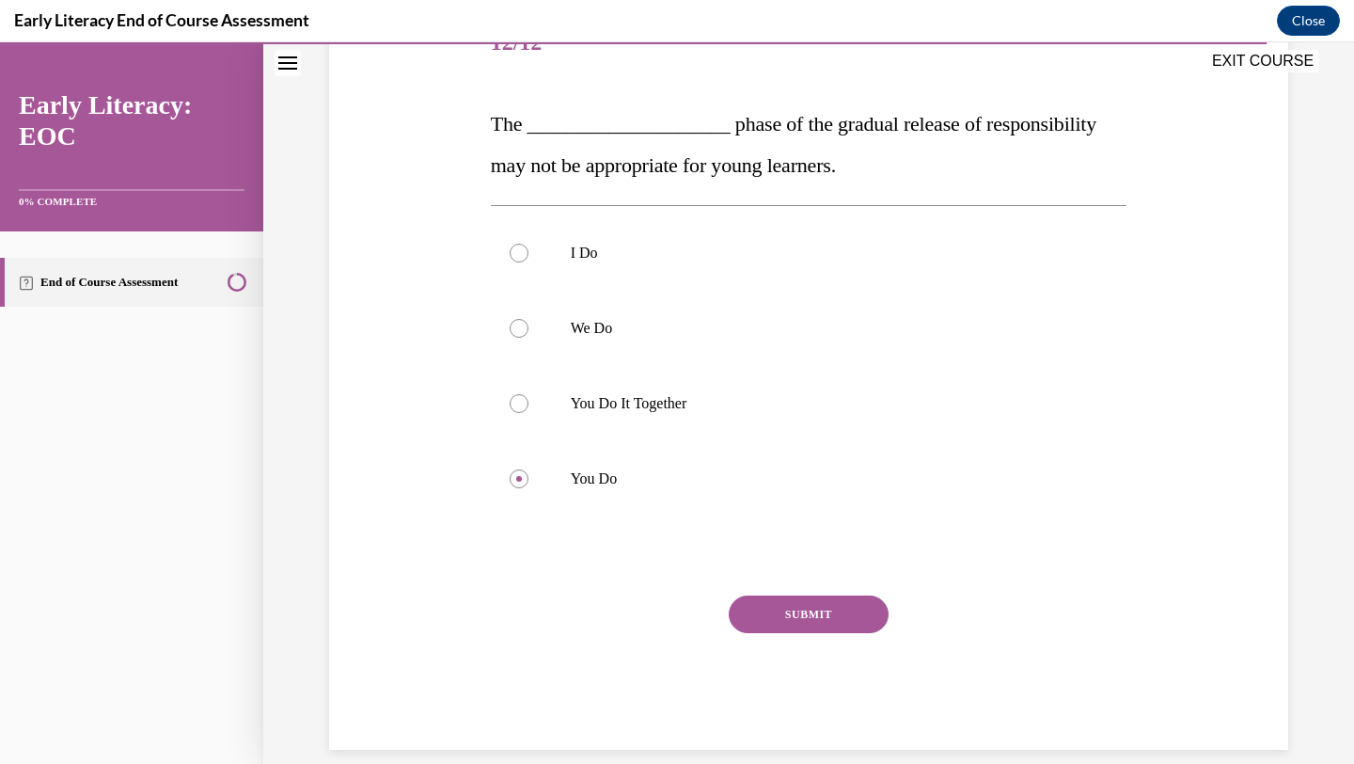
click at [770, 608] on button "SUBMIT" at bounding box center [809, 614] width 160 height 38
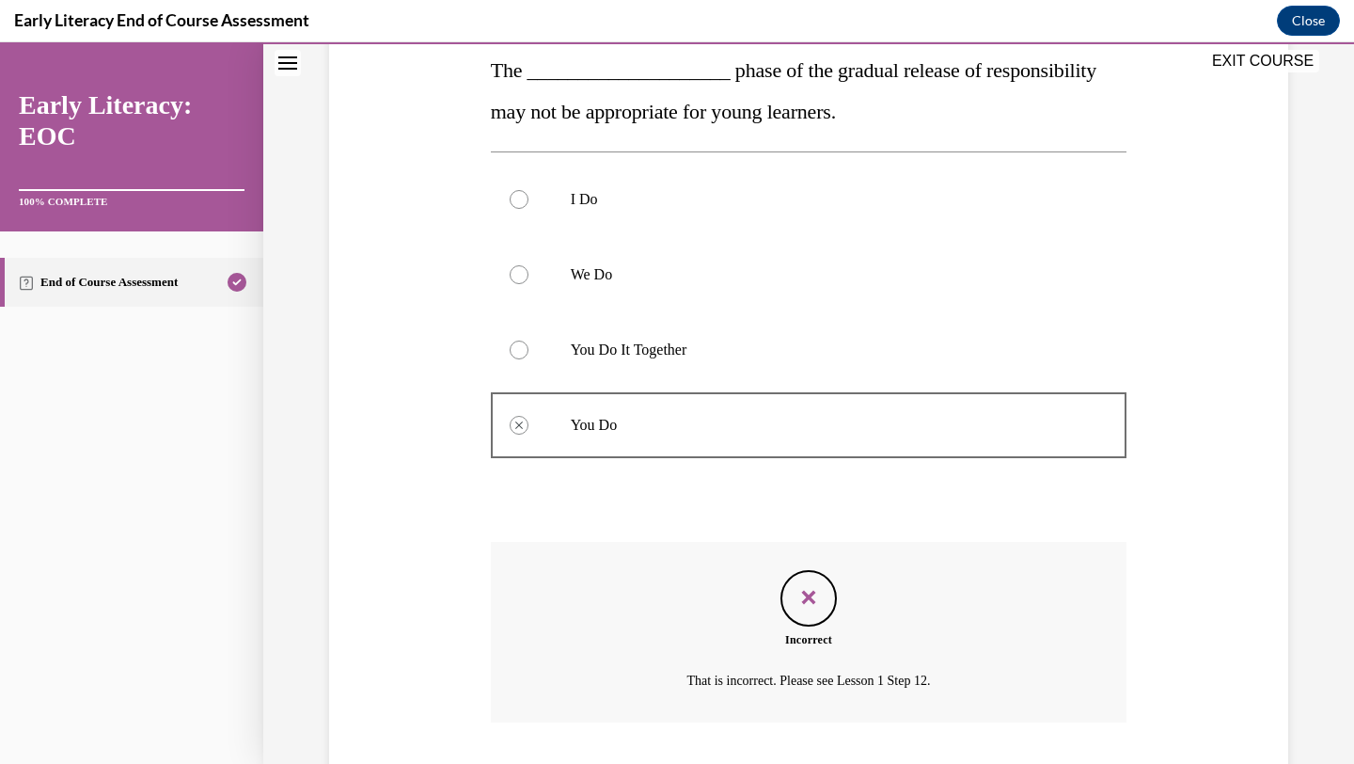
scroll to position [296, 0]
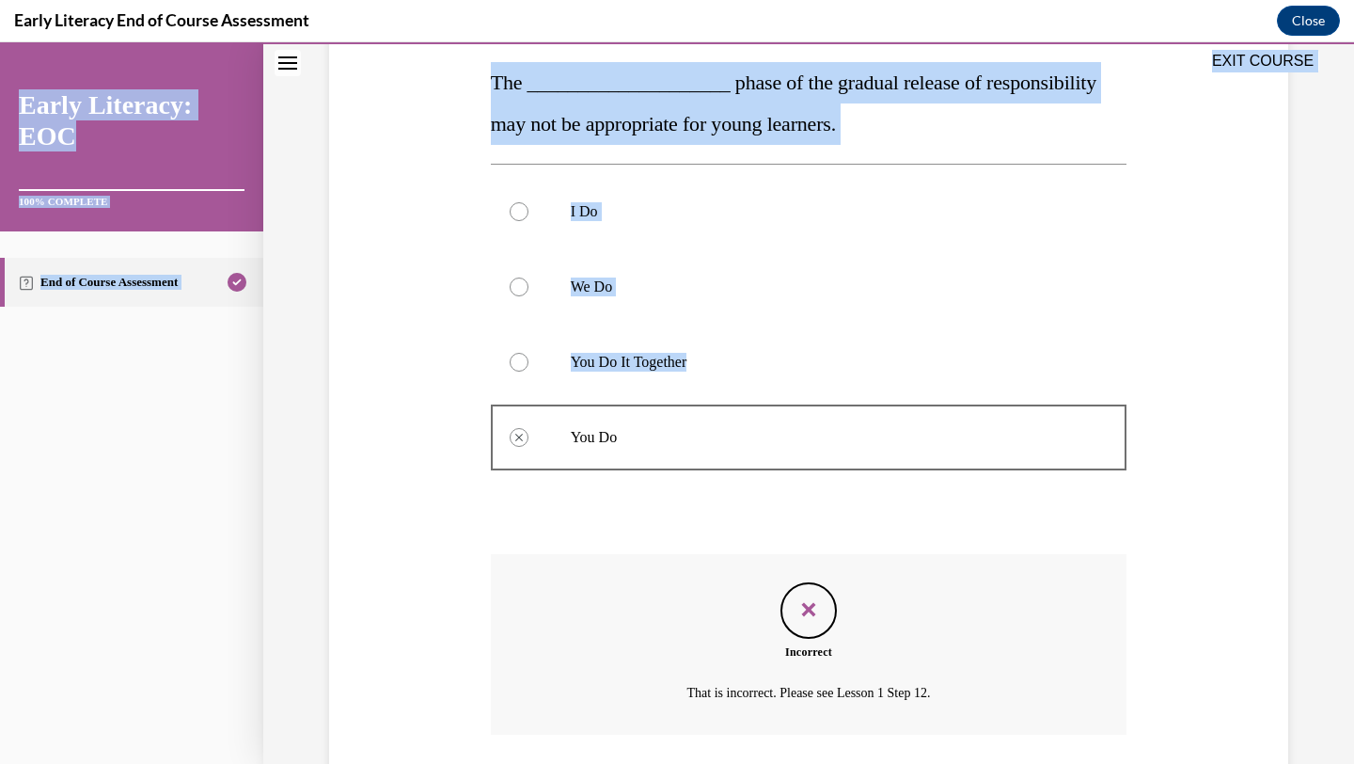
drag, startPoint x: 484, startPoint y: 81, endPoint x: 637, endPoint y: 449, distance: 398.1
click at [637, 449] on div "EXIT COURSE Early Literacy: EOC 100% COMPLETE End of Course Assessment Home Que…" at bounding box center [677, 402] width 1354 height 721
click at [497, 84] on span "The ____________________ phase of the gradual release of responsibility may not…" at bounding box center [794, 103] width 606 height 65
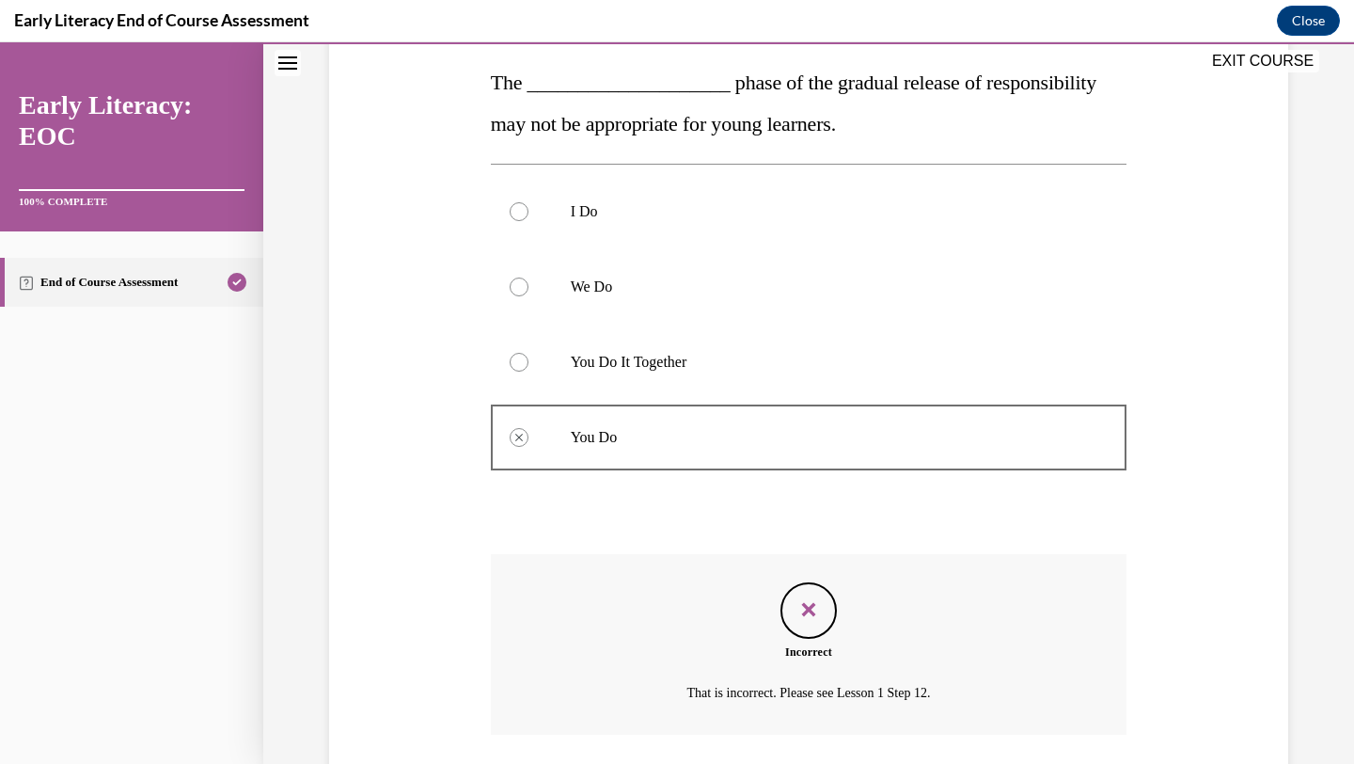
drag, startPoint x: 492, startPoint y: 83, endPoint x: 613, endPoint y: 276, distance: 227.8
click at [613, 278] on div "Question 12/12 The ____________________ phase of the gradual release of respons…" at bounding box center [809, 412] width 637 height 895
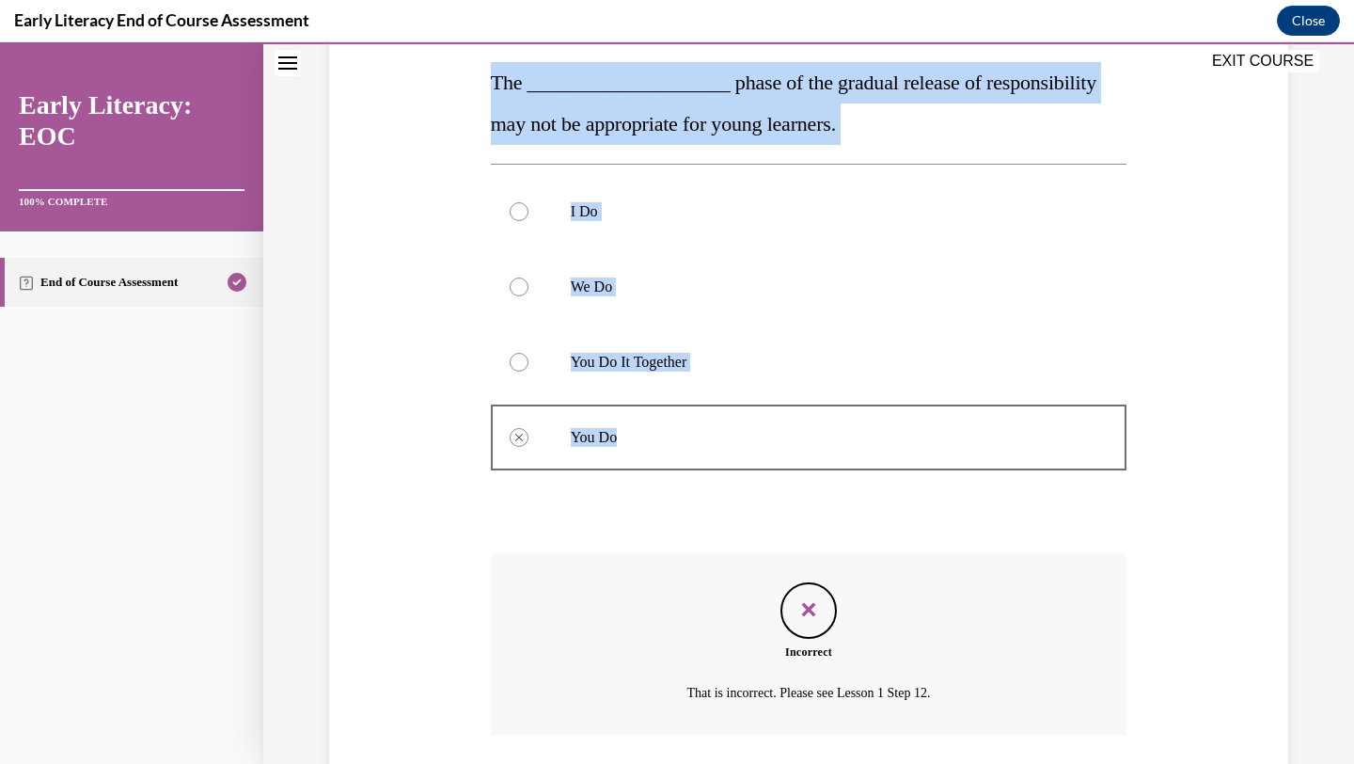
drag, startPoint x: 492, startPoint y: 84, endPoint x: 640, endPoint y: 443, distance: 388.8
click at [640, 443] on div "Question 12/12 The ____________________ phase of the gradual release of respons…" at bounding box center [809, 412] width 637 height 895
copy div "The ____________________ phase of the gradual release of responsibility may not…"
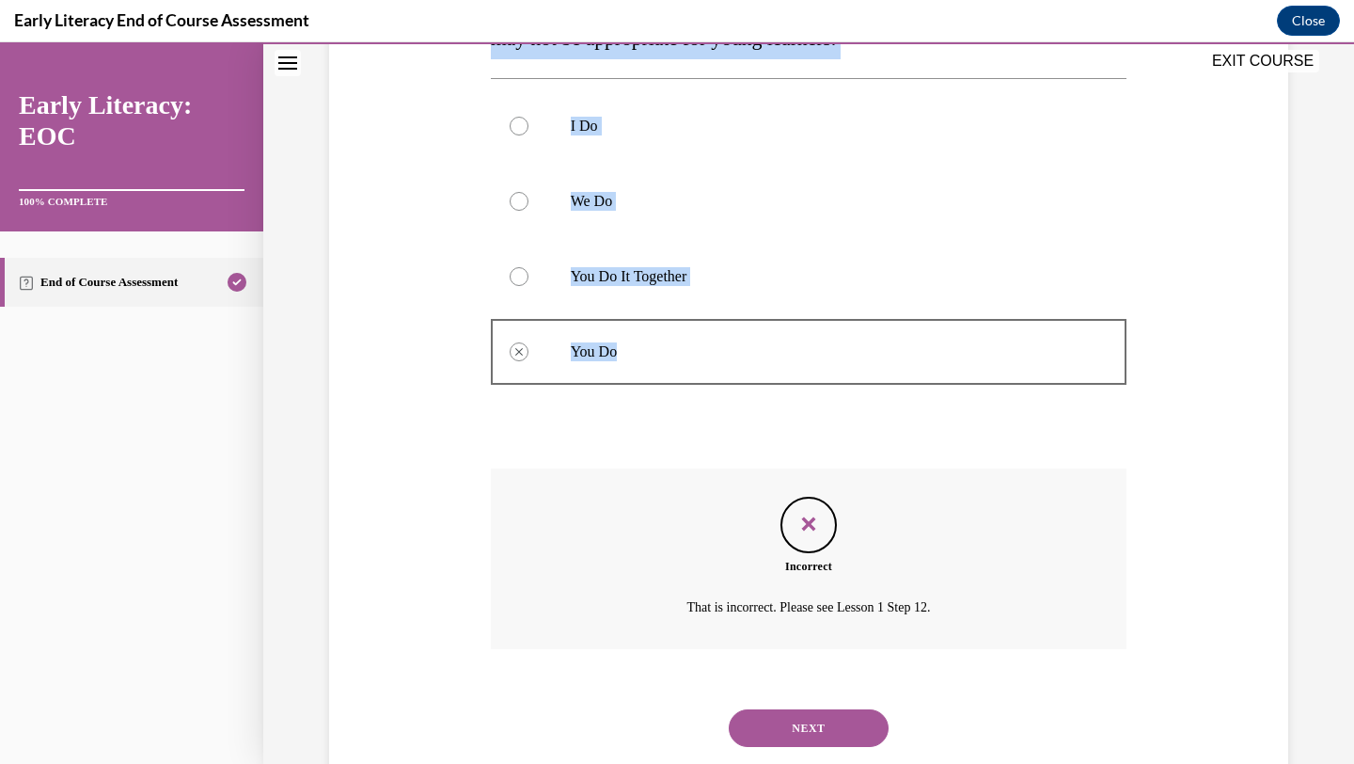
scroll to position [431, 0]
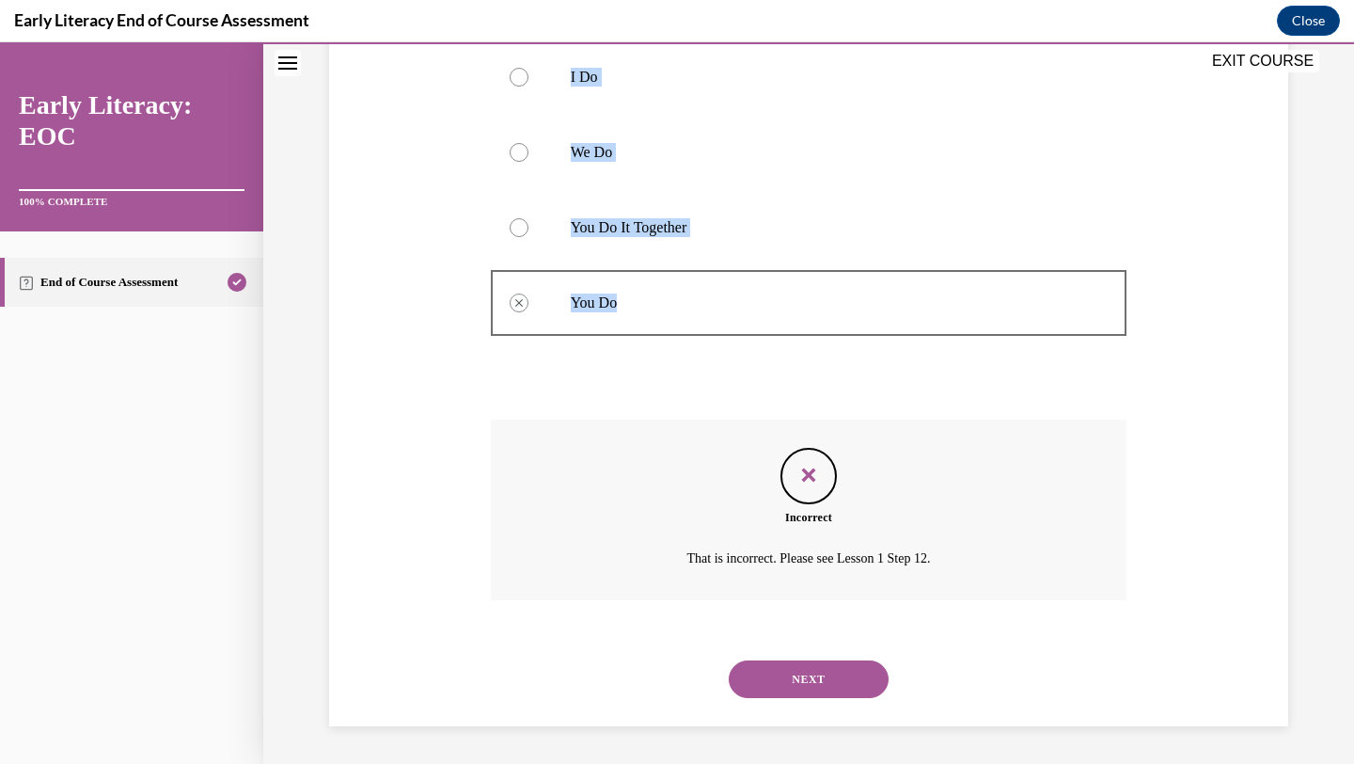
click at [795, 673] on button "NEXT" at bounding box center [809, 679] width 160 height 38
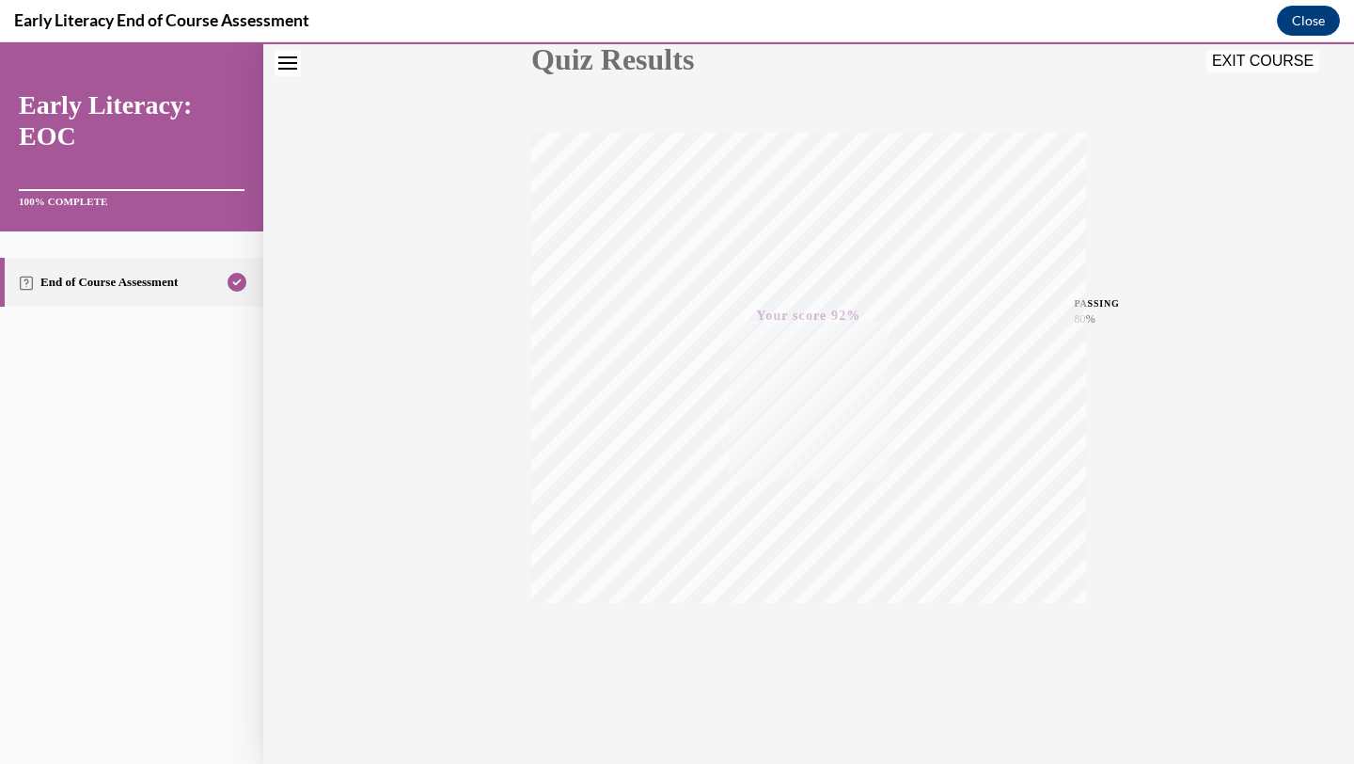
scroll to position [243, 0]
click at [1297, 24] on button "Close" at bounding box center [1308, 21] width 63 height 30
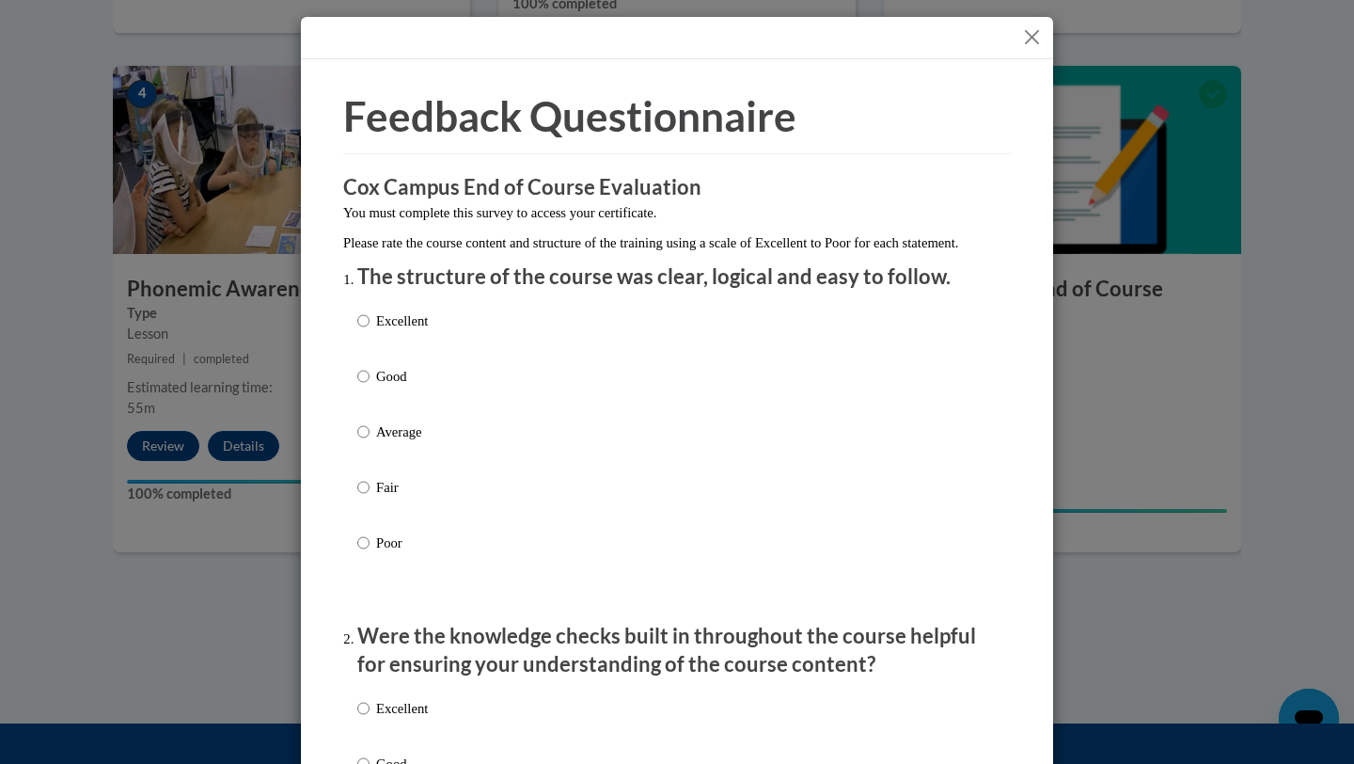
click at [418, 331] on p "Excellent" at bounding box center [402, 320] width 52 height 21
click at [370, 331] on input "Excellent" at bounding box center [363, 320] width 12 height 21
radio input "true"
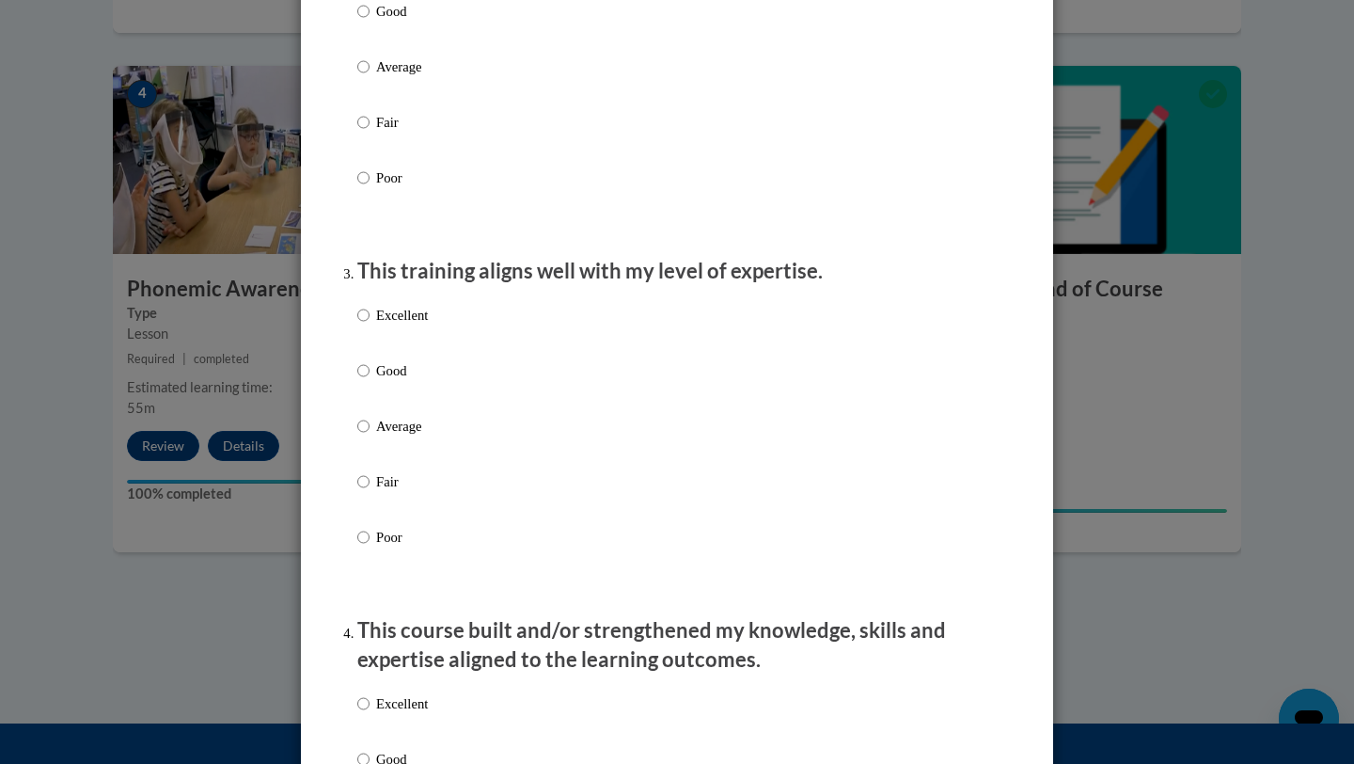
scroll to position [719, 0]
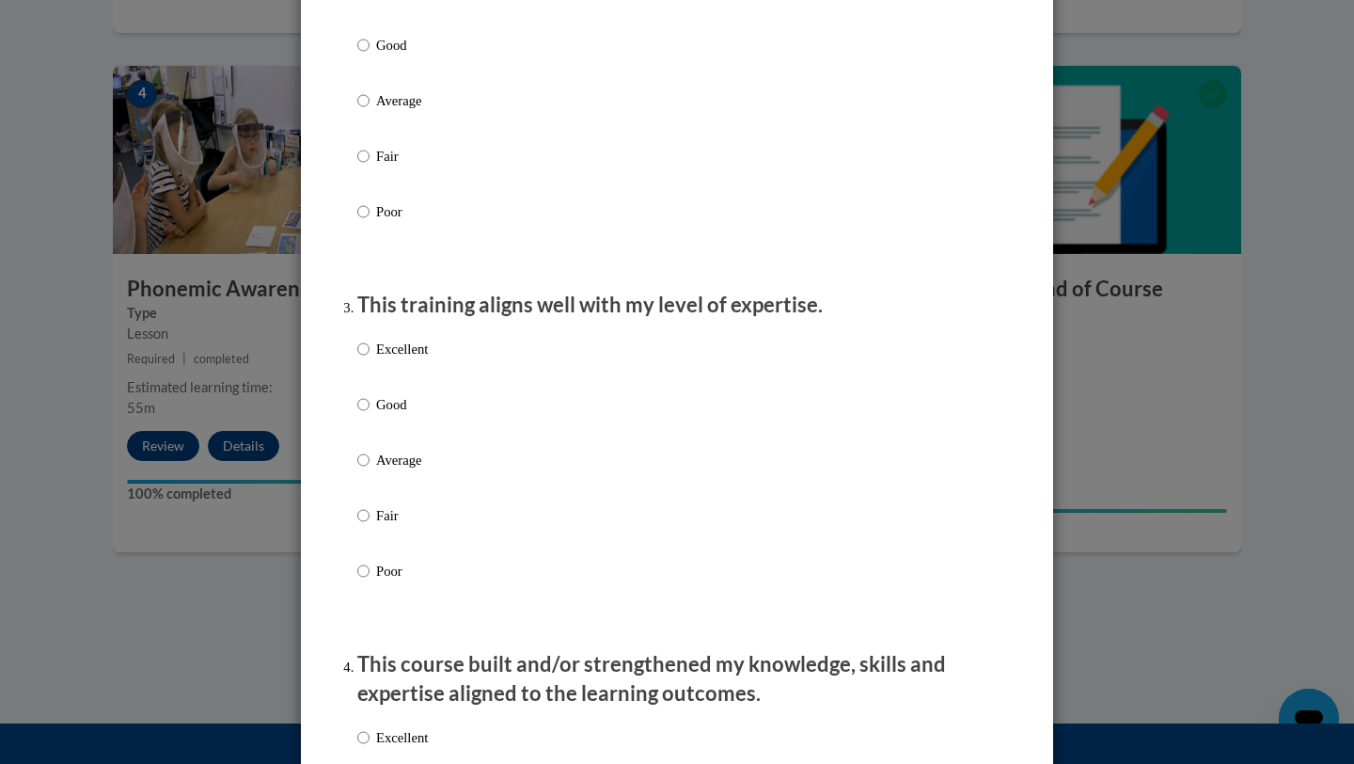
radio input "true"
click at [408, 359] on p "Excellent" at bounding box center [402, 349] width 52 height 21
click at [370, 359] on input "Excellent" at bounding box center [363, 349] width 12 height 21
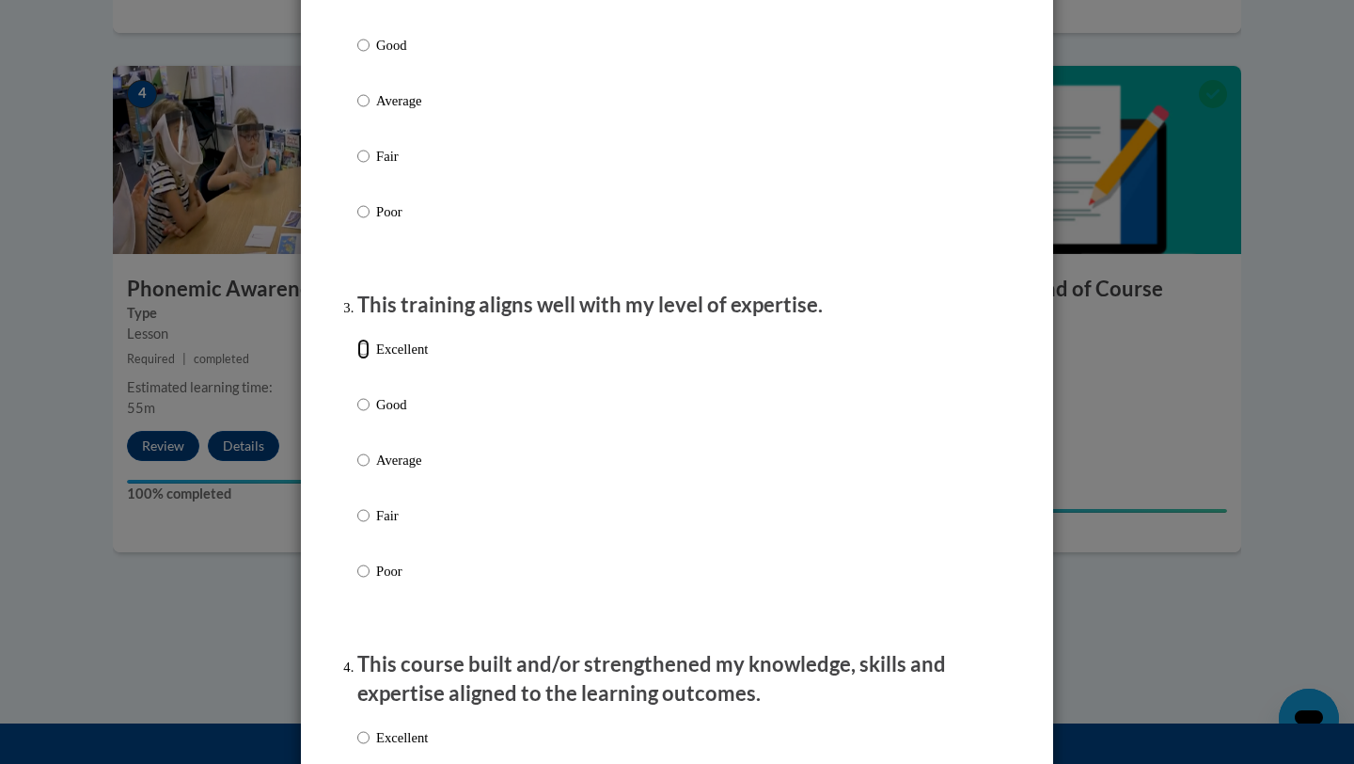
radio input "true"
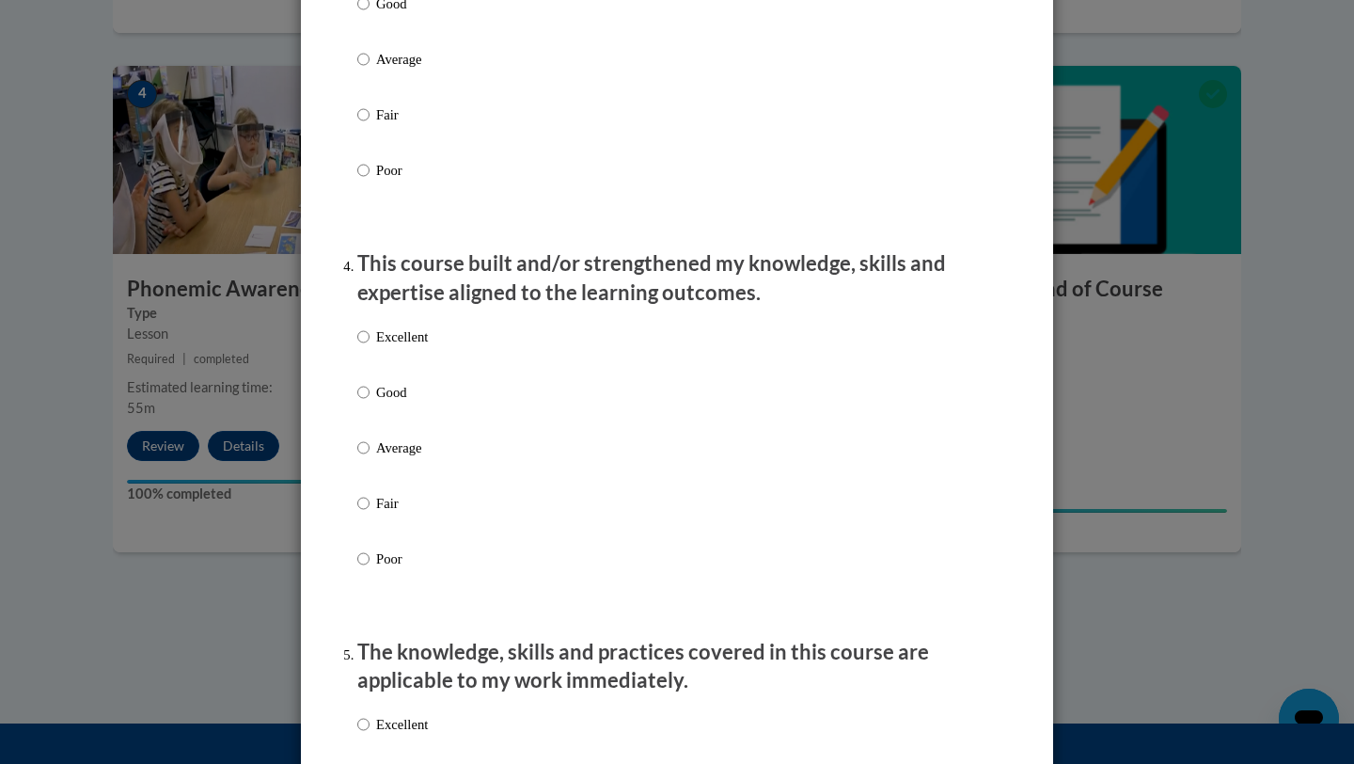
scroll to position [1133, 0]
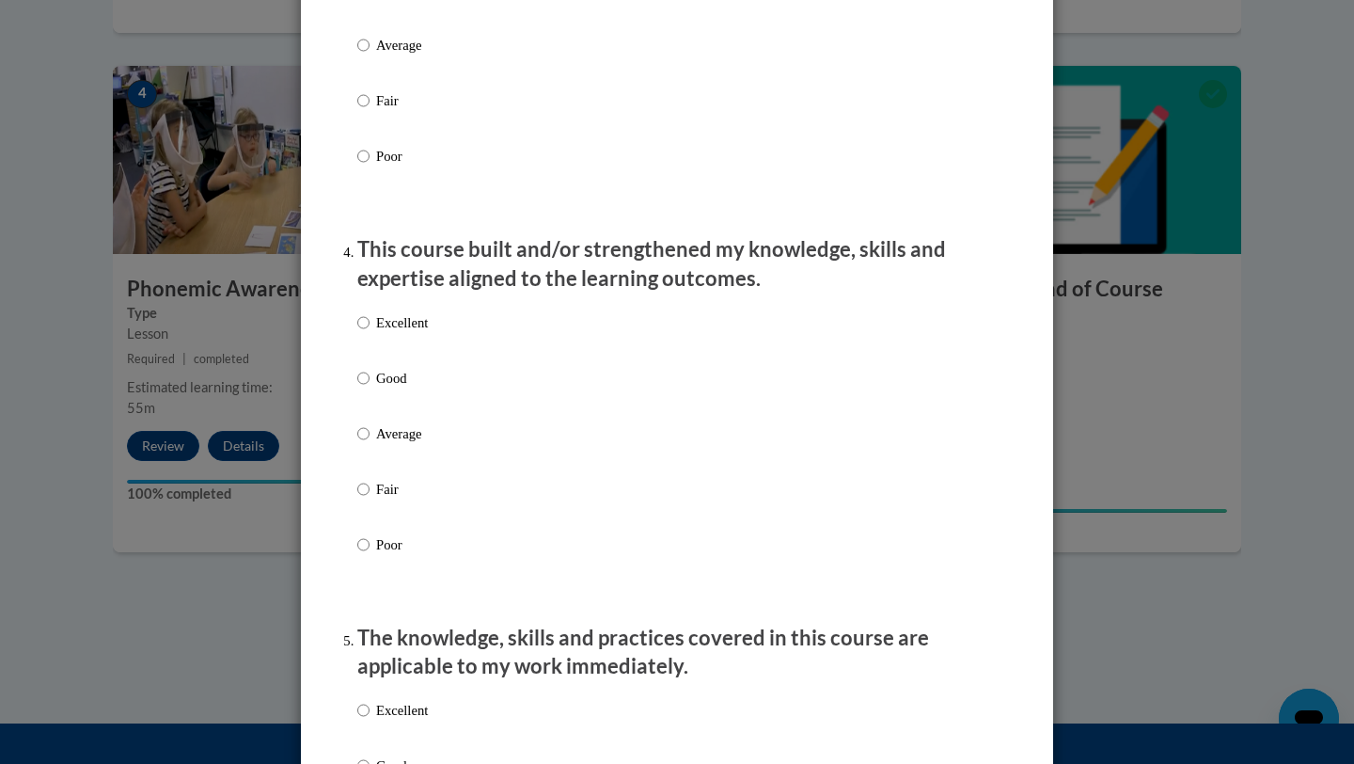
click at [393, 333] on p "Excellent" at bounding box center [402, 322] width 52 height 21
click at [370, 333] on input "Excellent" at bounding box center [363, 322] width 12 height 21
radio input "true"
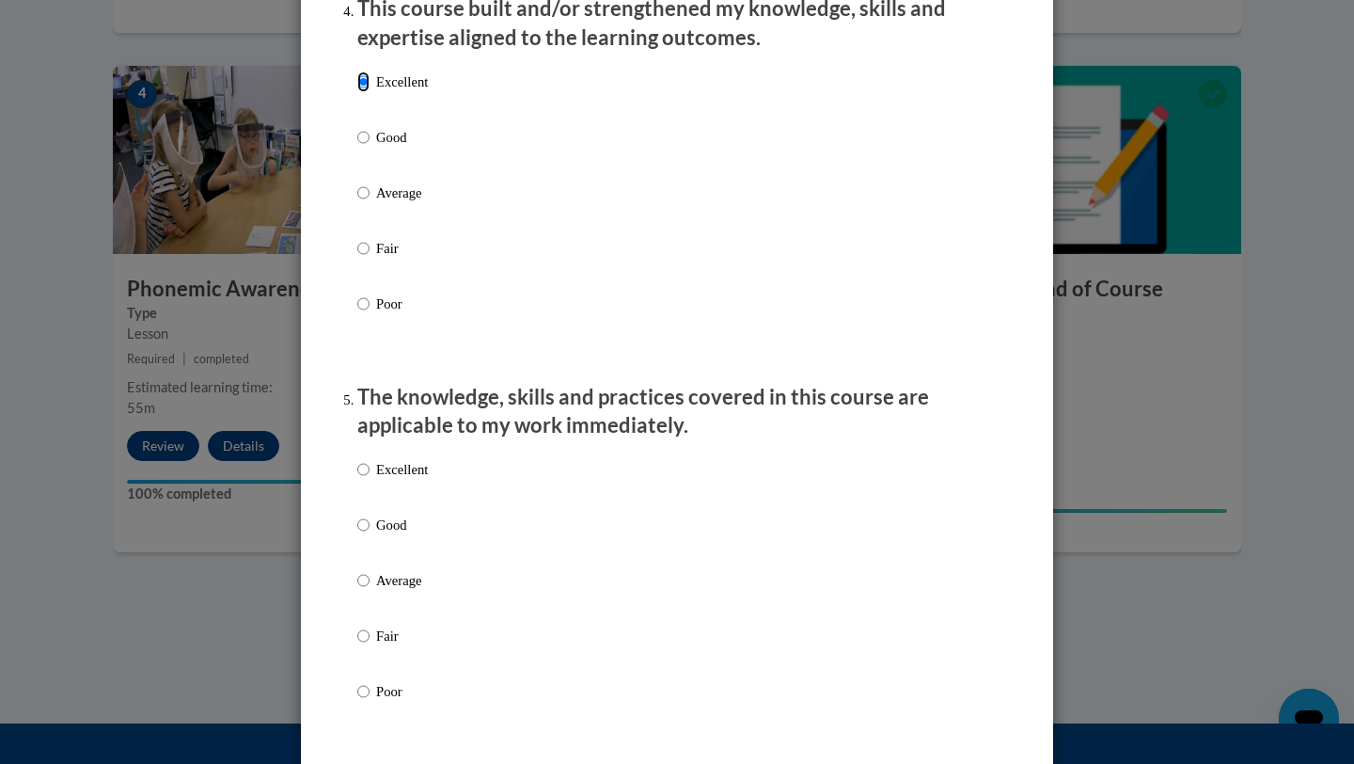
scroll to position [1502, 0]
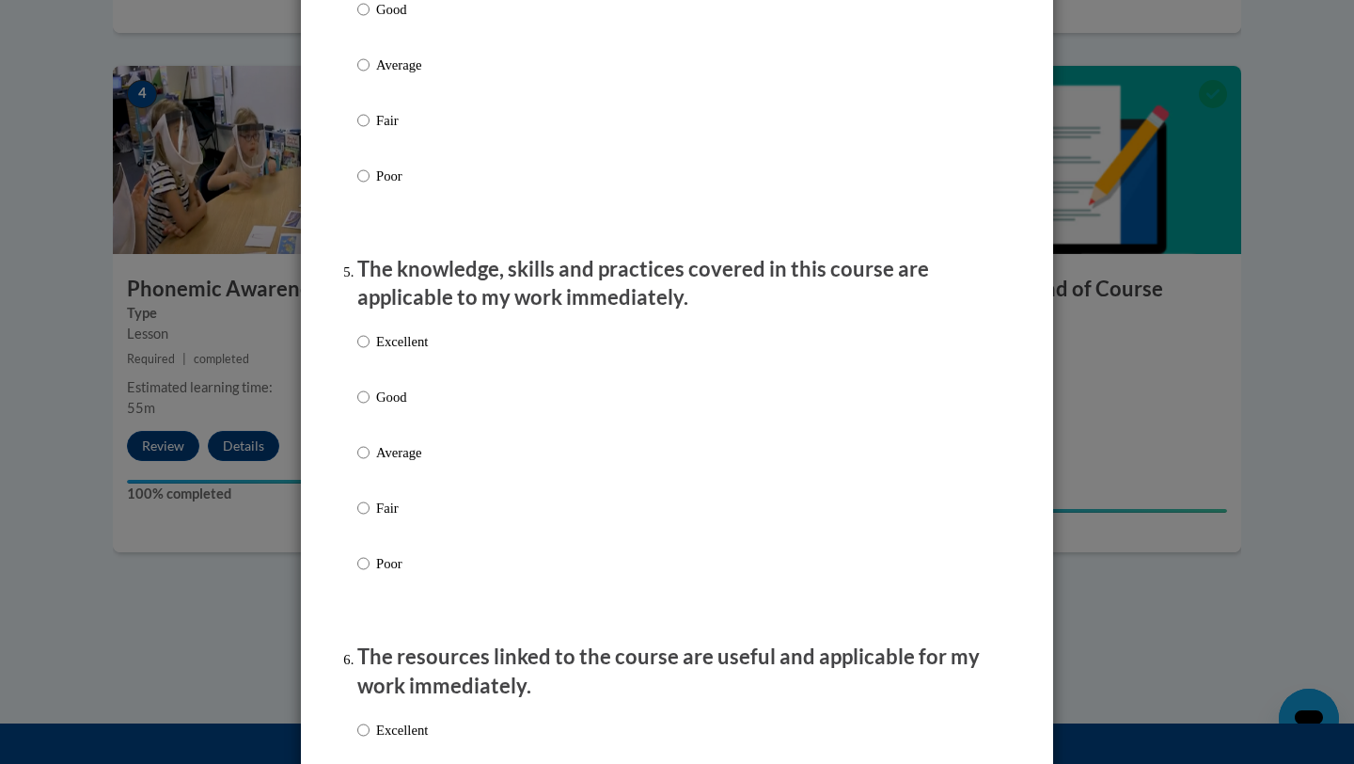
click at [404, 352] on p "Excellent" at bounding box center [402, 341] width 52 height 21
click at [370, 352] on input "Excellent" at bounding box center [363, 341] width 12 height 21
radio input "true"
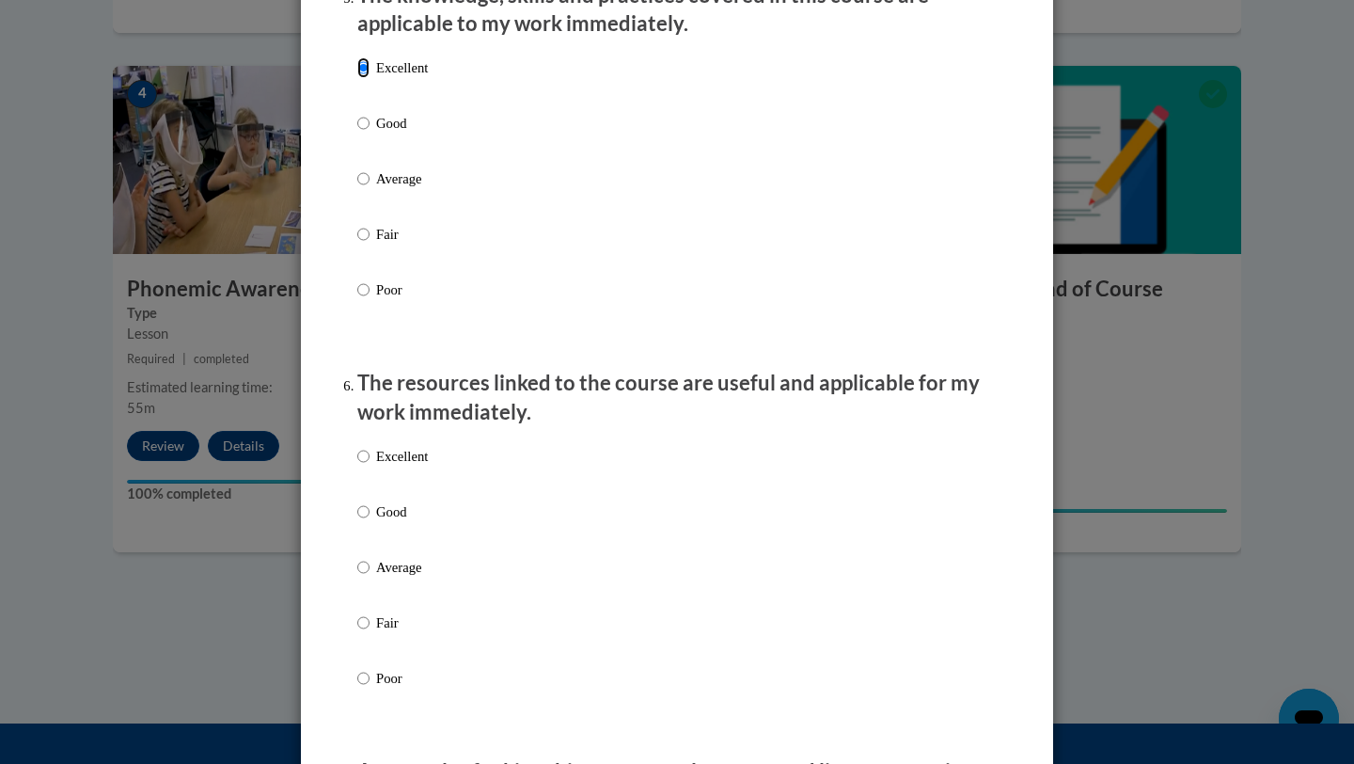
scroll to position [1778, 0]
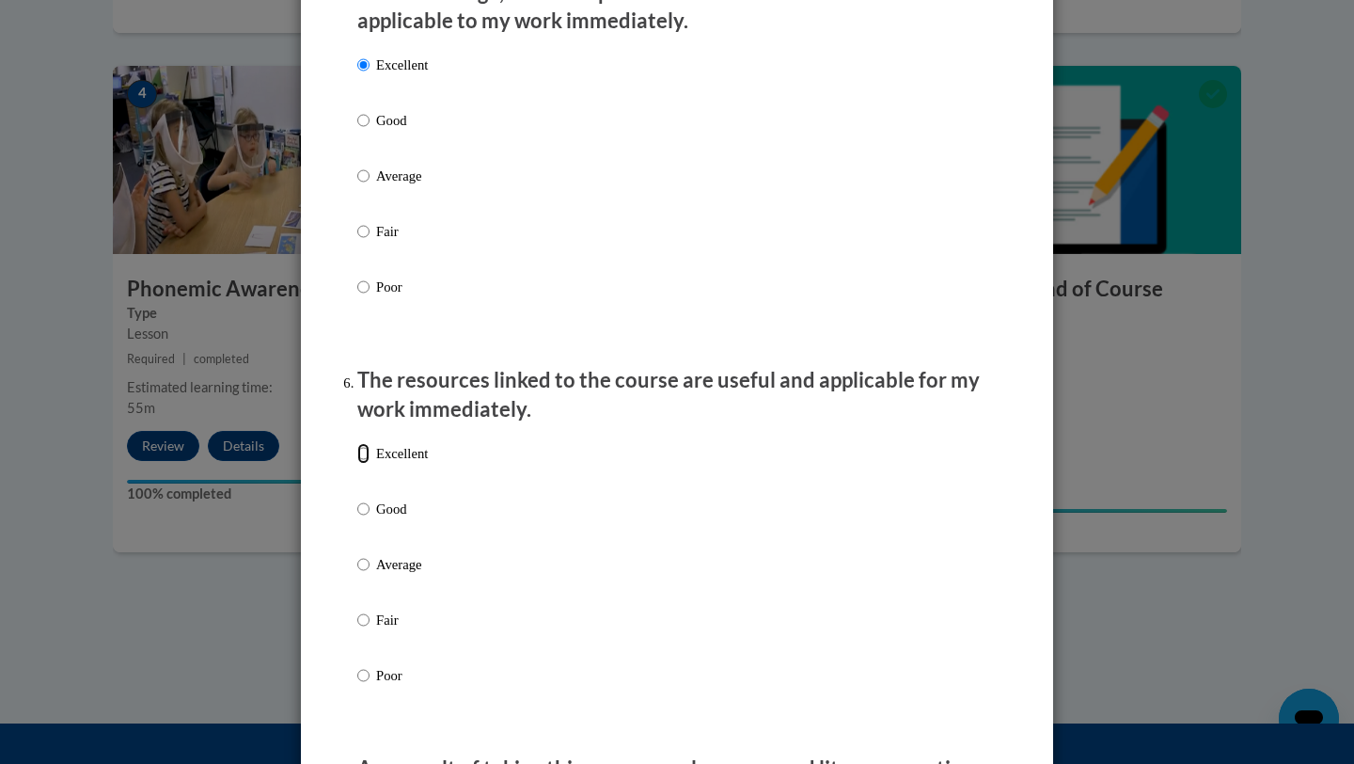
click at [366, 464] on input "Excellent" at bounding box center [363, 453] width 12 height 21
radio input "true"
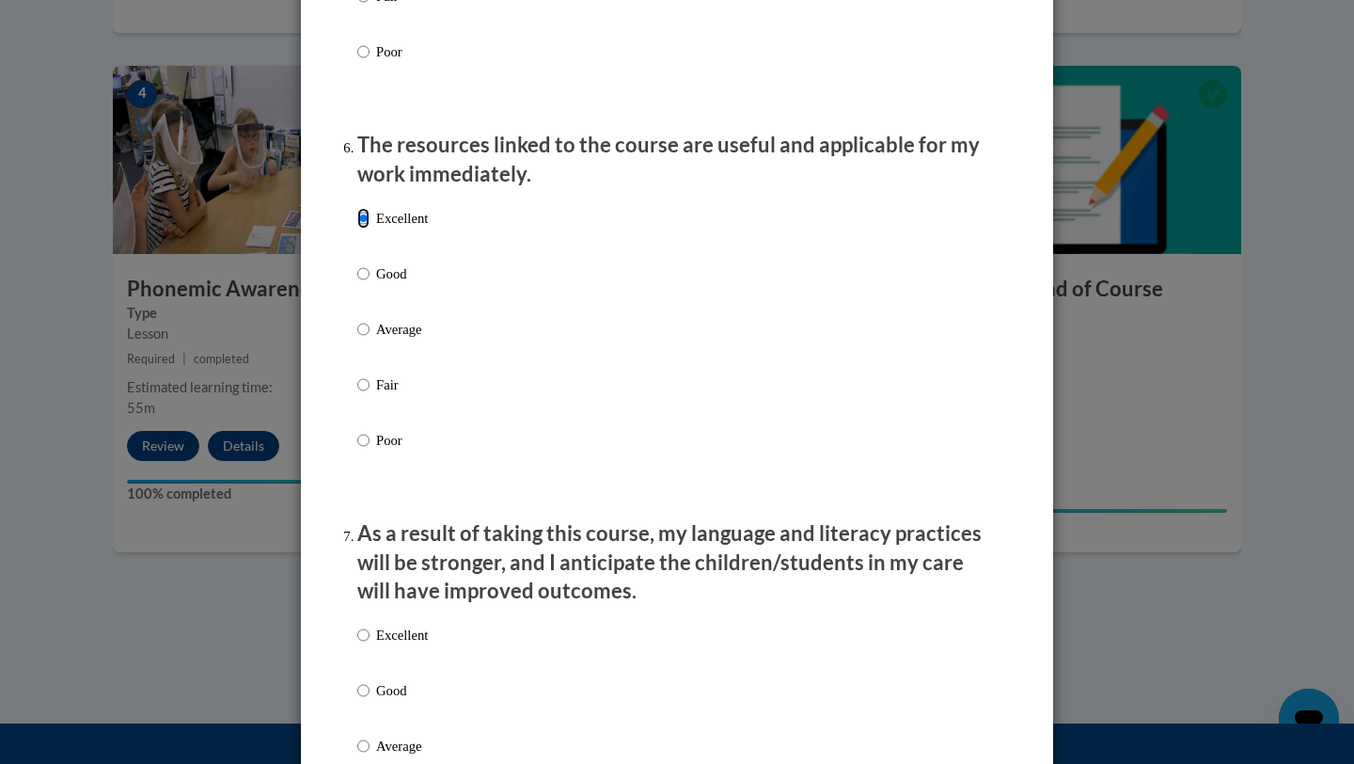
scroll to position [2015, 0]
click at [410, 643] on p "Excellent" at bounding box center [402, 633] width 52 height 21
click at [370, 643] on input "Excellent" at bounding box center [363, 633] width 12 height 21
radio input "true"
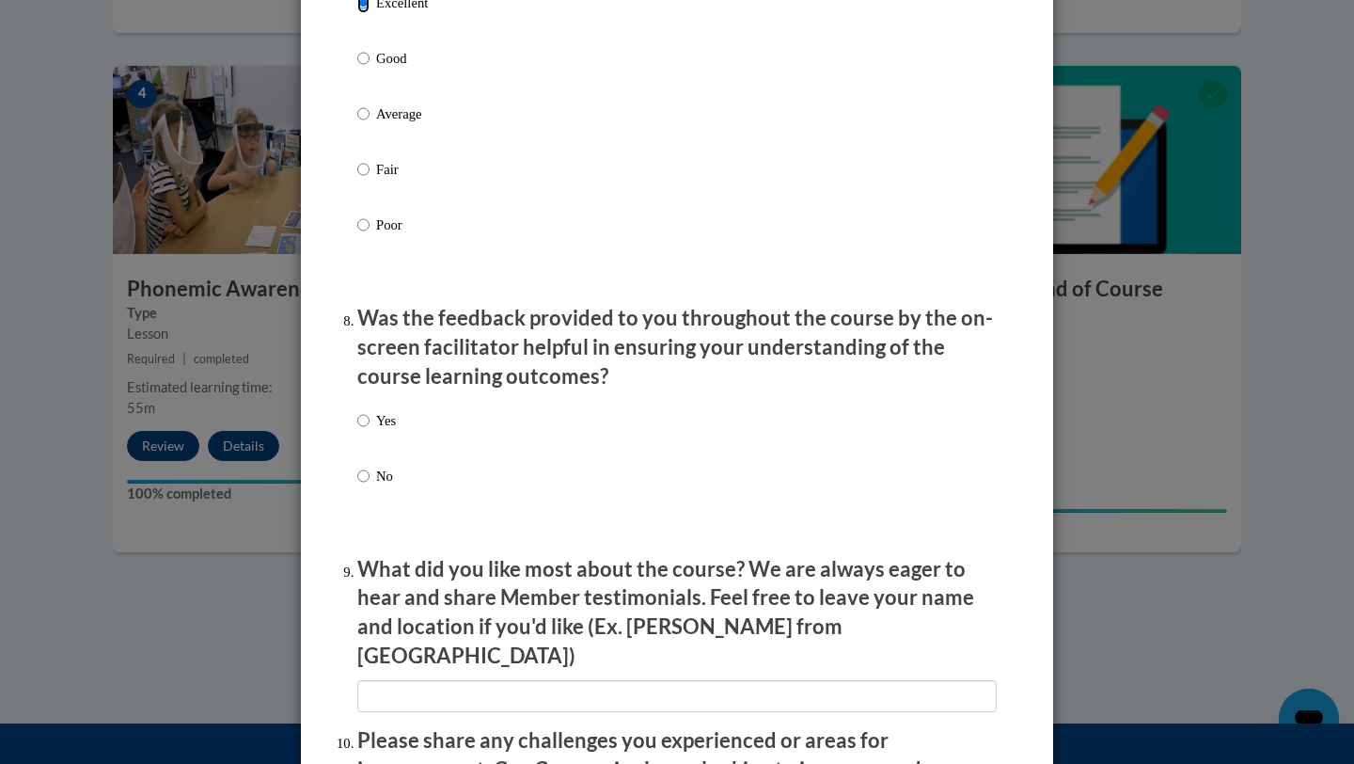
scroll to position [2649, 0]
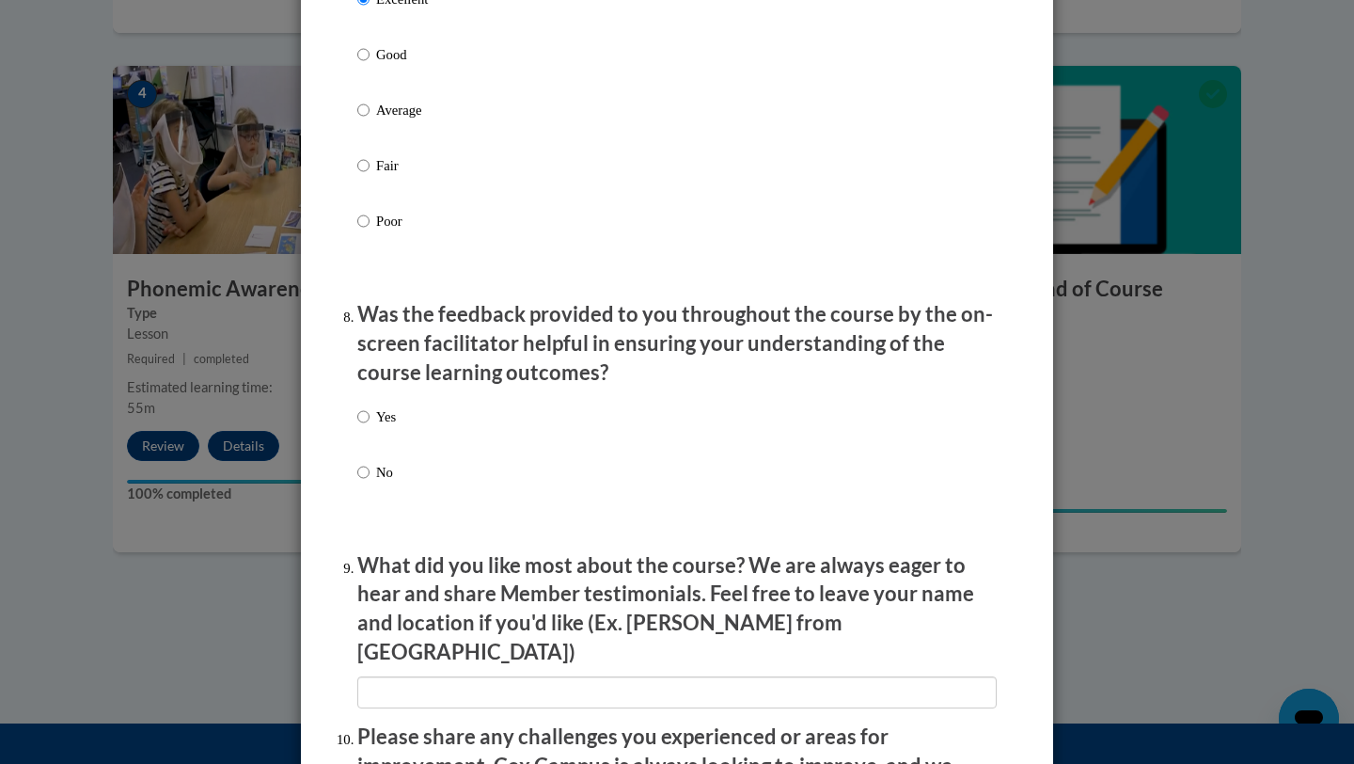
click at [390, 427] on p "Yes" at bounding box center [386, 416] width 20 height 21
click at [370, 427] on input "Yes" at bounding box center [363, 416] width 12 height 21
radio input "true"
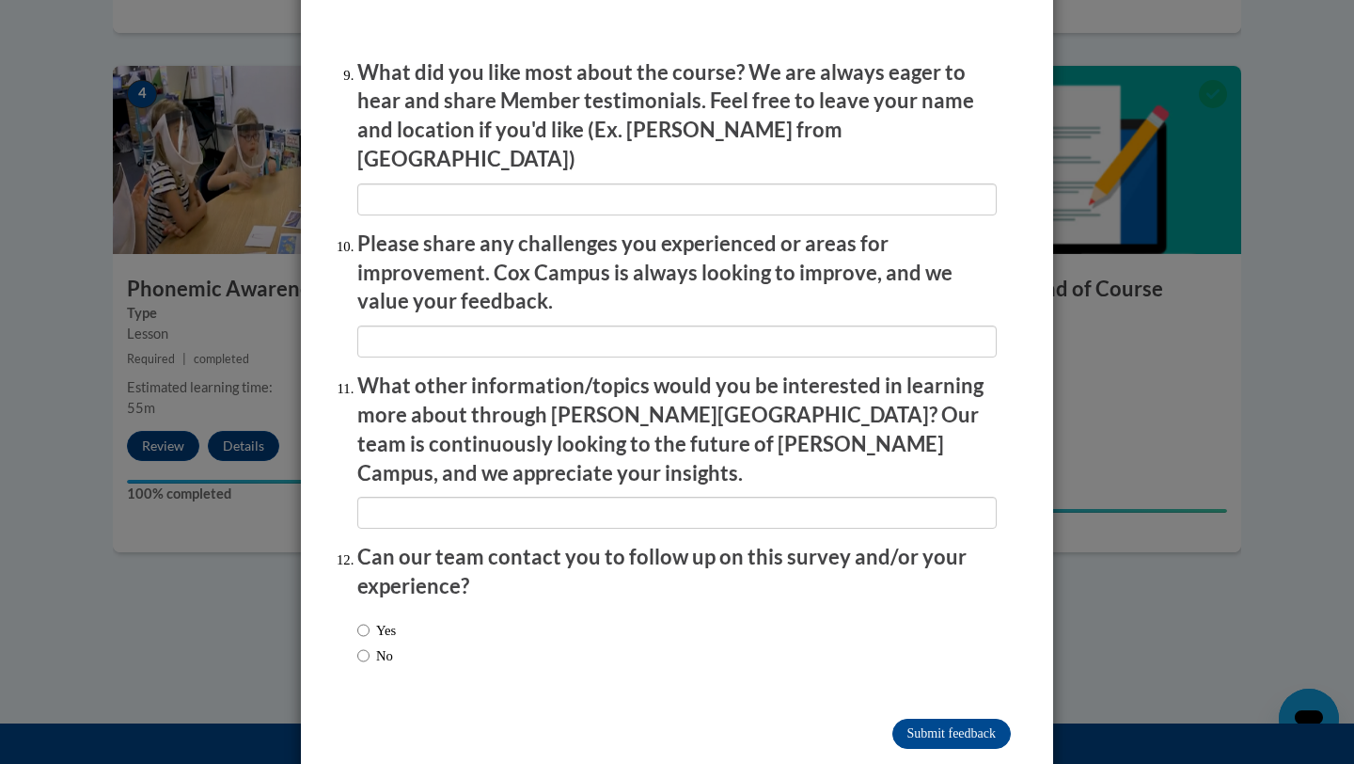
scroll to position [3149, 0]
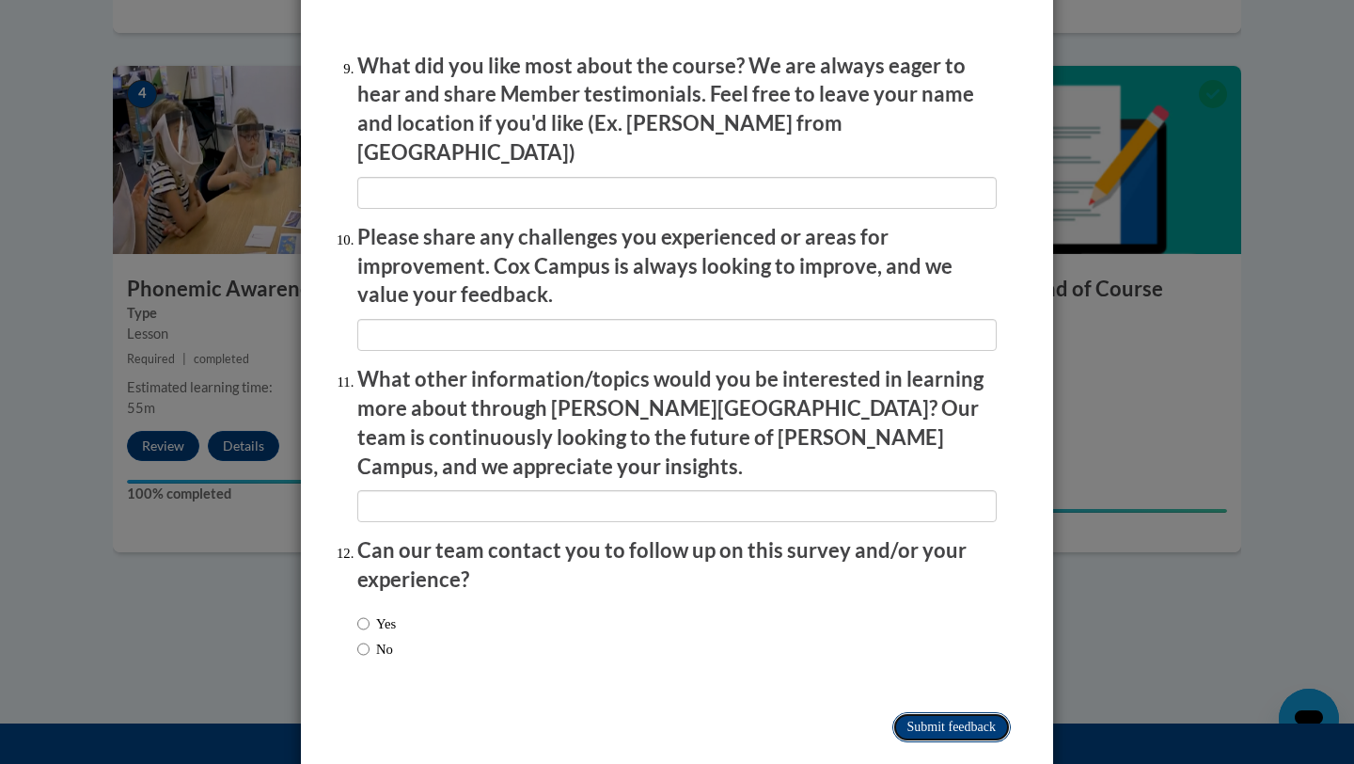
click at [907, 712] on input "Submit feedback" at bounding box center [952, 727] width 119 height 30
